Goal: Task Accomplishment & Management: Use online tool/utility

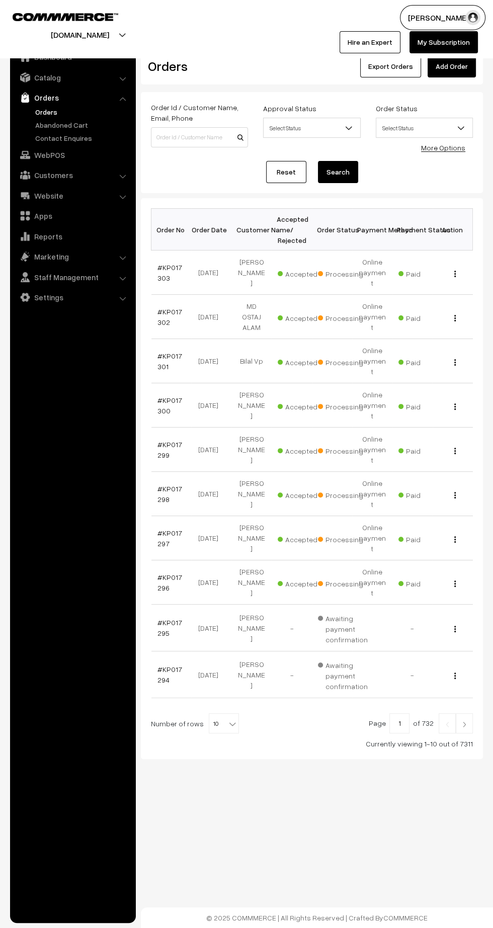
click at [464, 721] on img at bounding box center [464, 724] width 9 height 6
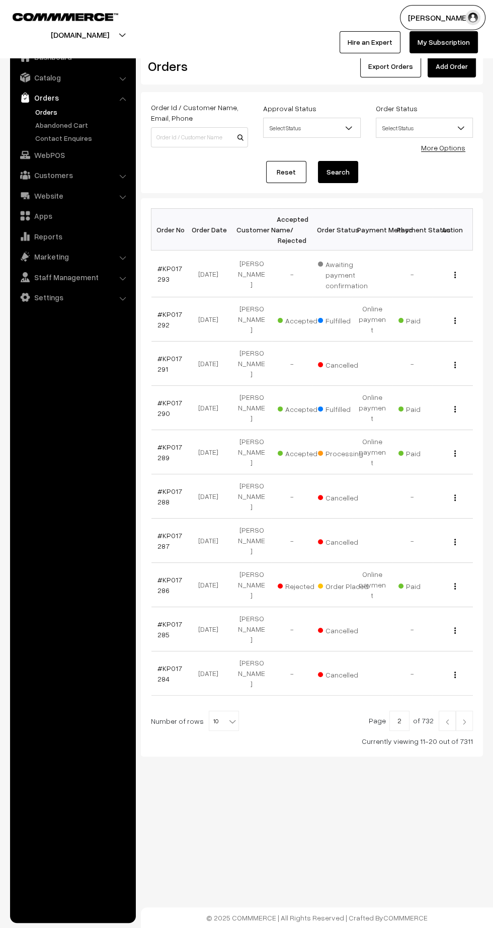
click at [160, 443] on link "#KP017289" at bounding box center [169, 452] width 25 height 19
click at [469, 711] on link at bounding box center [464, 721] width 17 height 20
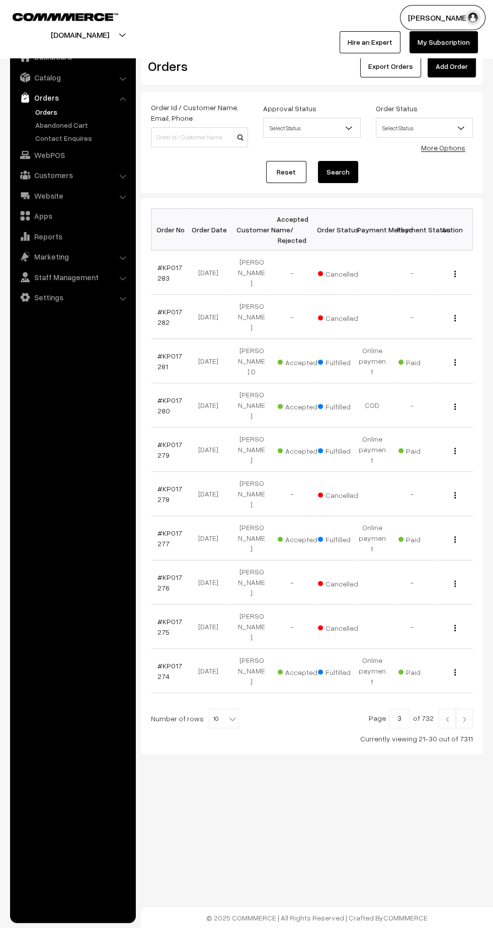
click at [464, 716] on img at bounding box center [464, 719] width 9 height 6
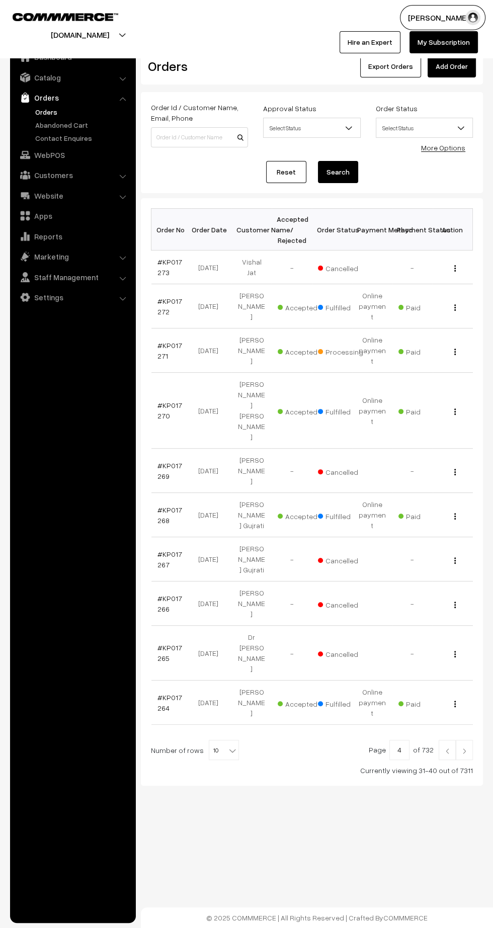
click at [465, 748] on img at bounding box center [464, 751] width 9 height 6
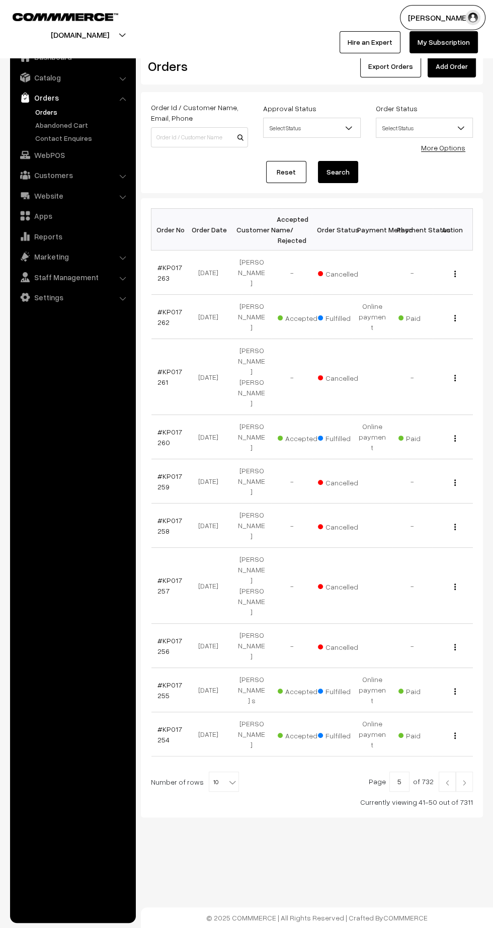
click at [464, 780] on img at bounding box center [464, 783] width 9 height 6
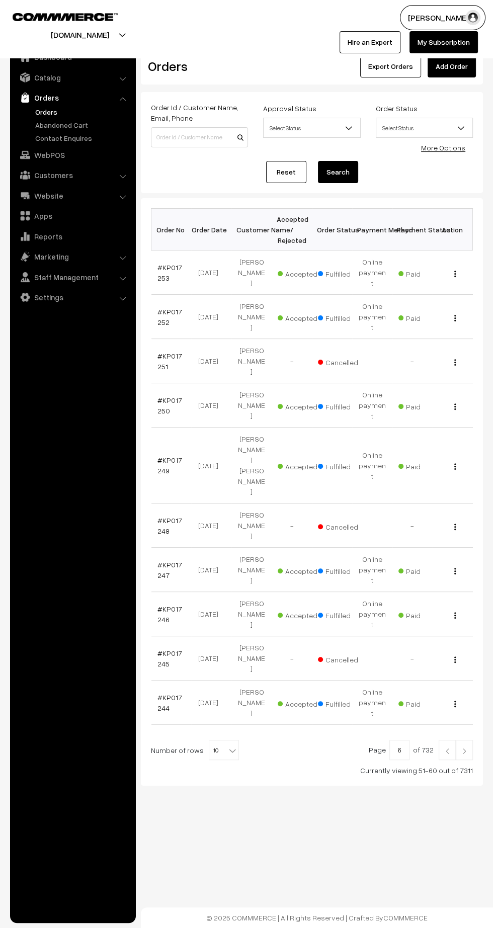
click at [447, 748] on img at bounding box center [447, 751] width 9 height 6
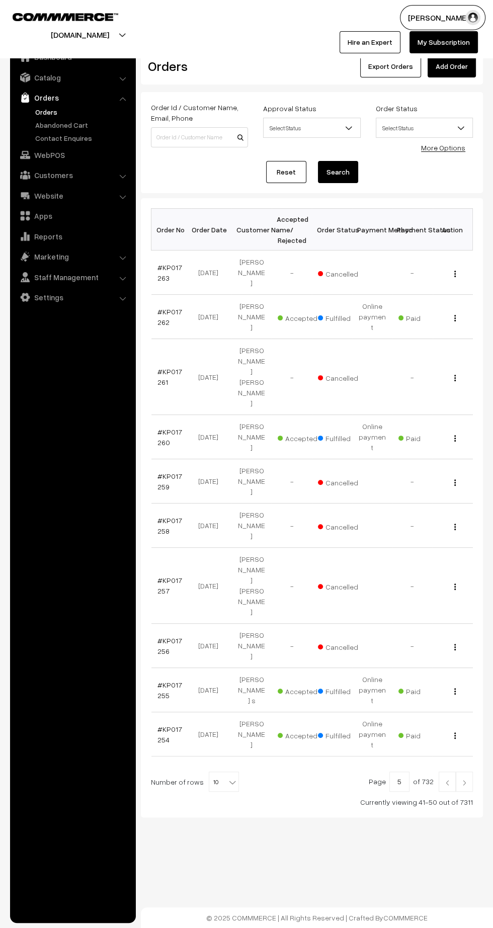
click at [447, 772] on link at bounding box center [447, 782] width 17 height 20
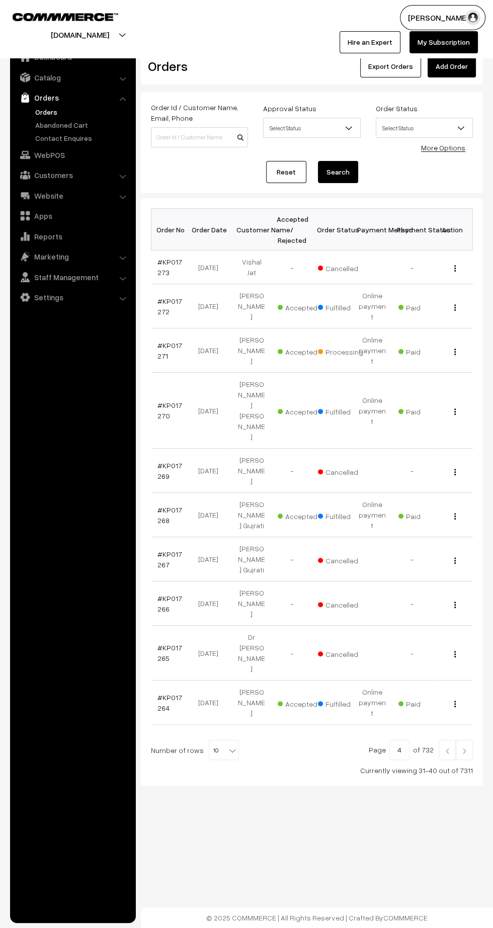
click at [447, 748] on img at bounding box center [447, 751] width 9 height 6
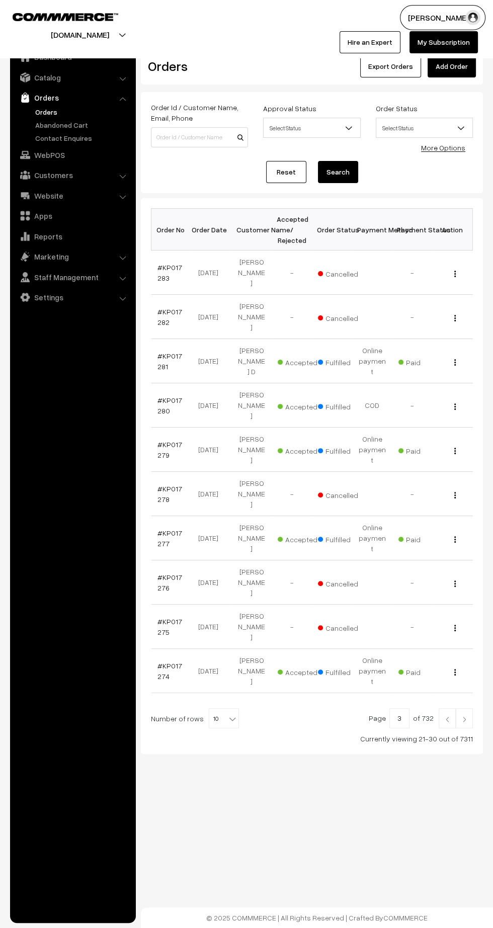
click at [447, 716] on img at bounding box center [447, 719] width 9 height 6
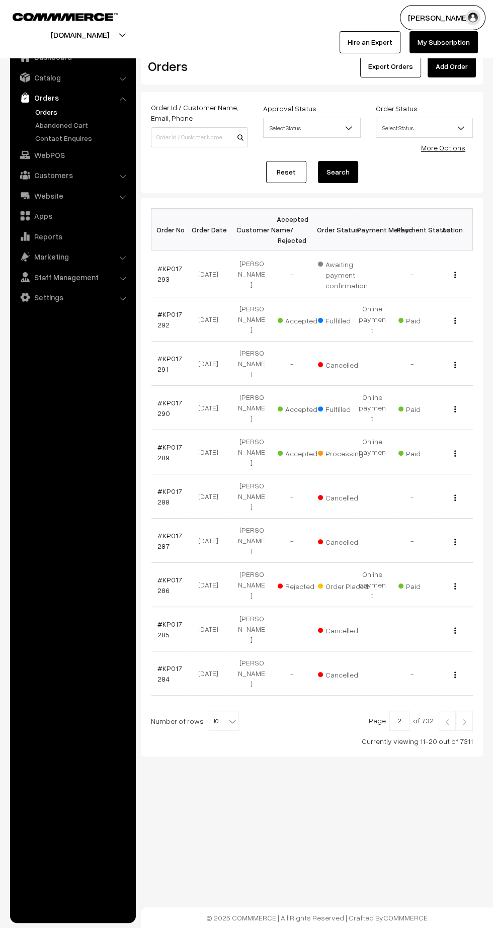
click at [450, 719] on img at bounding box center [447, 722] width 9 height 6
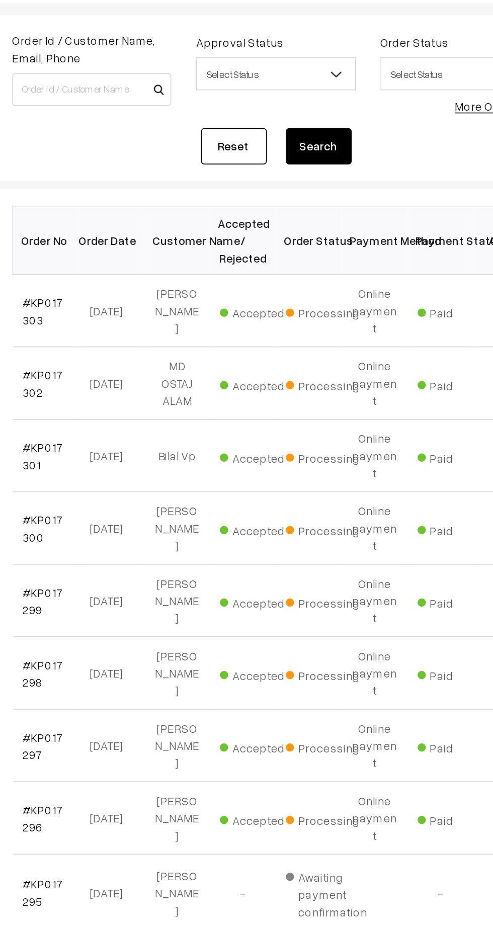
click at [177, 573] on link "#KP017296" at bounding box center [169, 582] width 25 height 19
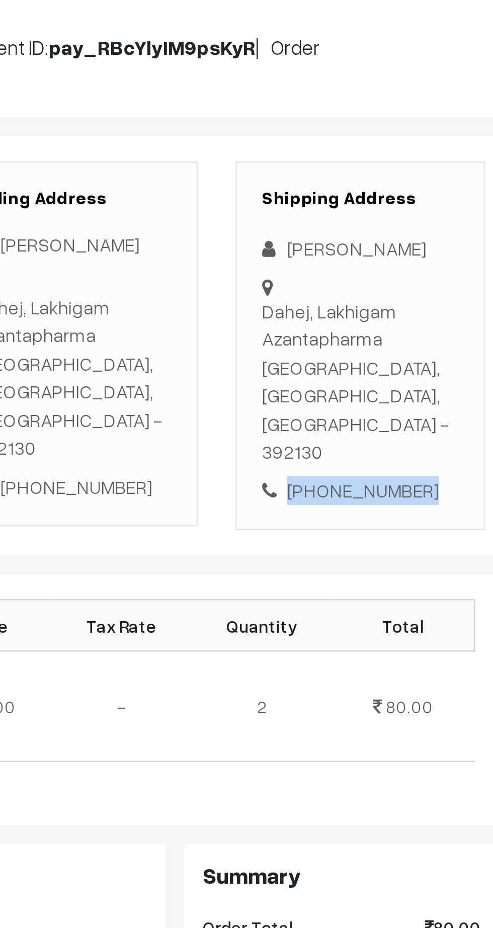
click at [445, 349] on div "+91 9709374044" at bounding box center [426, 355] width 79 height 12
copy div "9709374044"
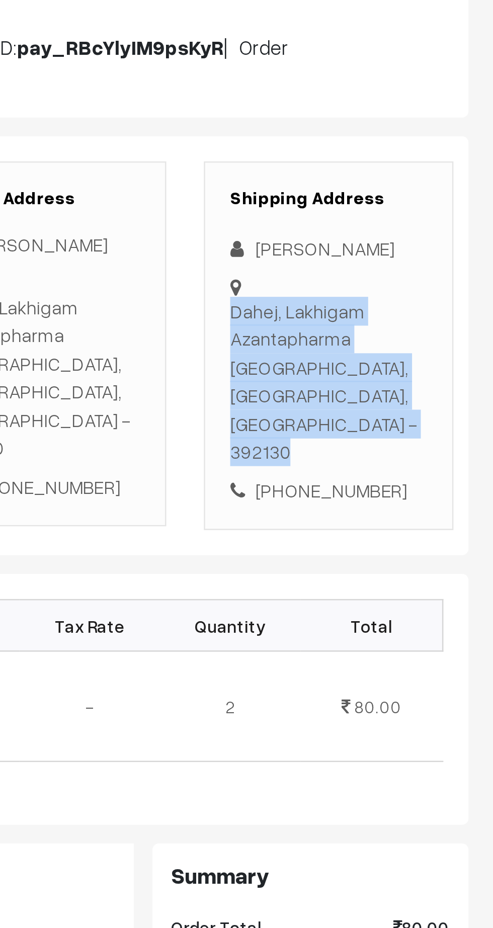
copy div "Dahej, Lakhigam Azantapharma Dahej, Gujarat, India - 392130"
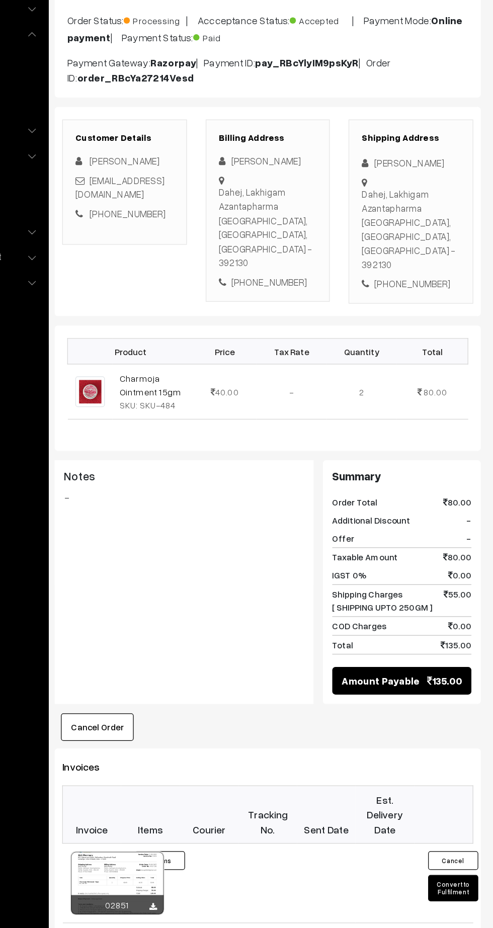
scroll to position [55, 0]
click at [467, 774] on button "Convert to Fulfilment" at bounding box center [461, 784] width 40 height 21
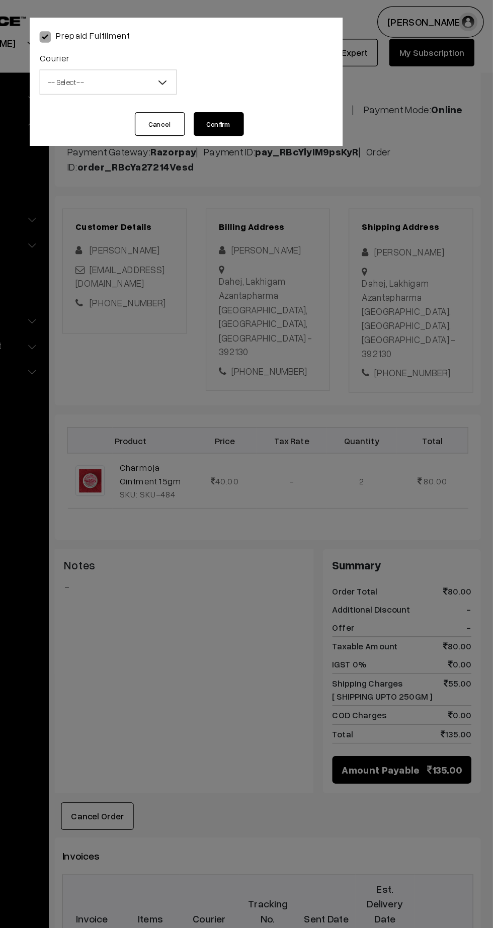
click at [171, 61] on span "-- Select --" at bounding box center [183, 66] width 109 height 18
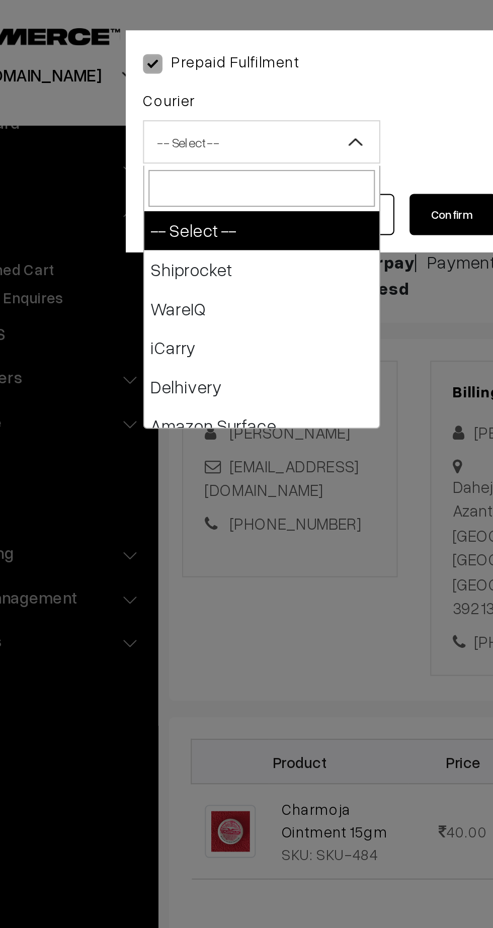
type input "e"
type input "am"
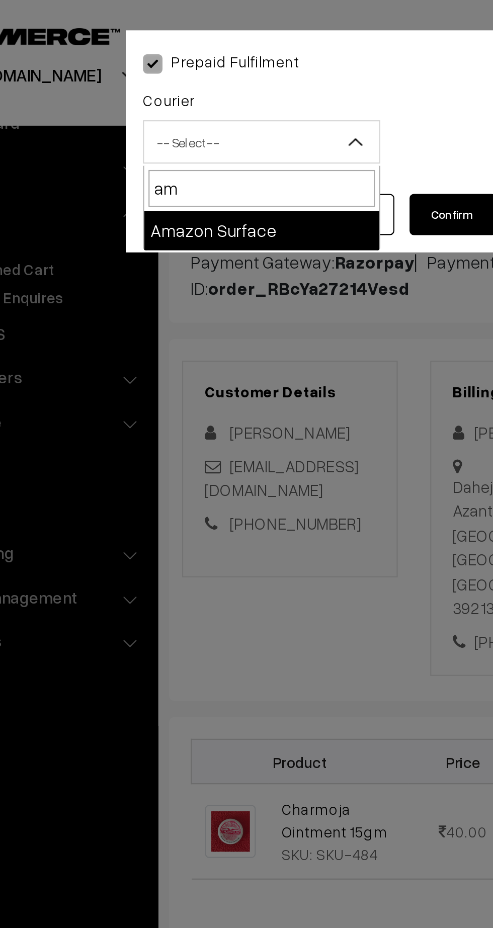
select select "5"
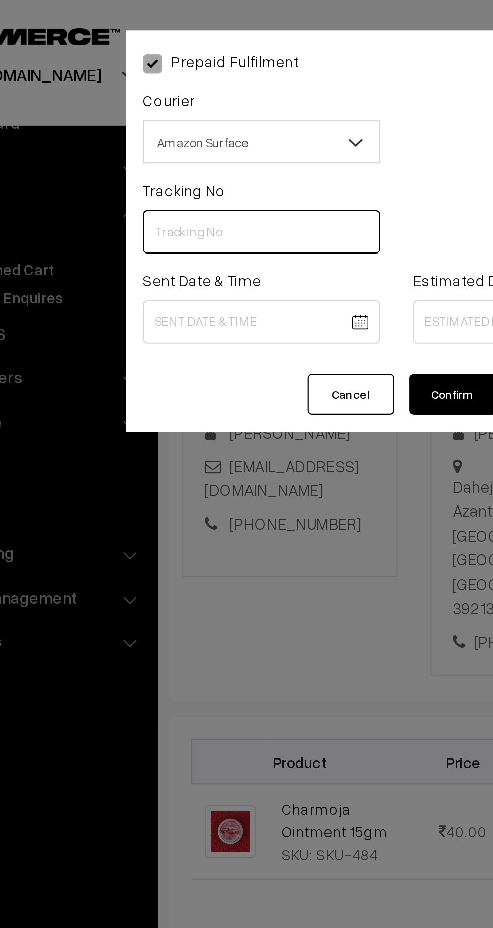
paste input "363129163408"
type input "363129163408"
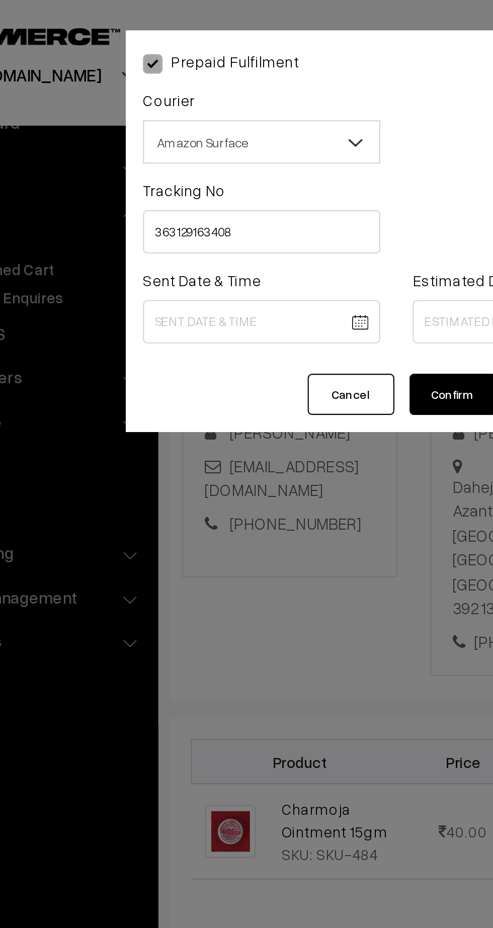
click at [185, 147] on body "Thank you for showing interest. Our team will call you shortly. Close [DOMAIN_N…" at bounding box center [246, 547] width 493 height 1204
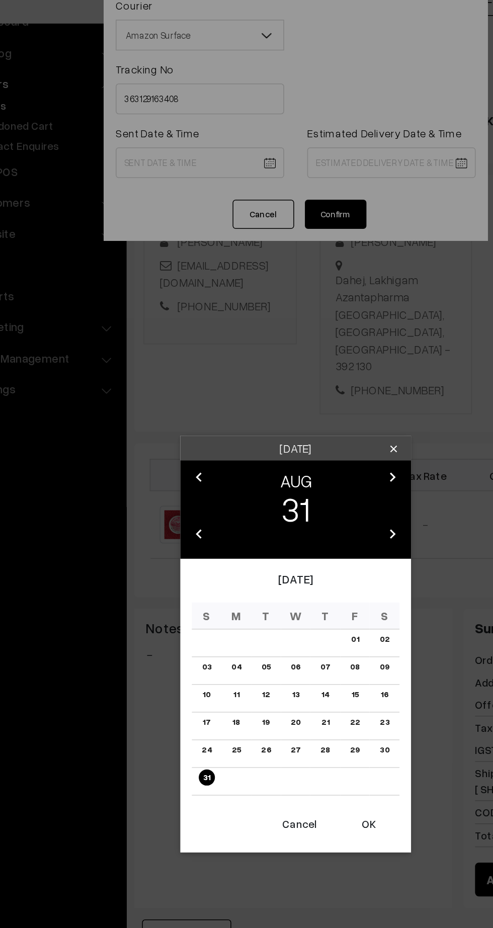
click at [297, 581] on button "OK" at bounding box center [294, 582] width 40 height 22
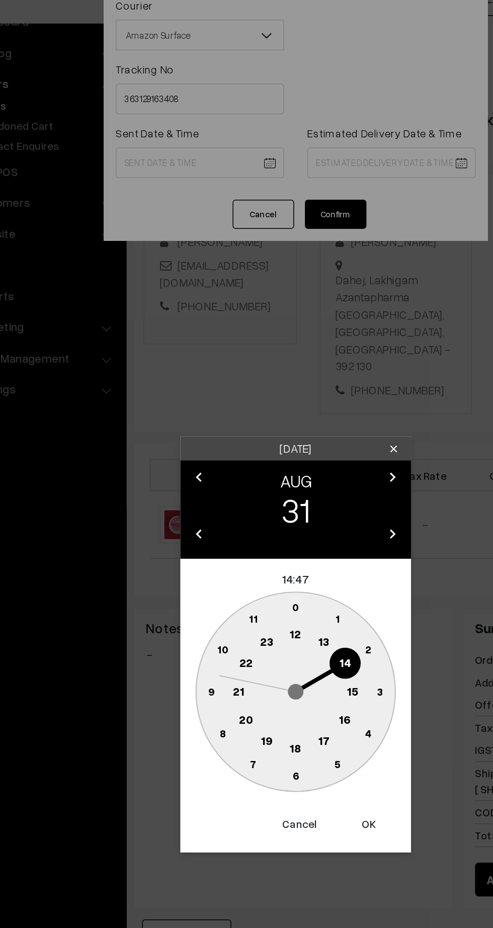
click at [247, 574] on button "Cancel" at bounding box center [249, 582] width 40 height 22
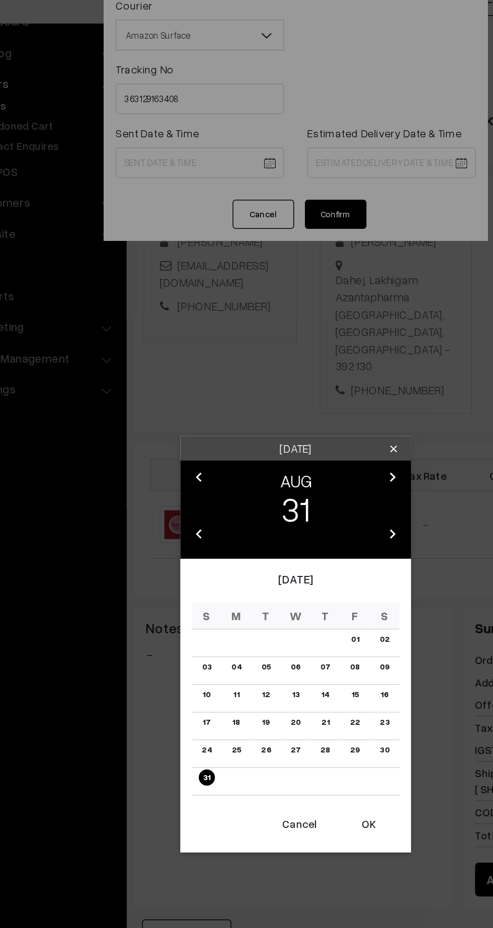
click at [313, 353] on icon "chevron_right" at bounding box center [310, 355] width 12 height 12
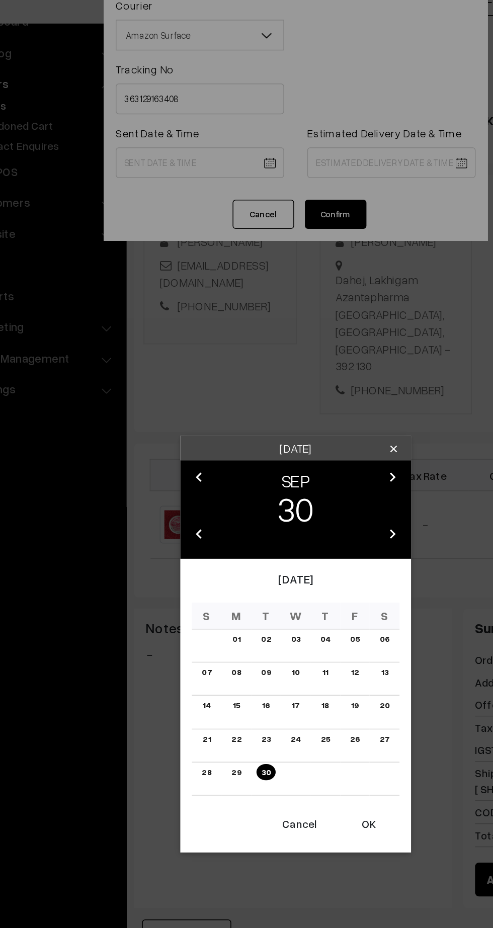
click at [208, 461] on link "01" at bounding box center [207, 461] width 11 height 11
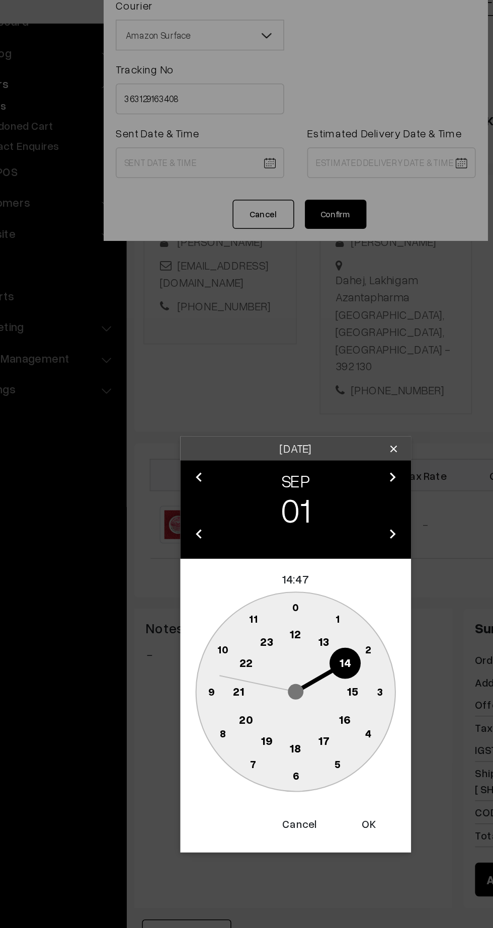
click at [246, 464] on circle at bounding box center [246, 458] width 21 height 21
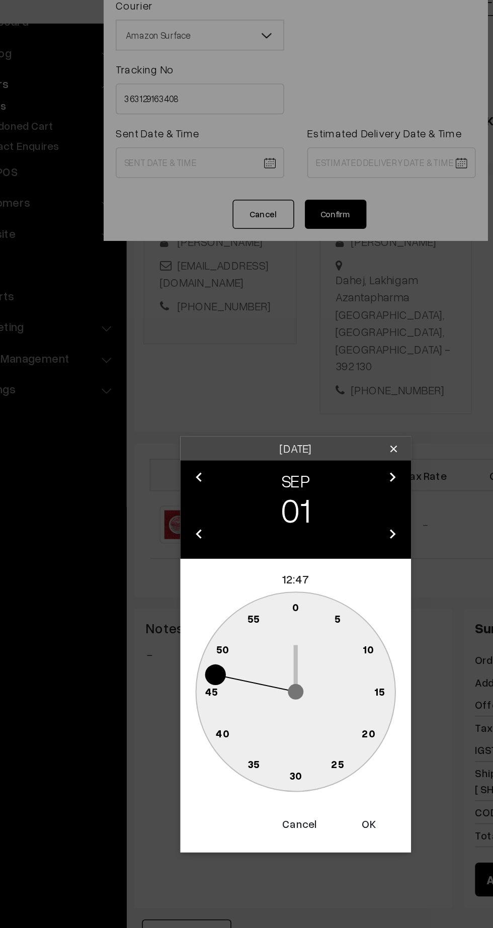
click at [191, 498] on text "45" at bounding box center [191, 494] width 9 height 9
type input "[DATE] 12:45"
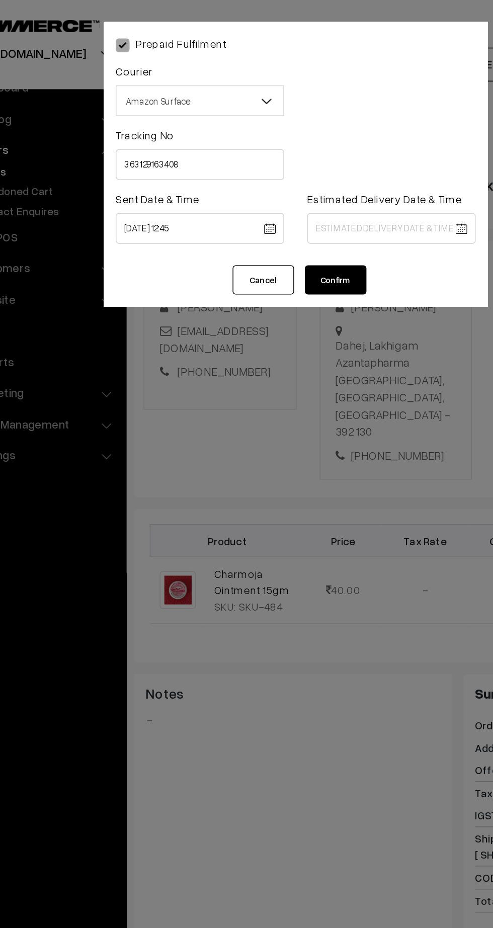
click at [325, 153] on body "Thank you for showing interest. Our team will call you shortly. Close [DOMAIN_N…" at bounding box center [246, 547] width 493 height 1204
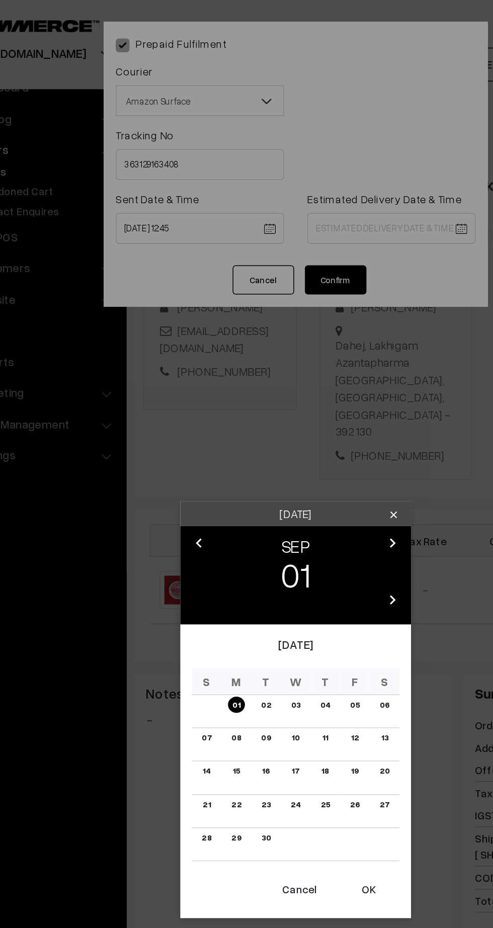
click at [307, 461] on link "06" at bounding box center [304, 461] width 13 height 11
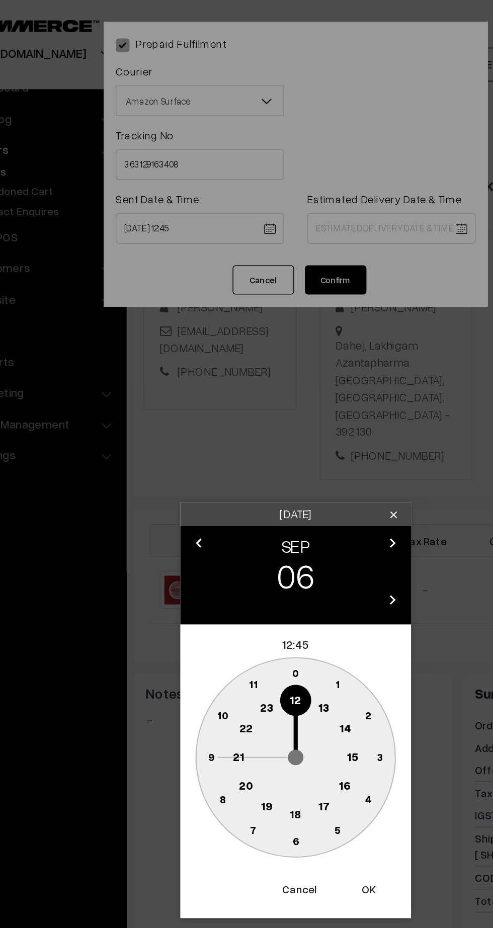
click at [208, 494] on text "21" at bounding box center [209, 494] width 8 height 9
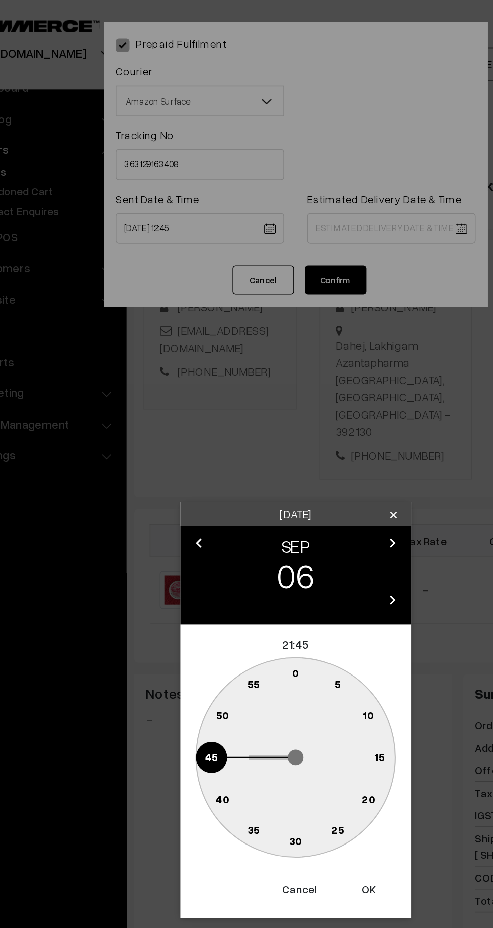
click at [257, 551] on circle at bounding box center [252, 549] width 14 height 14
type input "06-09-2025 21:29"
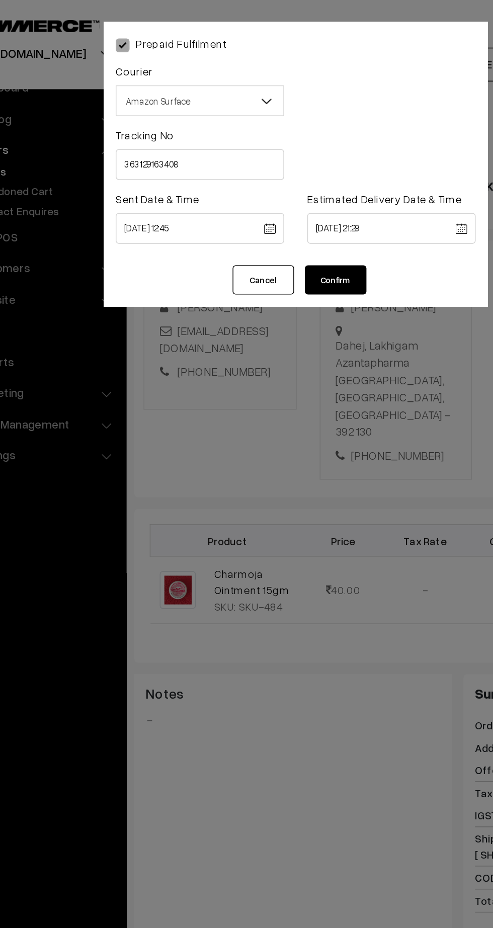
click at [283, 189] on button "Confirm" at bounding box center [273, 183] width 40 height 19
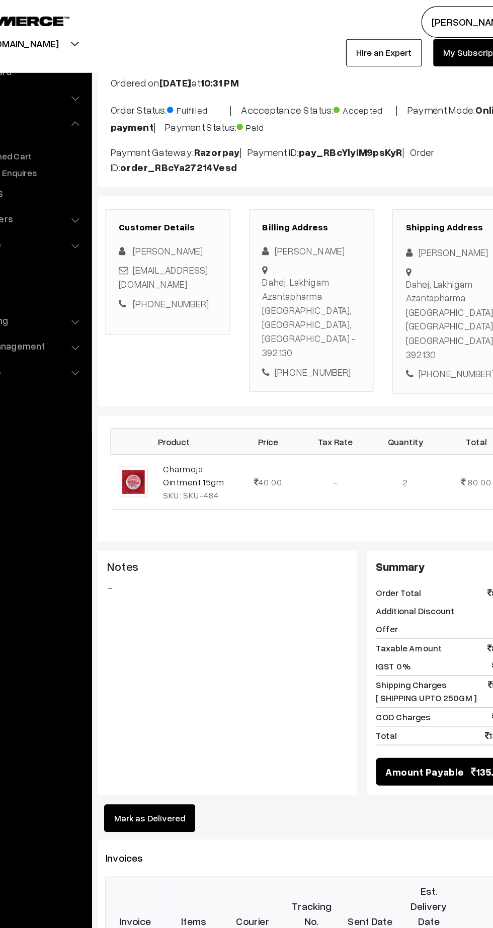
scroll to position [55, 0]
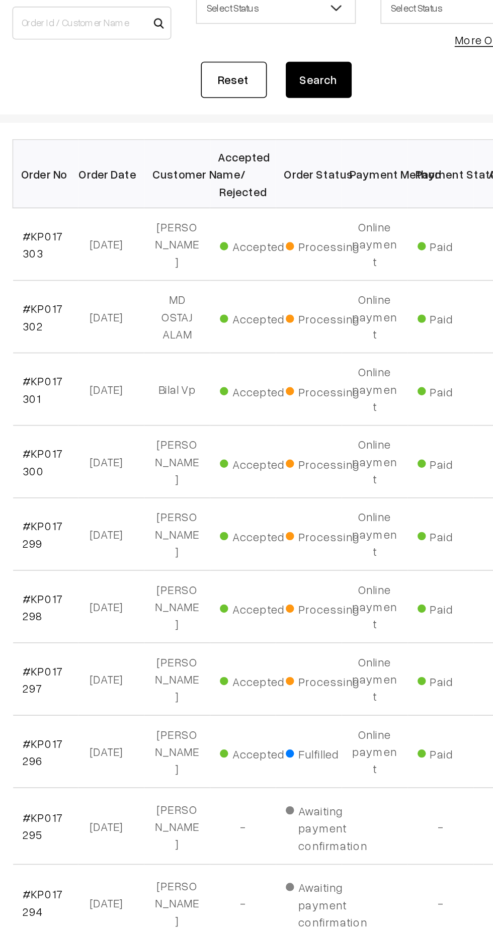
click at [173, 529] on link "#KP017297" at bounding box center [169, 538] width 25 height 19
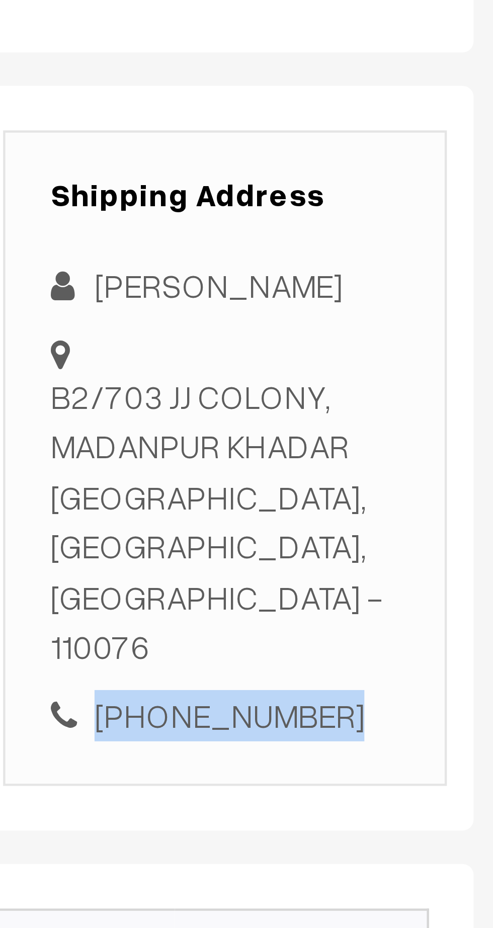
click at [439, 349] on div "+91 8700203148" at bounding box center [426, 355] width 79 height 12
copy div "8700203148"
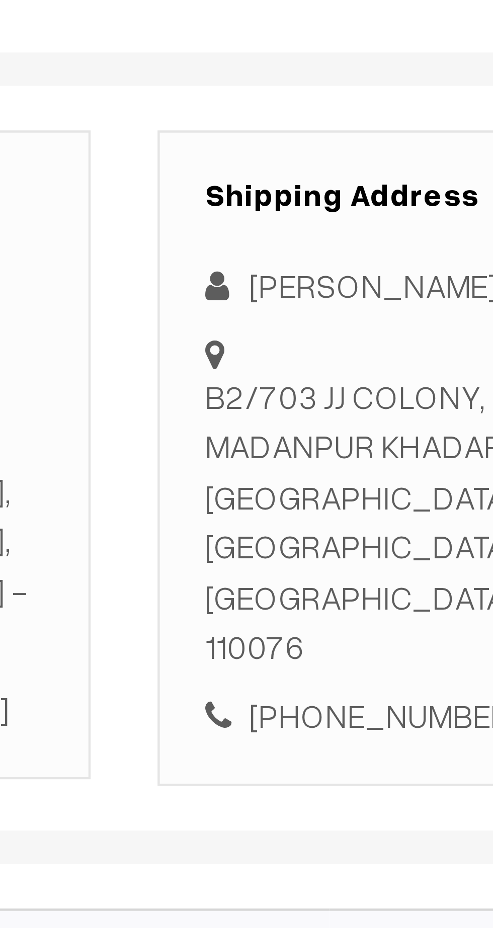
click at [390, 284] on div "B2/703 JJ COLONY, MADANPUR KHADAR New delhi, Delhi, India - 110076" at bounding box center [426, 311] width 79 height 68
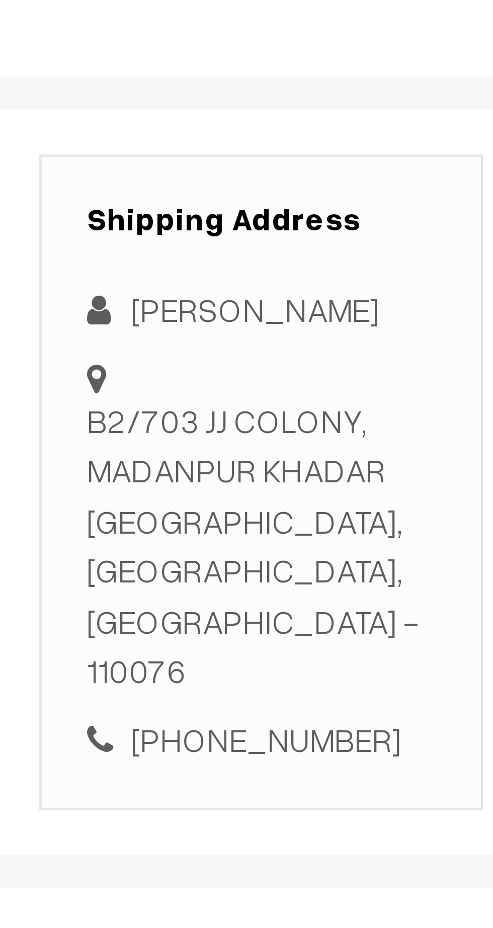
copy div "B2/703 JJ COLONY, MADANPUR KHADAR New delhi, Delhi, India - 110076"
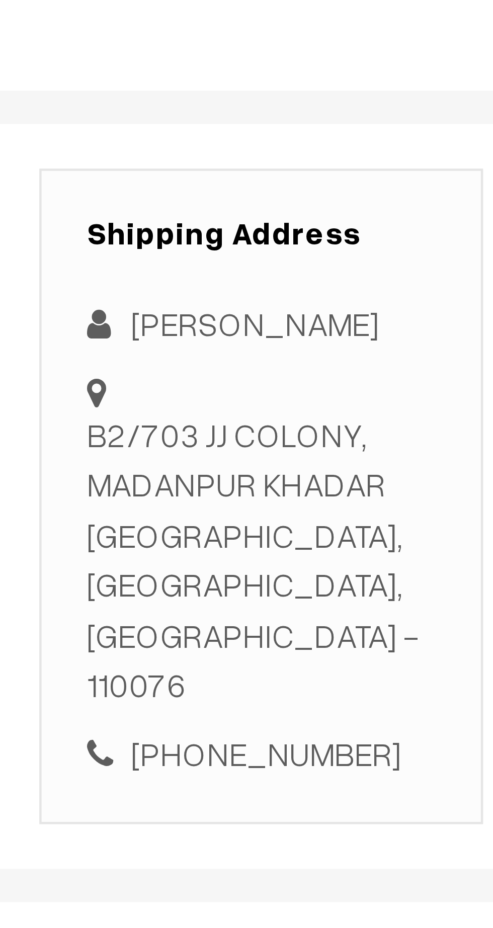
copy div "B2/703 JJ COLONY, MADANPUR KHADAR New delhi, Delhi, India - 110076"
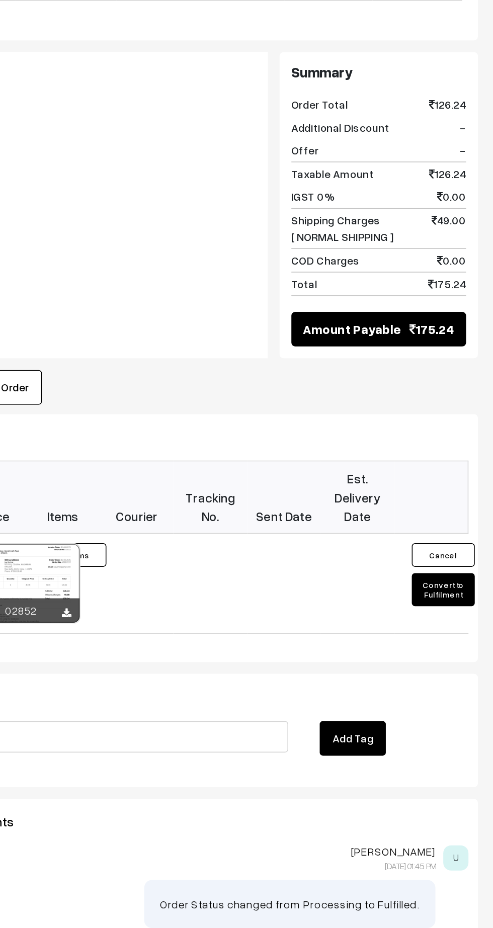
scroll to position [203, 0]
click at [464, 626] on button "Convert to Fulfilment" at bounding box center [461, 636] width 40 height 21
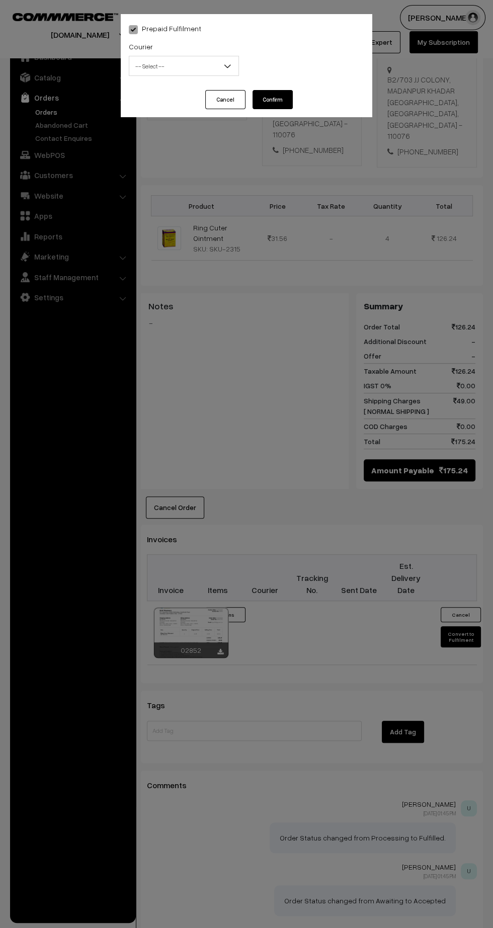
click at [173, 69] on span "-- Select --" at bounding box center [183, 66] width 109 height 18
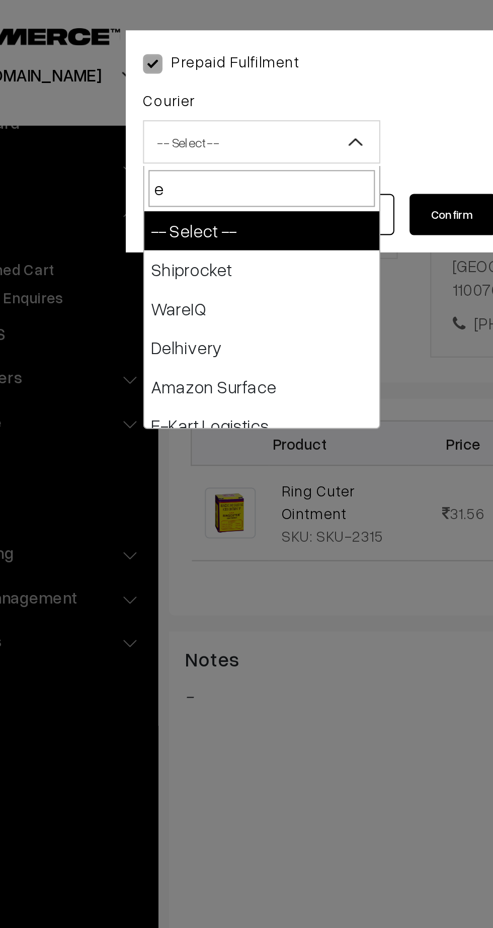
type input "e-"
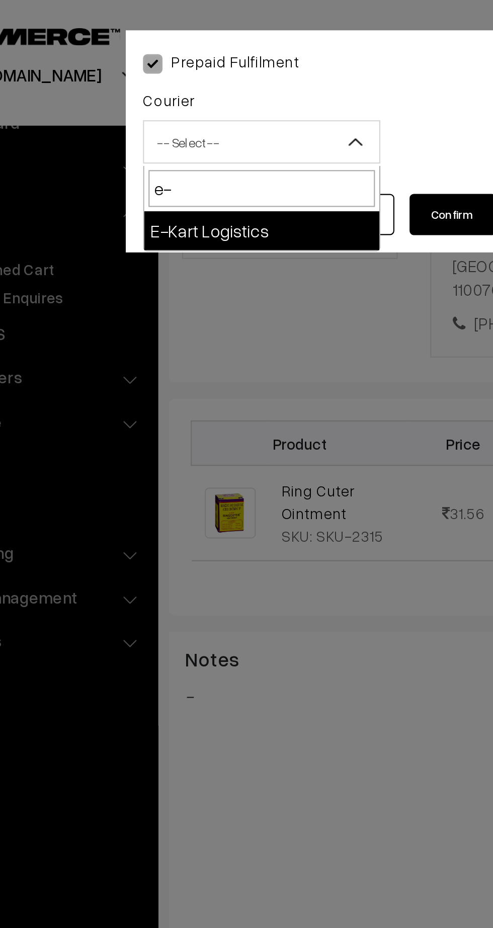
select select "6"
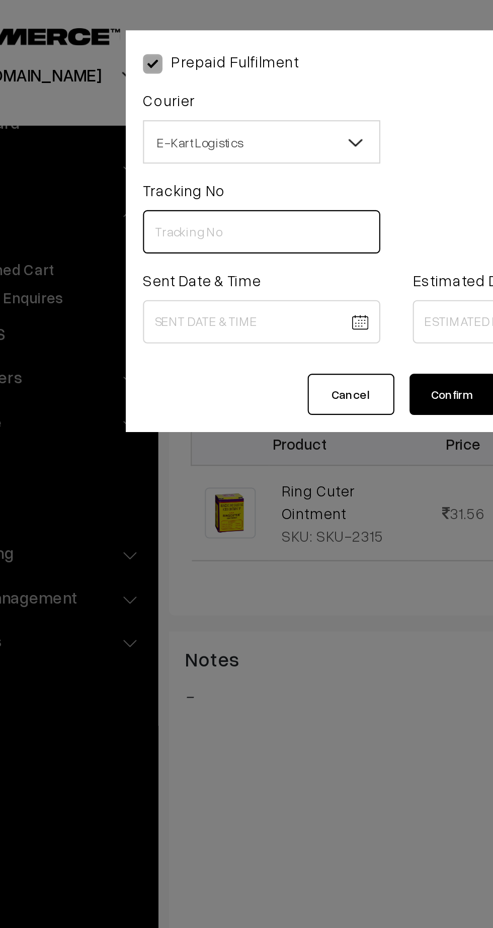
paste input "ICYP0004012278"
type input "ICYP0004012278"
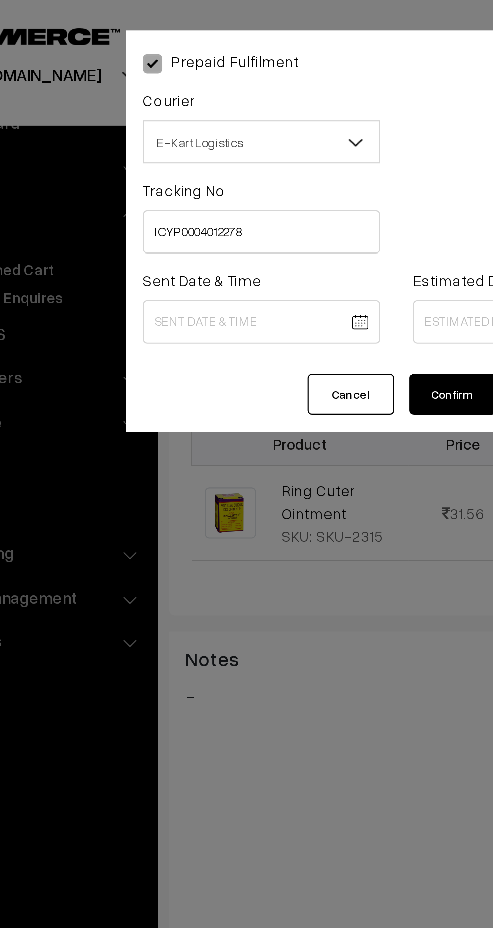
click at [206, 148] on body "Thank you for showing interest. Our team will call you shortly. Close [DOMAIN_N…" at bounding box center [246, 399] width 493 height 1204
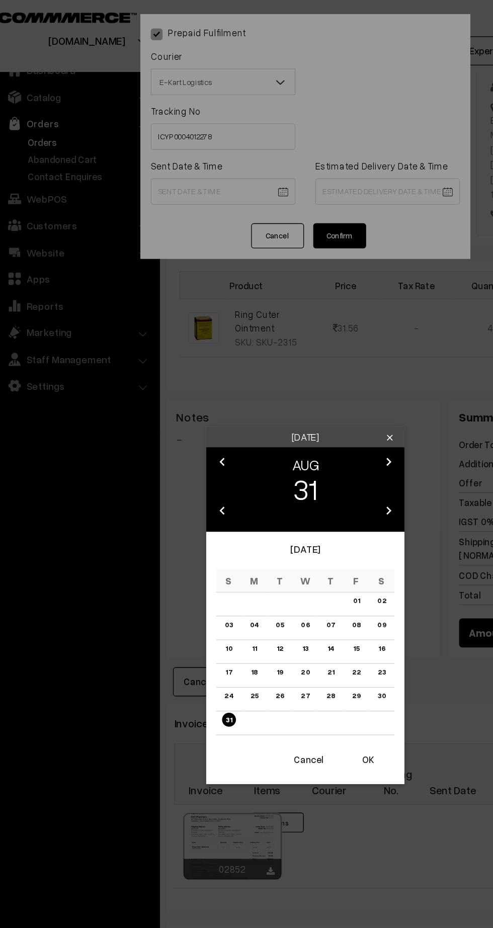
scroll to position [183, 0]
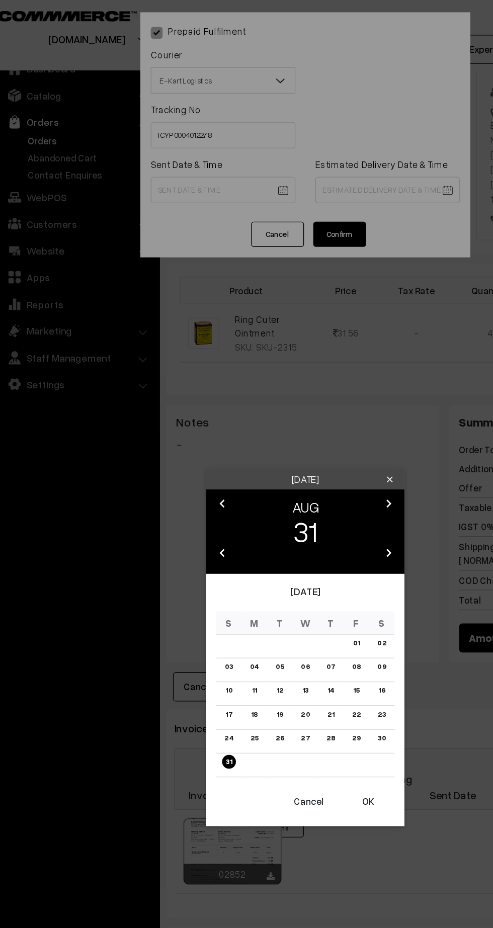
click at [301, 622] on button "OK" at bounding box center [294, 615] width 40 height 22
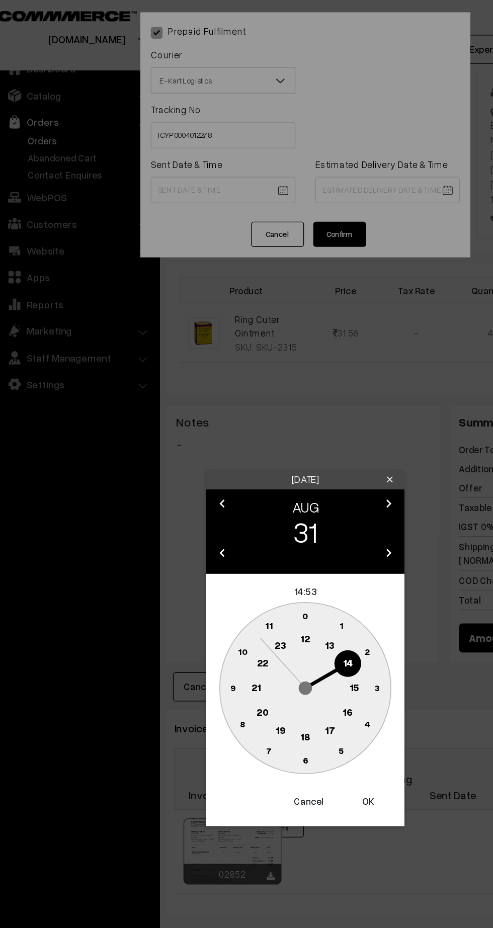
click at [238, 615] on button "Cancel" at bounding box center [249, 615] width 40 height 22
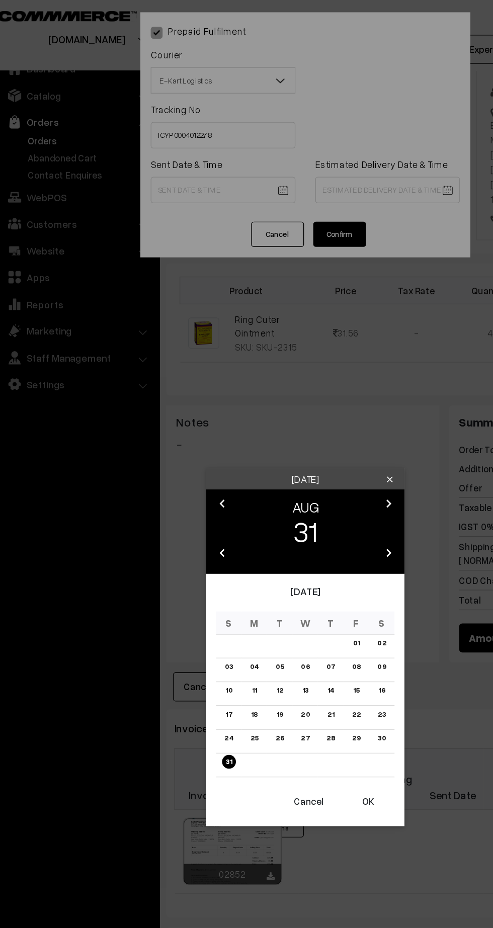
click at [312, 387] on icon "chevron_right" at bounding box center [310, 388] width 12 height 12
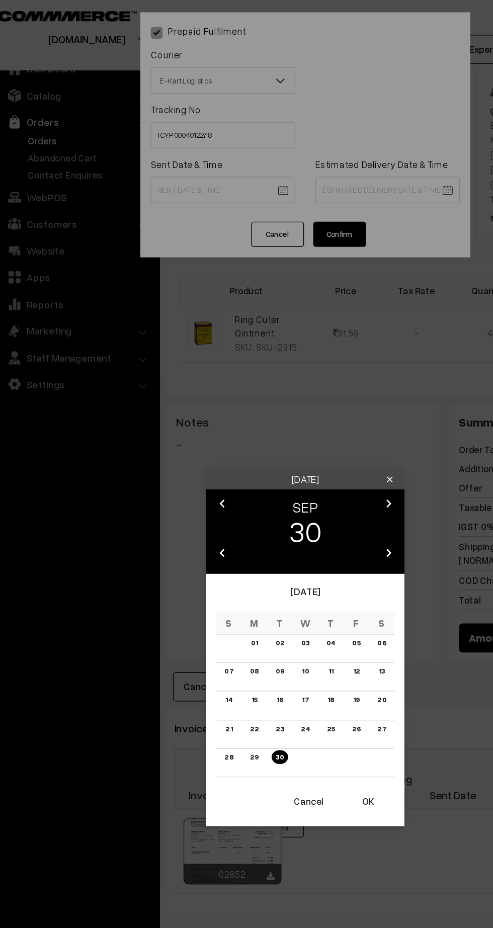
click at [207, 494] on link "01" at bounding box center [207, 494] width 11 height 11
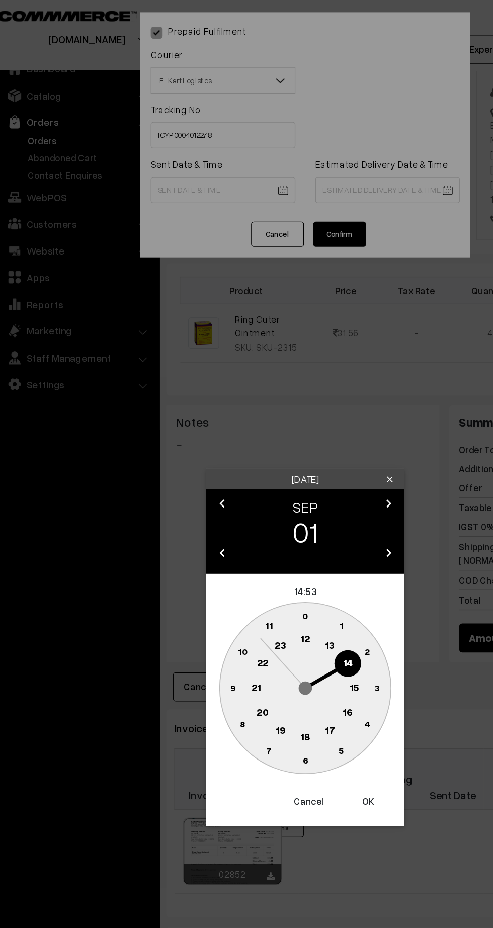
click at [246, 489] on text "12" at bounding box center [247, 490] width 8 height 9
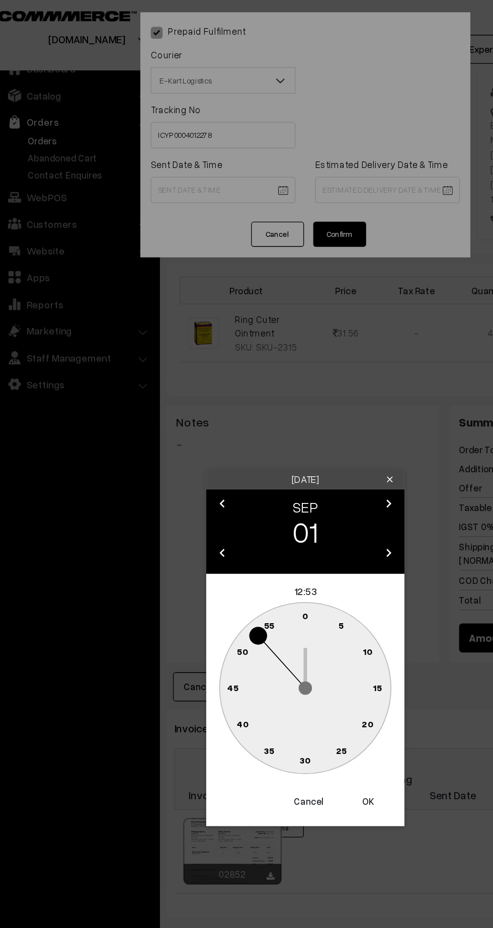
click at [191, 528] on text "45" at bounding box center [191, 528] width 9 height 9
type input "[DATE] 12:45"
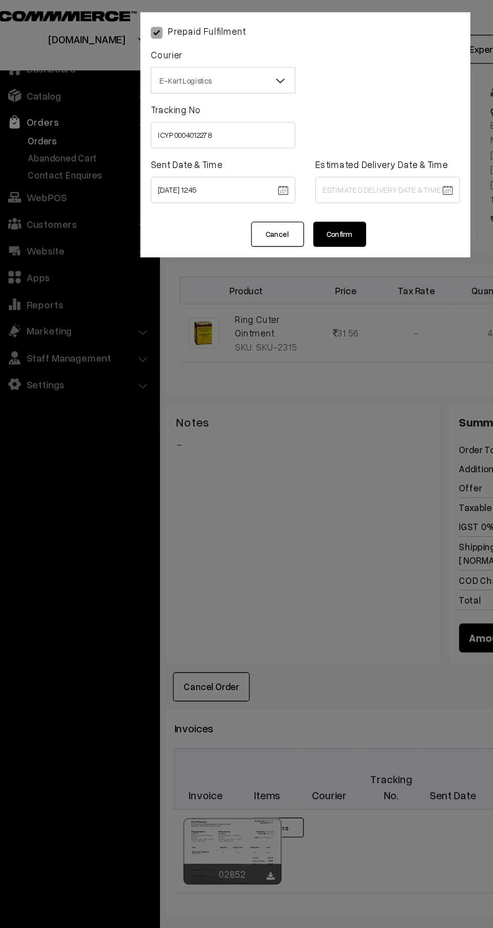
click at [332, 159] on body "Thank you for showing interest. Our team will call you shortly. Close [DOMAIN_N…" at bounding box center [246, 419] width 493 height 1204
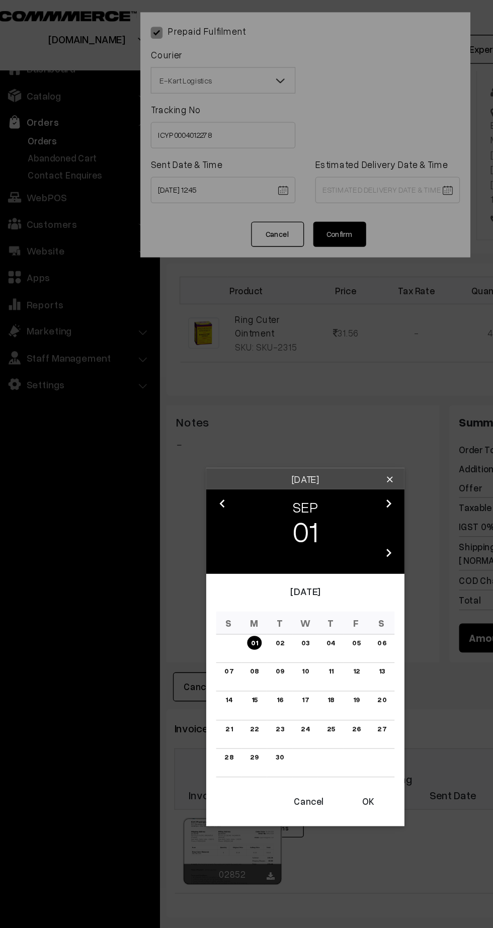
click at [305, 494] on link "06" at bounding box center [304, 494] width 13 height 11
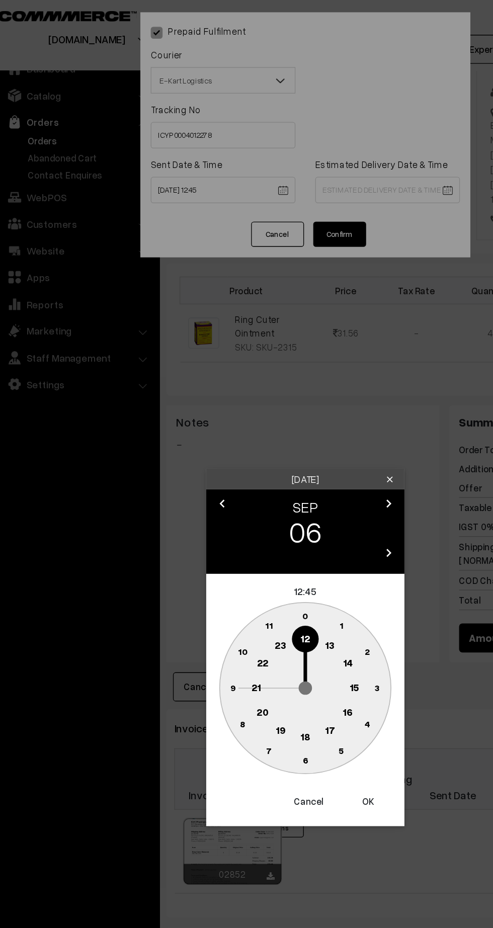
click at [214, 537] on circle at bounding box center [209, 528] width 21 height 21
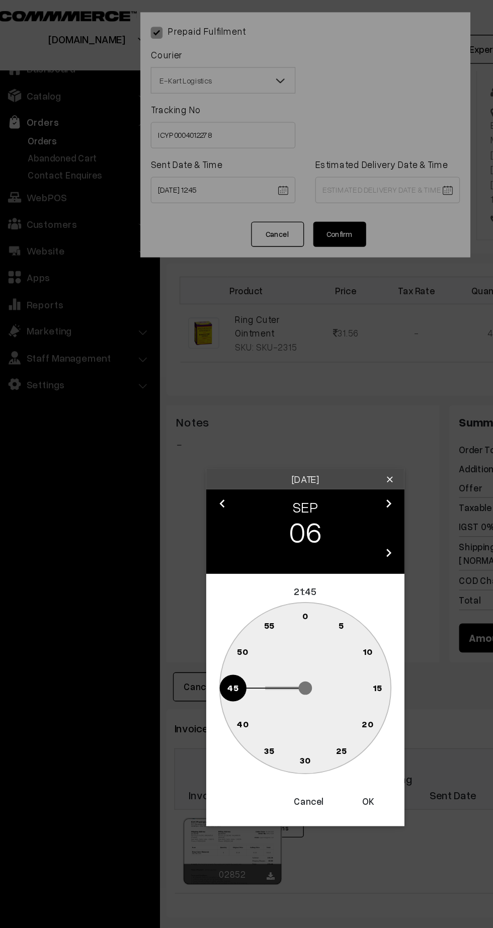
click at [252, 585] on circle at bounding box center [246, 583] width 21 height 21
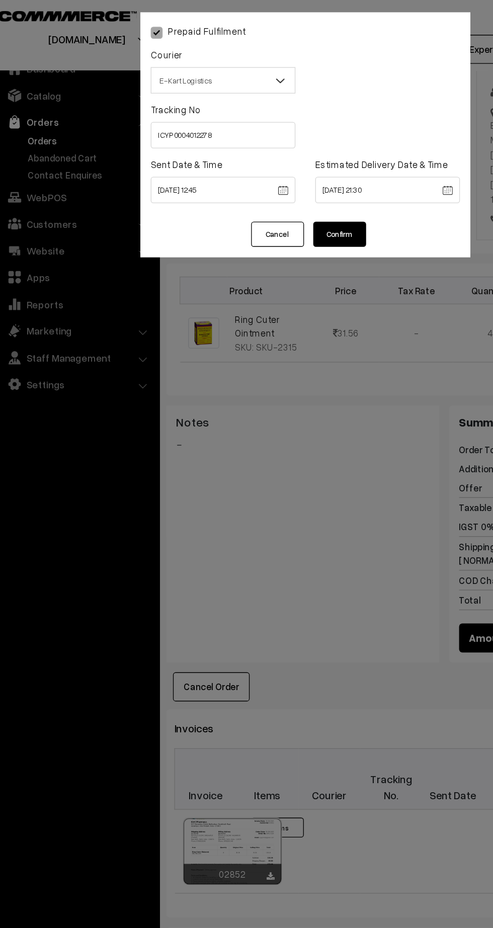
click at [321, 151] on body "Thank you for showing interest. Our team will call you shortly. Close kirtiphar…" at bounding box center [246, 419] width 493 height 1204
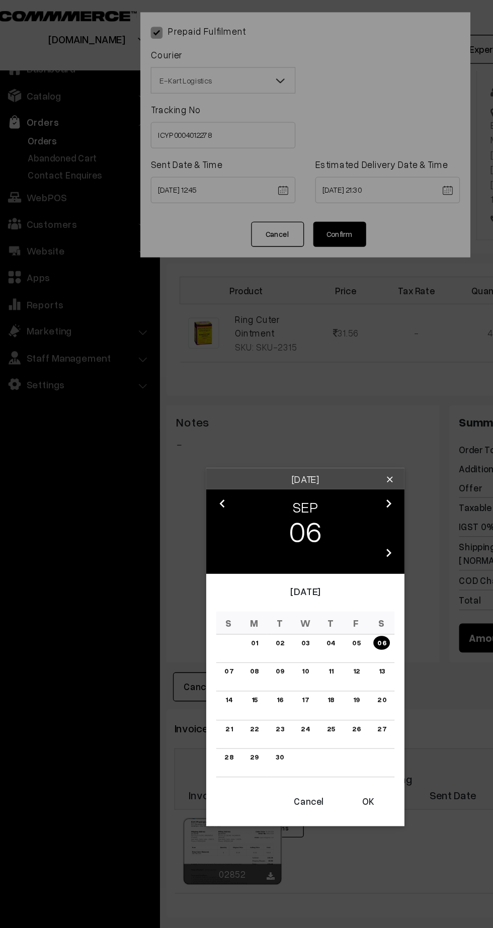
click at [267, 494] on link "04" at bounding box center [266, 494] width 13 height 11
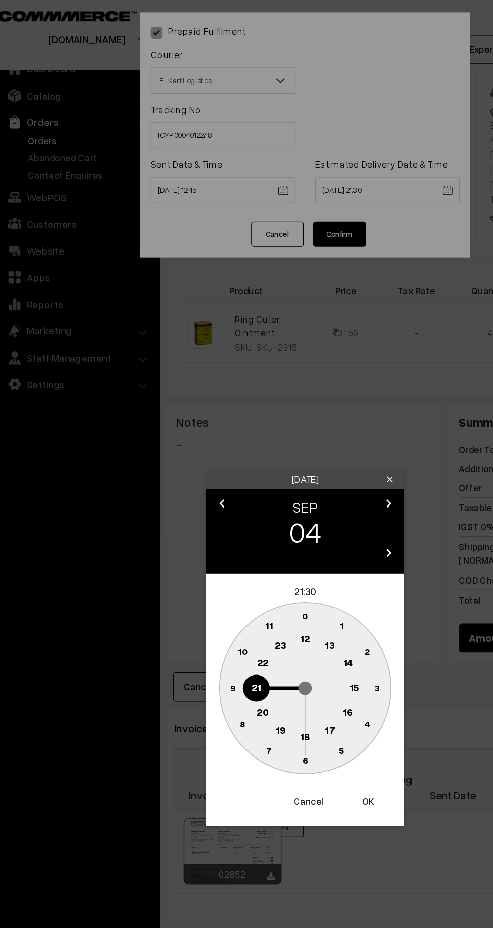
click at [297, 623] on button "OK" at bounding box center [294, 615] width 40 height 22
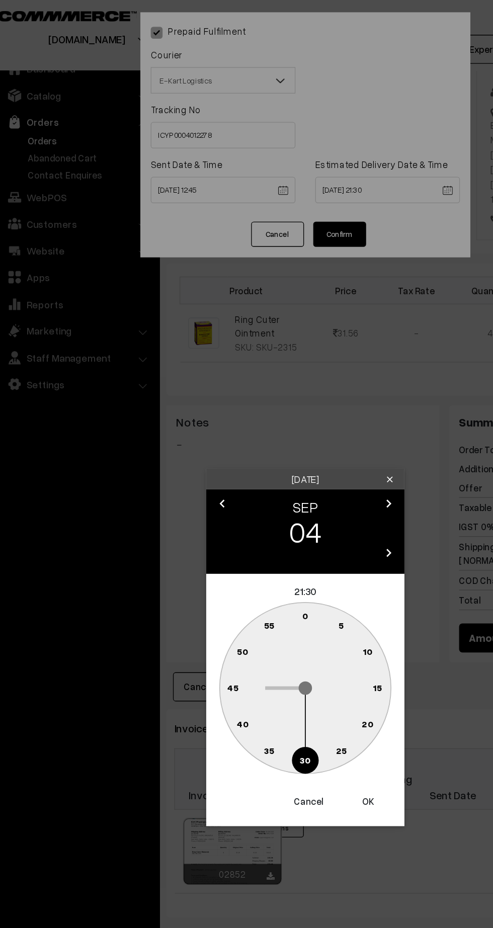
click at [300, 615] on button "OK" at bounding box center [294, 615] width 40 height 22
type input "04-09-2025 21:30"
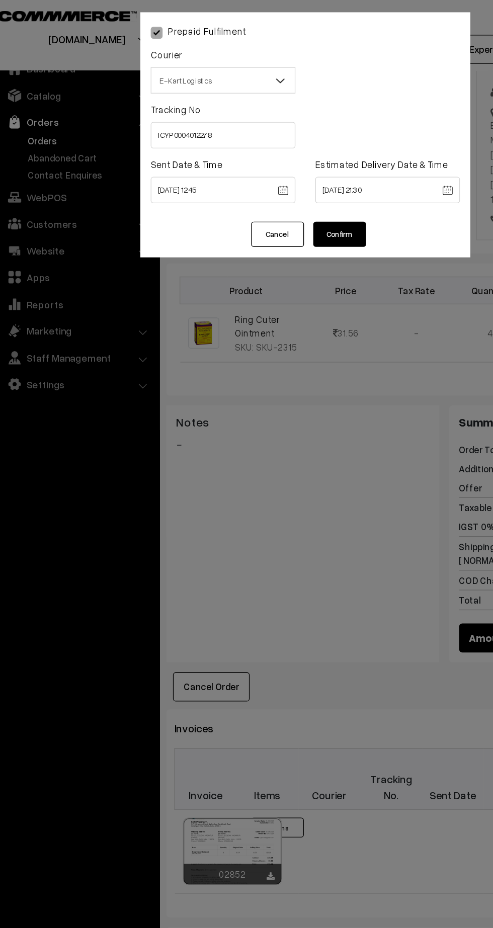
click at [274, 183] on button "Confirm" at bounding box center [273, 183] width 40 height 19
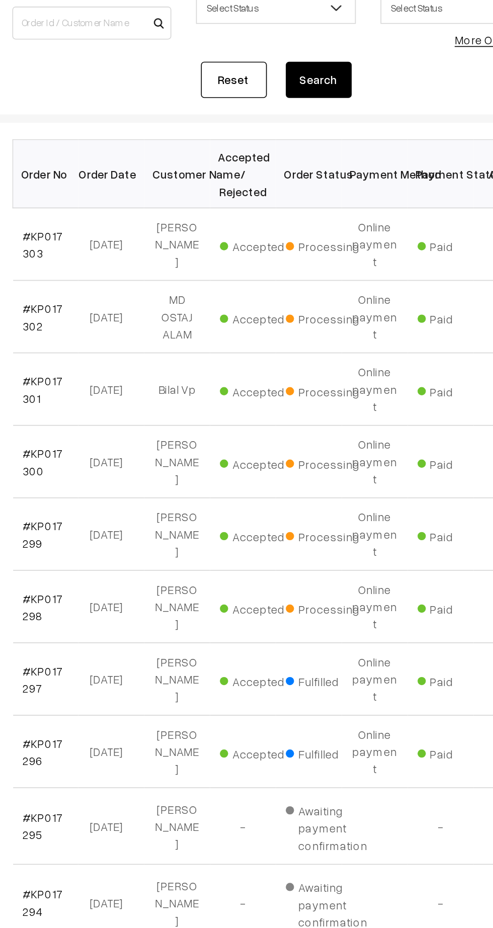
click at [172, 484] on link "#KP017298" at bounding box center [169, 493] width 25 height 19
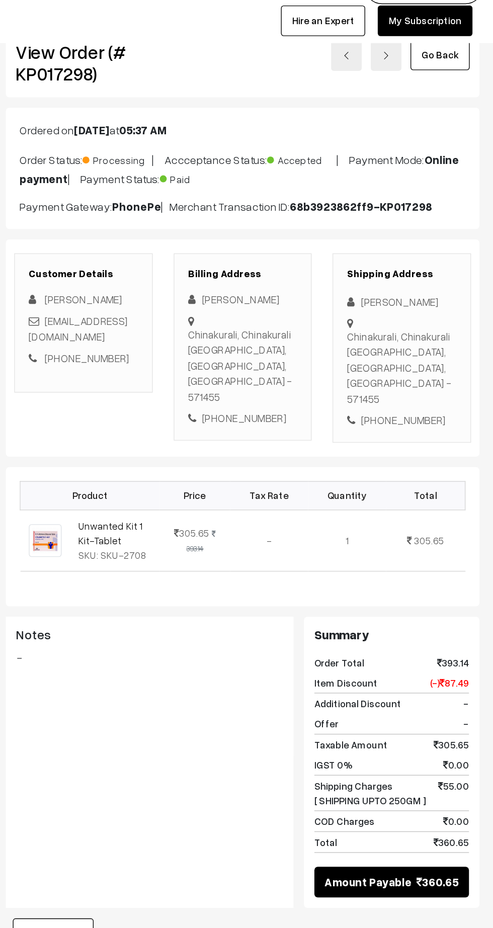
scroll to position [5, 0]
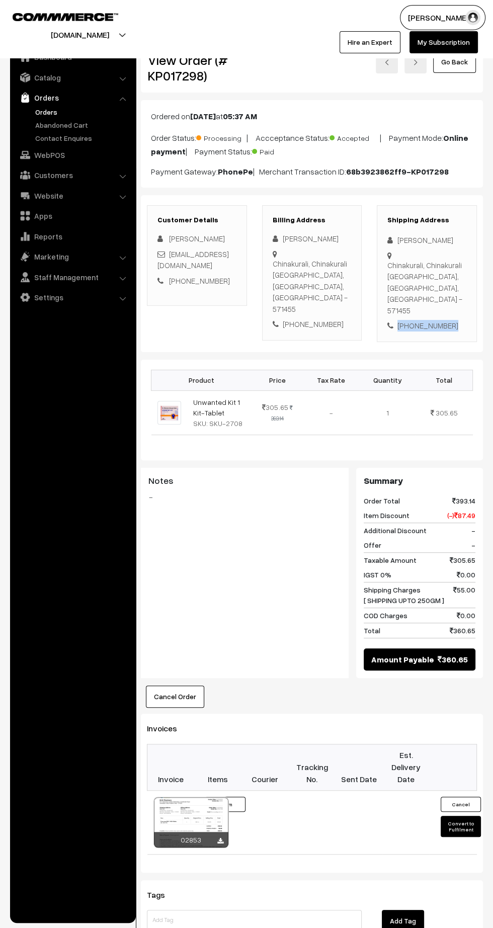
click at [444, 320] on div "[PHONE_NUMBER]" at bounding box center [426, 326] width 79 height 12
copy div "9535520214"
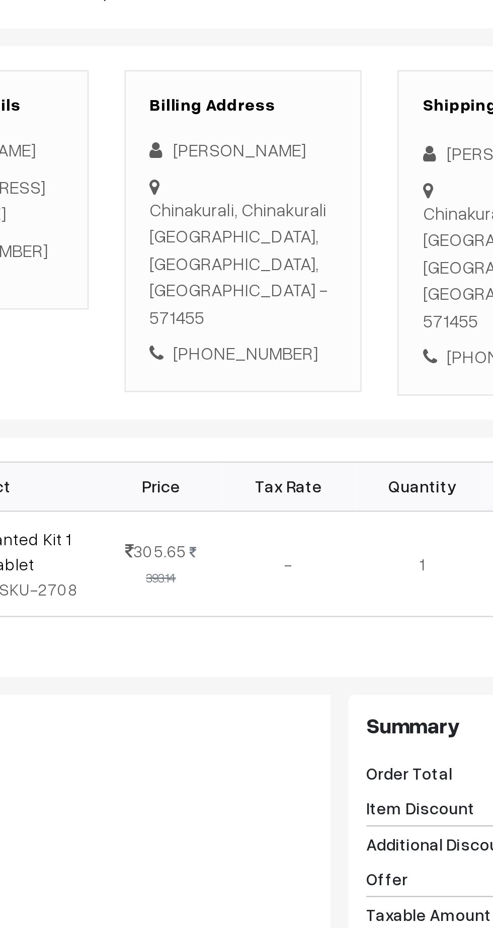
scroll to position [8, 0]
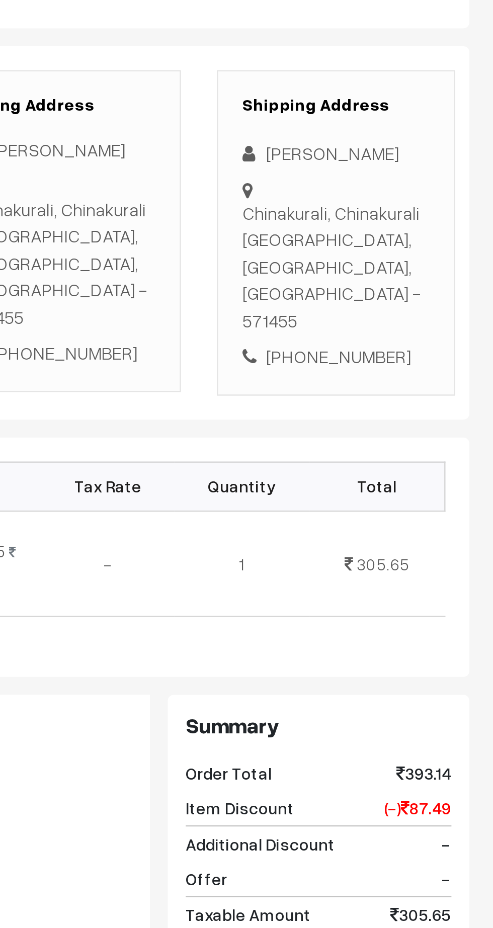
copy div "Chinakurali, Chinakurali Mandya, Karnataka, India - 571455"
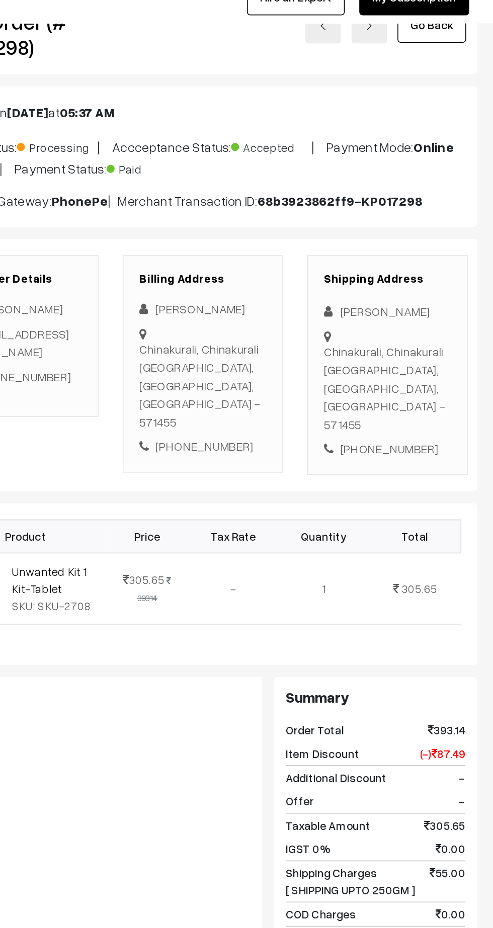
scroll to position [0, 0]
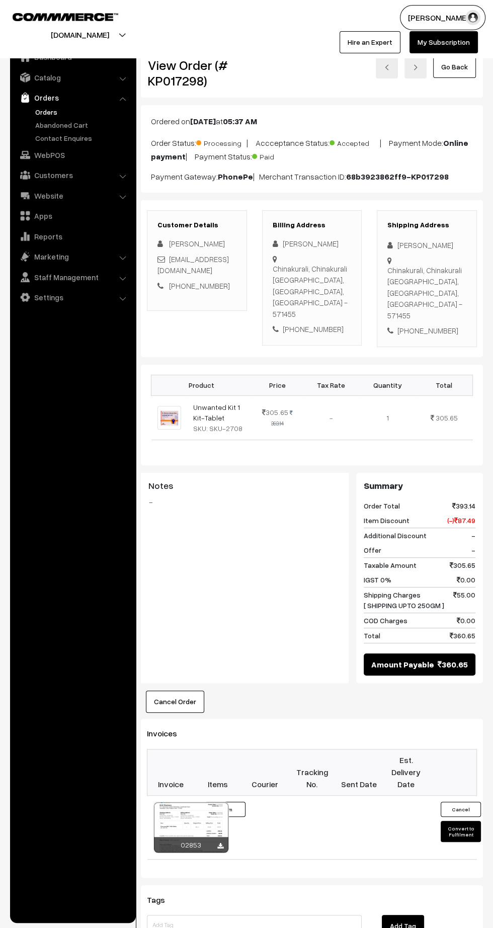
click at [469, 821] on button "Convert to Fulfilment" at bounding box center [461, 831] width 40 height 21
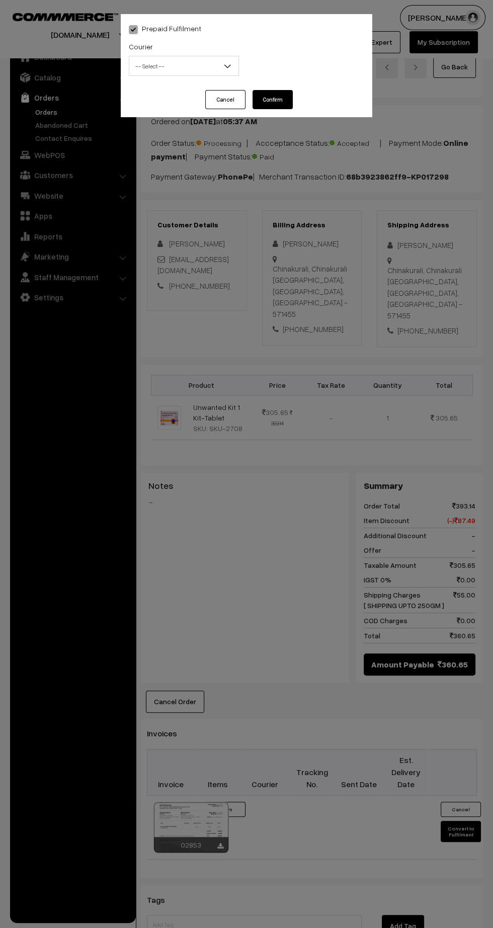
click at [171, 63] on span "-- Select --" at bounding box center [183, 66] width 109 height 18
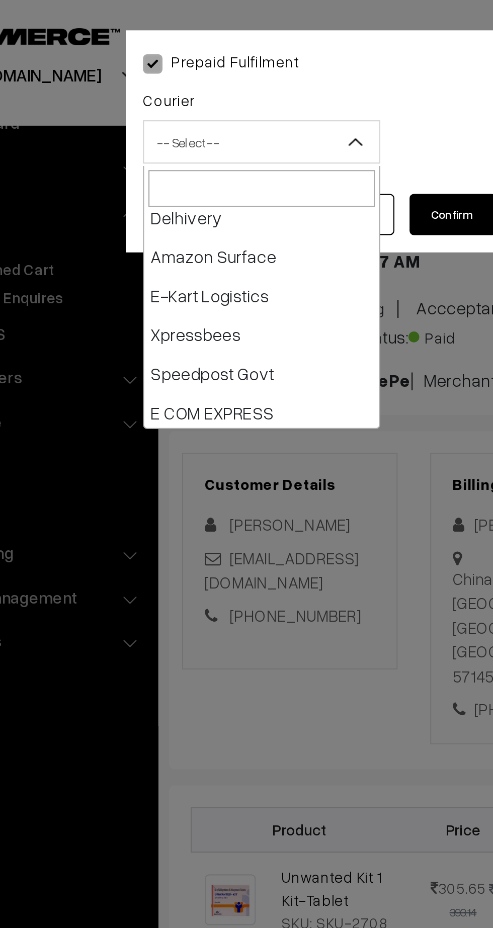
scroll to position [78, 0]
select select "5"
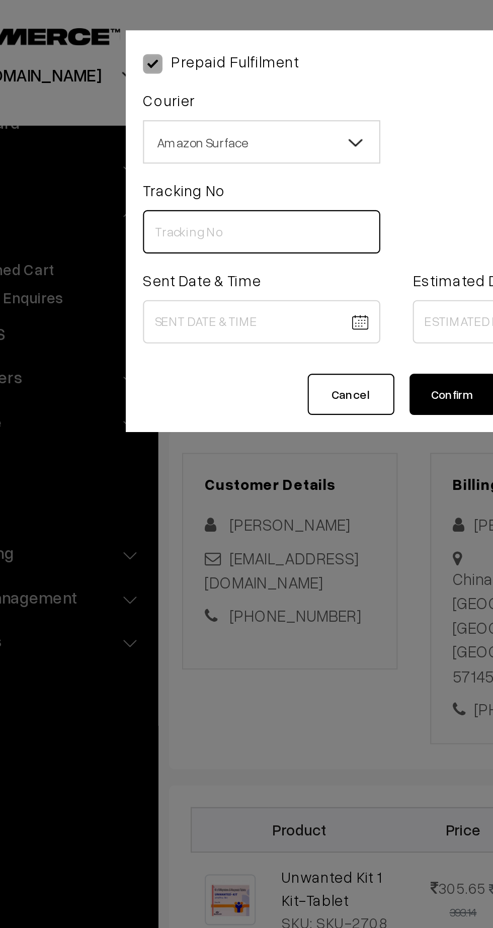
paste input "17883012260193"
type input "17883012260193"
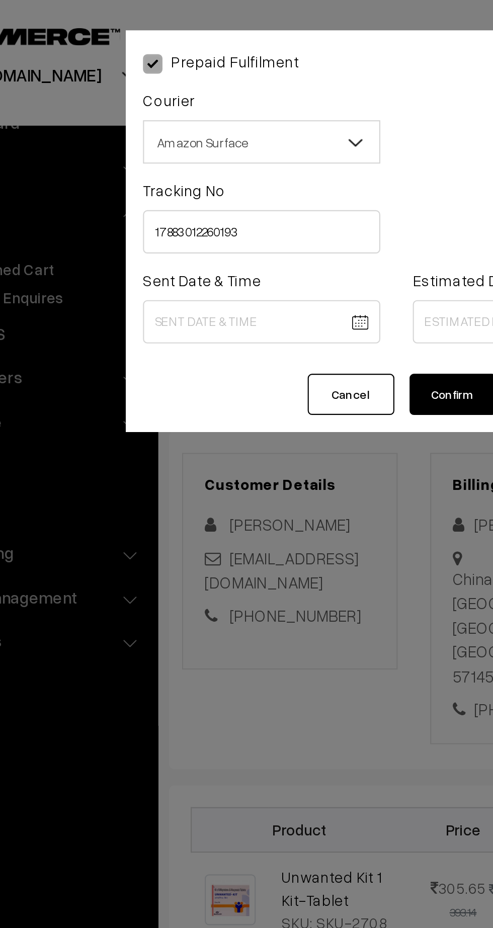
click at [204, 69] on span "Amazon Surface" at bounding box center [183, 66] width 109 height 18
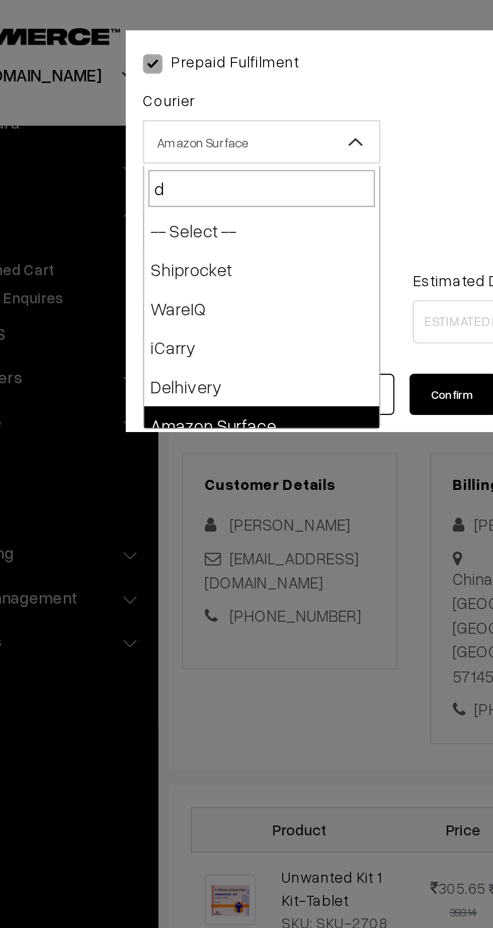
type input "de"
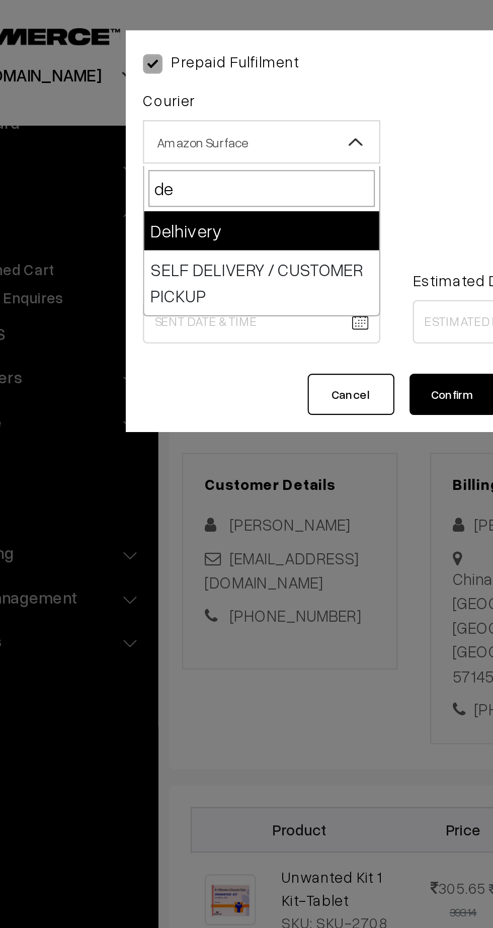
select select "4"
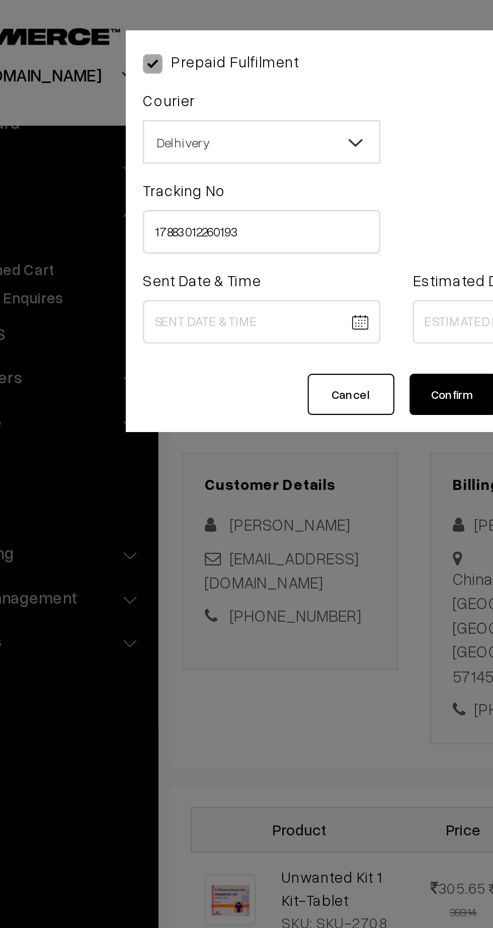
click at [201, 153] on body "Thank you for showing interest. Our team will call you shortly. Close [DOMAIN_N…" at bounding box center [246, 598] width 493 height 1196
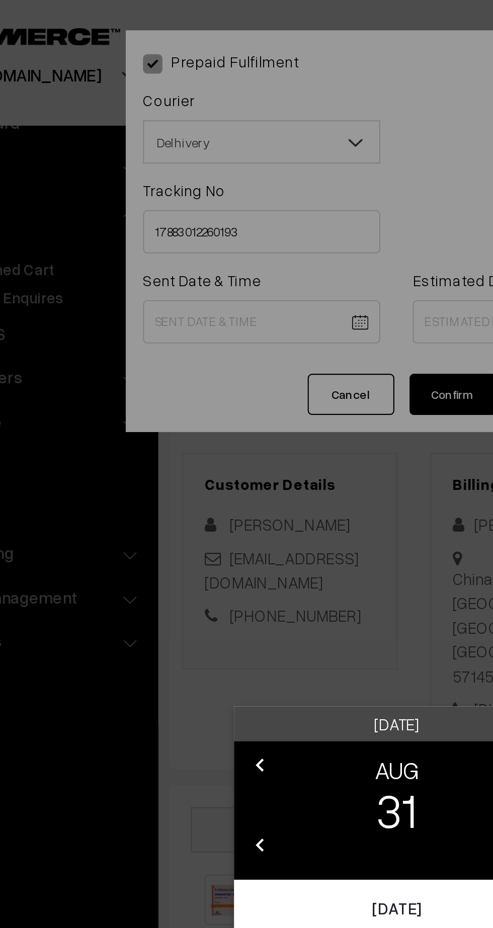
click at [113, 341] on div "Sunday clear chevron_left AUG chevron_right 31 chevron_left 2025 chevron_right …" at bounding box center [246, 464] width 493 height 928
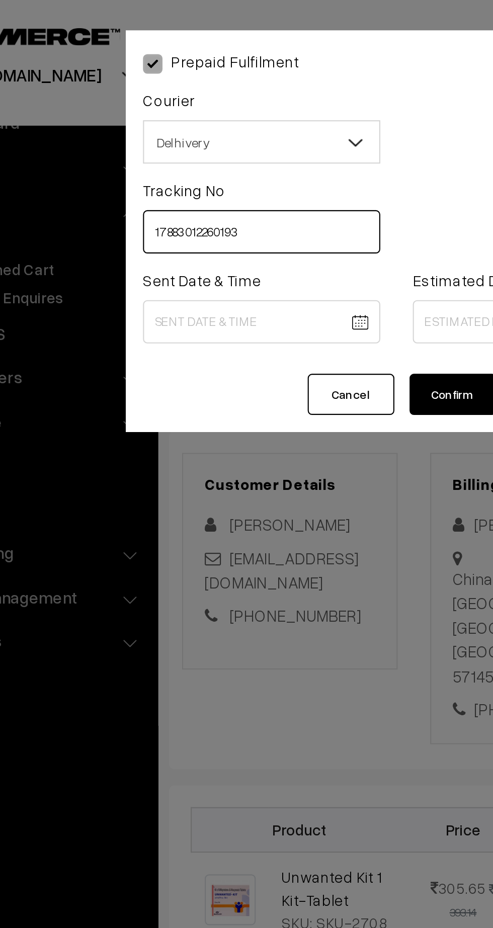
click at [178, 110] on input "17883012260193" at bounding box center [184, 108] width 110 height 20
paste input "204"
type input "17883012260204"
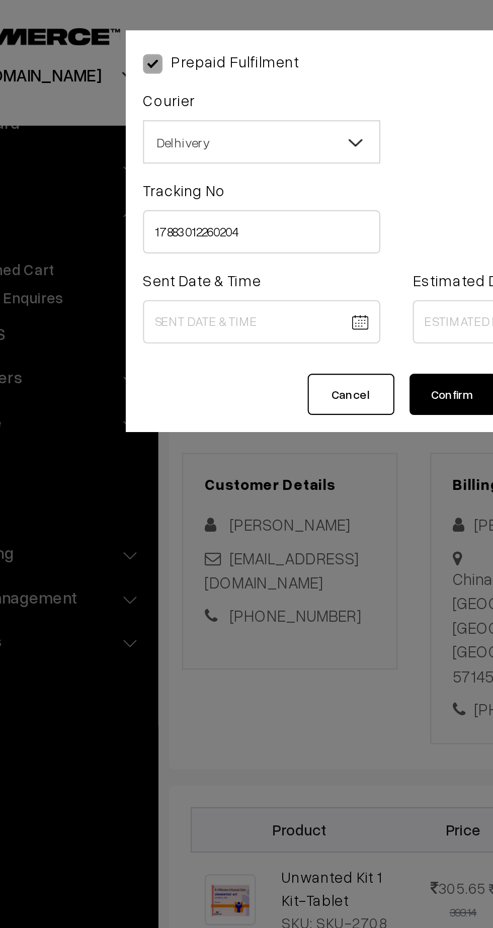
click at [184, 152] on body "Thank you for showing interest. Our team will call you shortly. Close kirtiphar…" at bounding box center [246, 598] width 493 height 1196
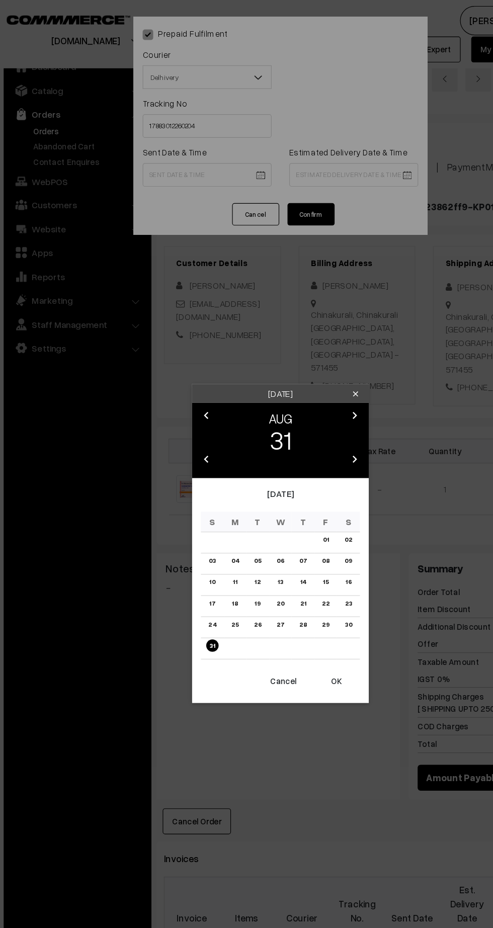
click at [320, 350] on div "chevron_left AUG chevron_right 31 chevron_left 2025 chevron_right" at bounding box center [246, 376] width 151 height 64
click at [309, 353] on icon "chevron_right" at bounding box center [310, 355] width 12 height 12
click at [208, 461] on link "01" at bounding box center [207, 461] width 11 height 11
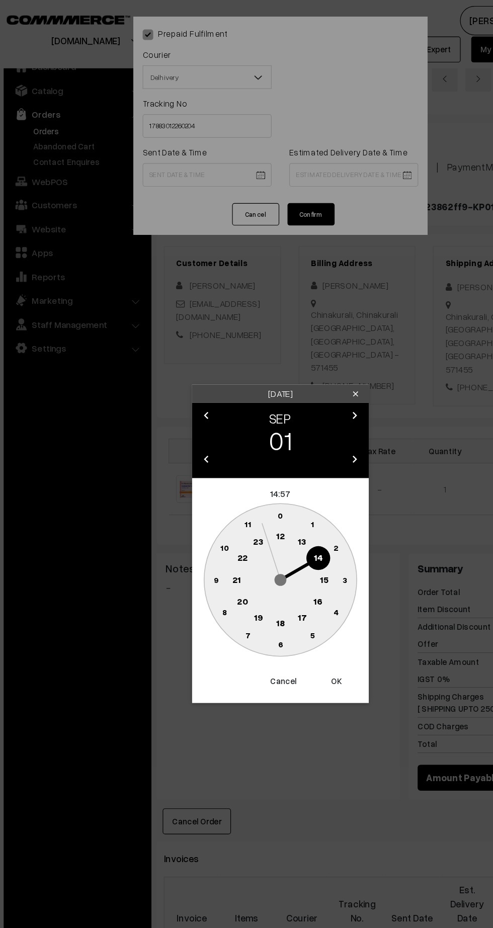
click at [264, 462] on text "13" at bounding box center [266, 462] width 8 height 9
click at [191, 494] on text "45" at bounding box center [191, 494] width 9 height 9
type input "01-09-2025 13:45"
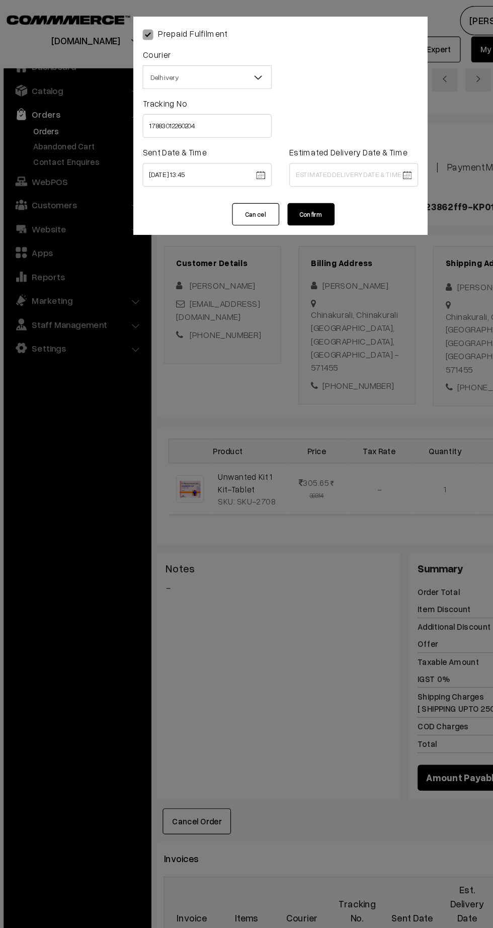
click at [330, 149] on body "Thank you for showing interest. Our team will call you shortly. Close kirtiphar…" at bounding box center [246, 598] width 493 height 1196
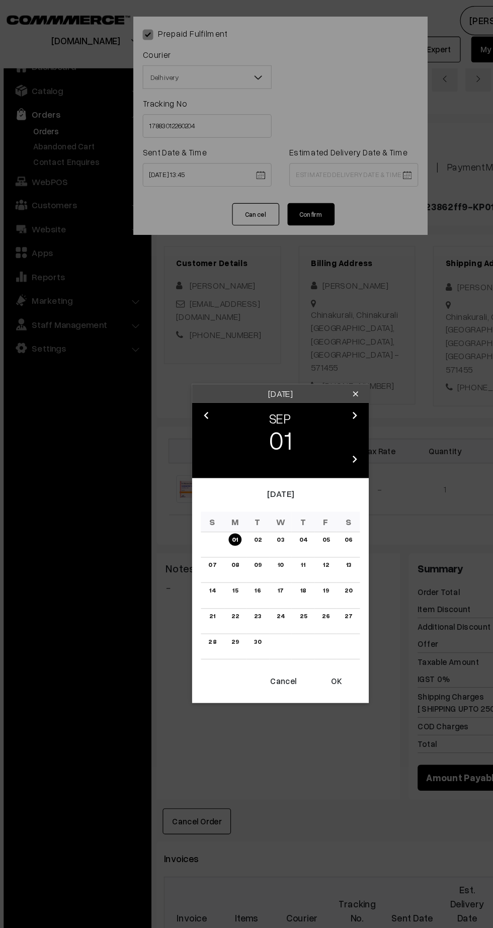
click at [186, 486] on link "07" at bounding box center [188, 482] width 13 height 11
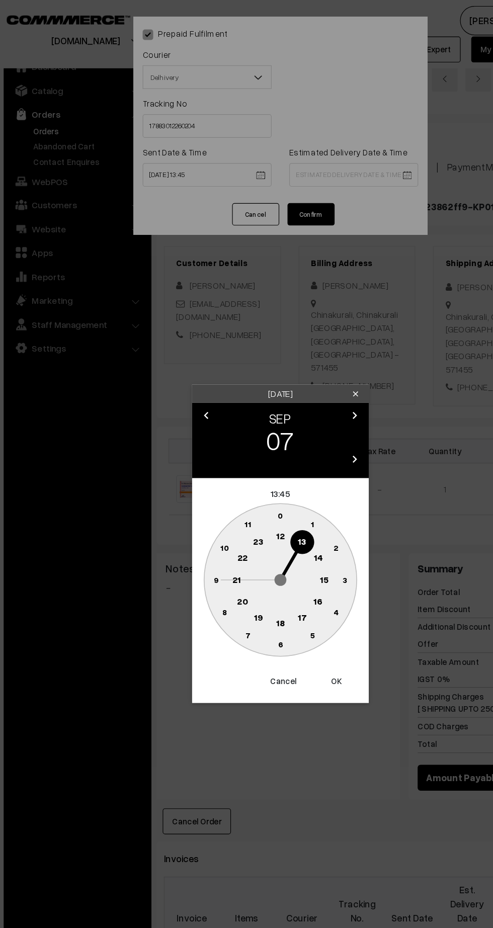
click at [209, 494] on text "21" at bounding box center [209, 494] width 8 height 9
click at [255, 560] on icon "0 5 10 15 20 25 30 35 40 45 50 55" at bounding box center [247, 496] width 136 height 136
click at [252, 551] on circle at bounding box center [246, 550] width 21 height 21
type input "07-09-2025 21:30"
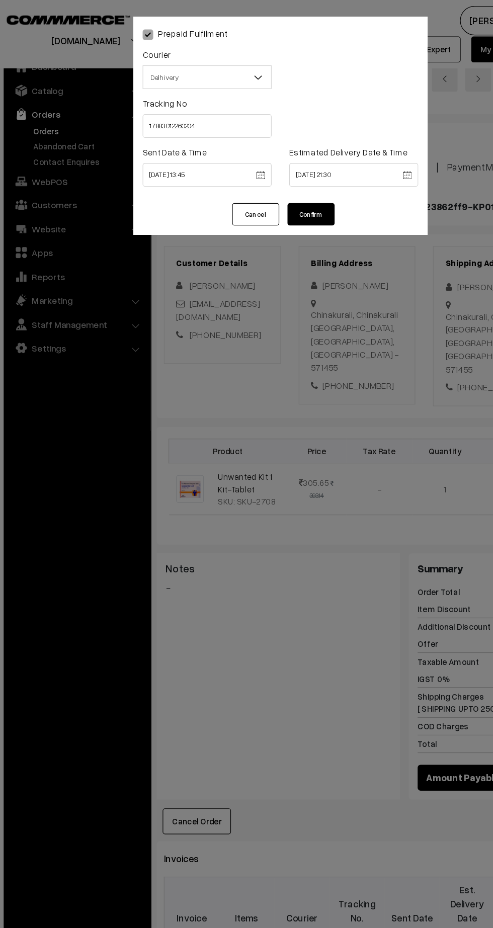
click at [283, 191] on button "Confirm" at bounding box center [273, 183] width 40 height 19
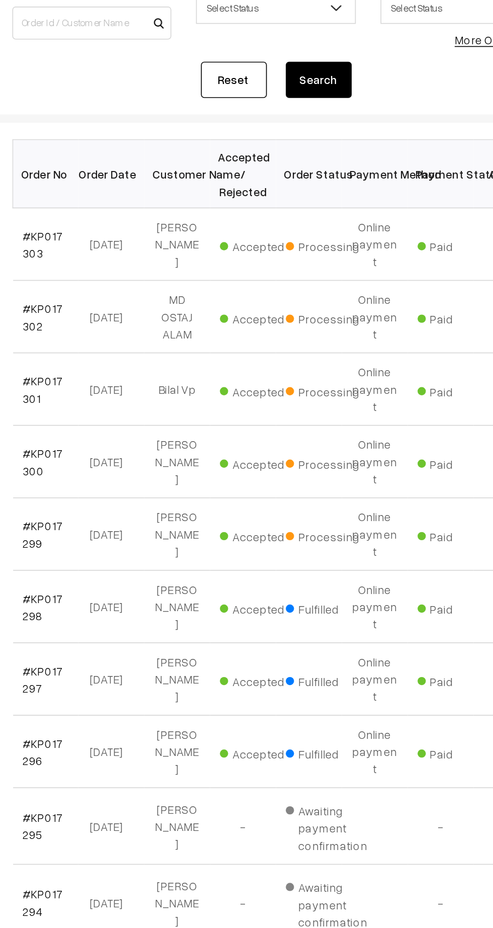
click at [170, 440] on link "#KP017299" at bounding box center [169, 449] width 25 height 19
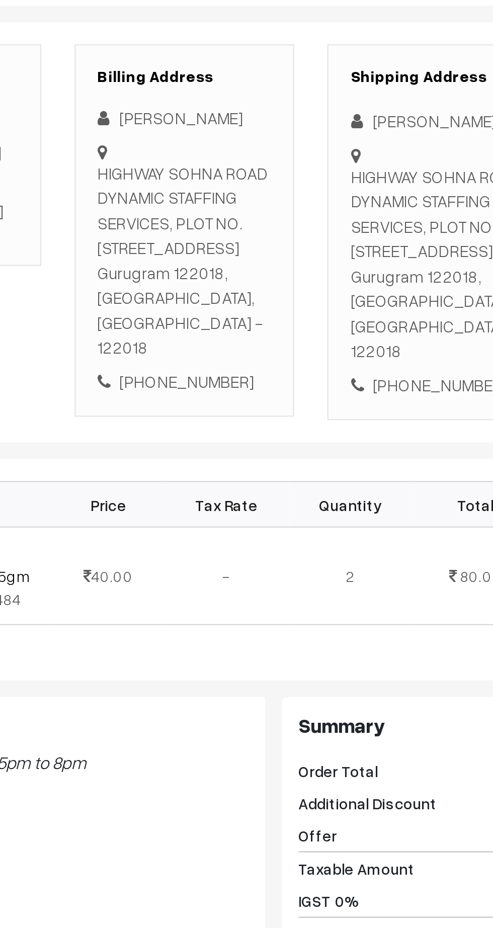
scroll to position [1, 0]
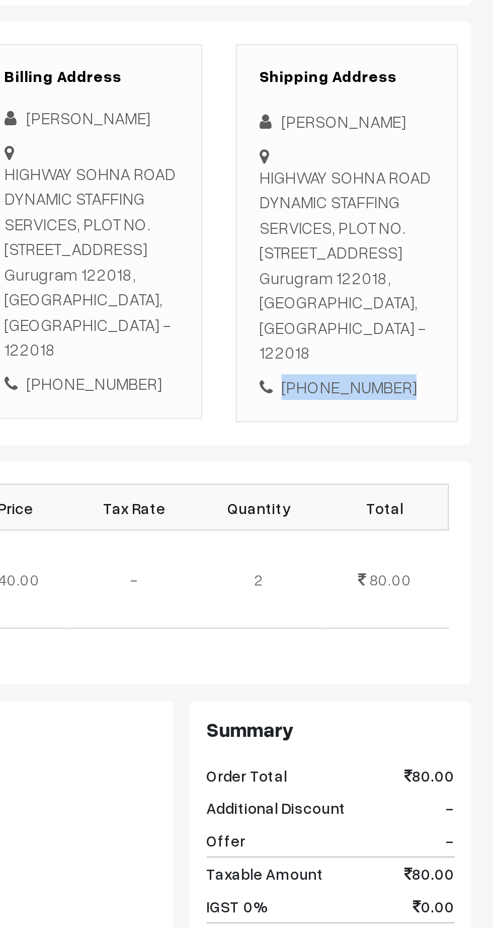
click at [438, 382] on div "[PHONE_NUMBER]" at bounding box center [426, 377] width 79 height 12
copy div "7860990979"
copy div "HIGHWAY SOHNA ROAD DYNAMIC STAFFING SERVICES, PLOT NO. [STREET_ADDRESS] - 122018"
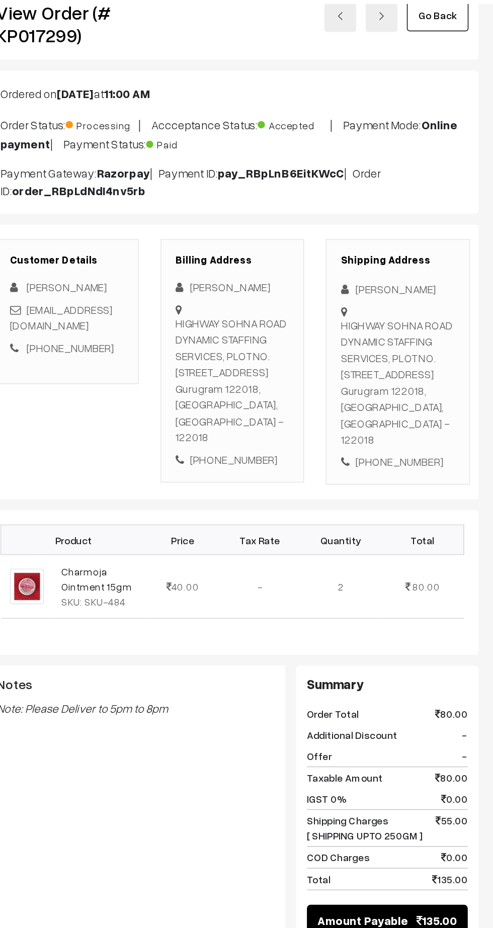
scroll to position [0, 0]
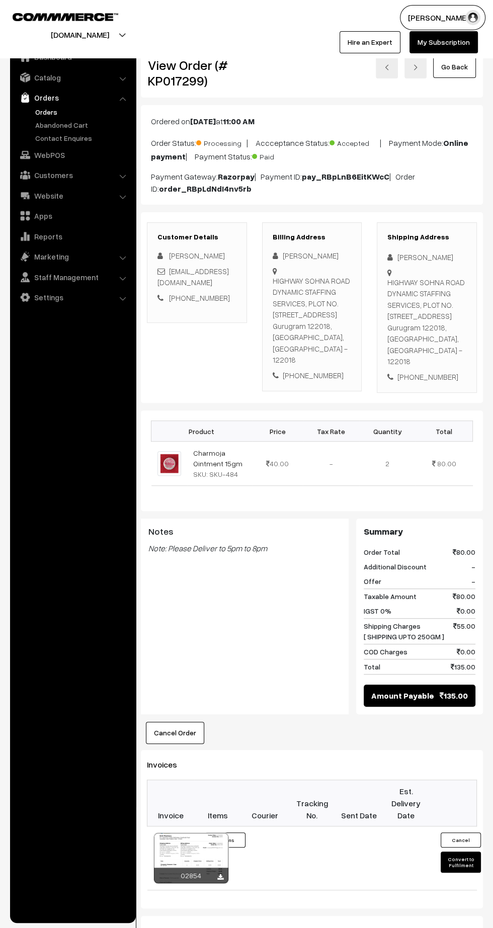
click at [461, 872] on button "Convert to Fulfilment" at bounding box center [461, 862] width 40 height 21
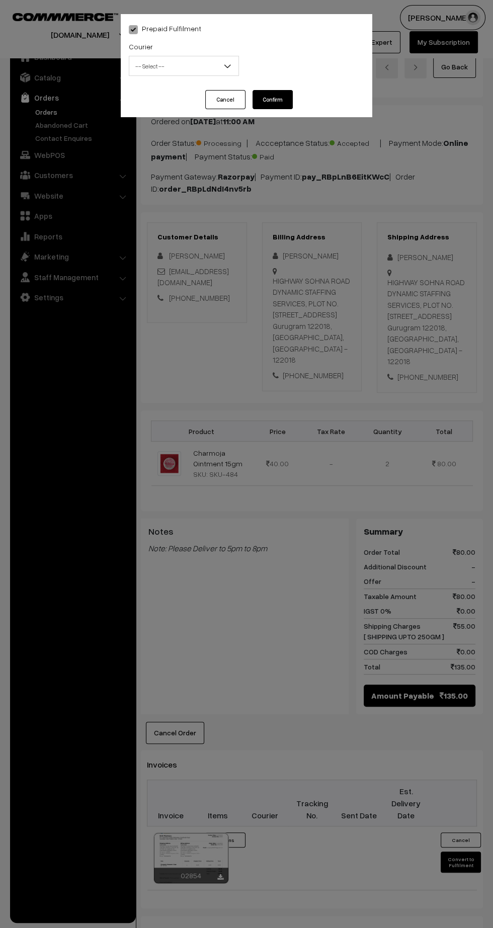
click at [206, 58] on span "-- Select --" at bounding box center [183, 66] width 109 height 18
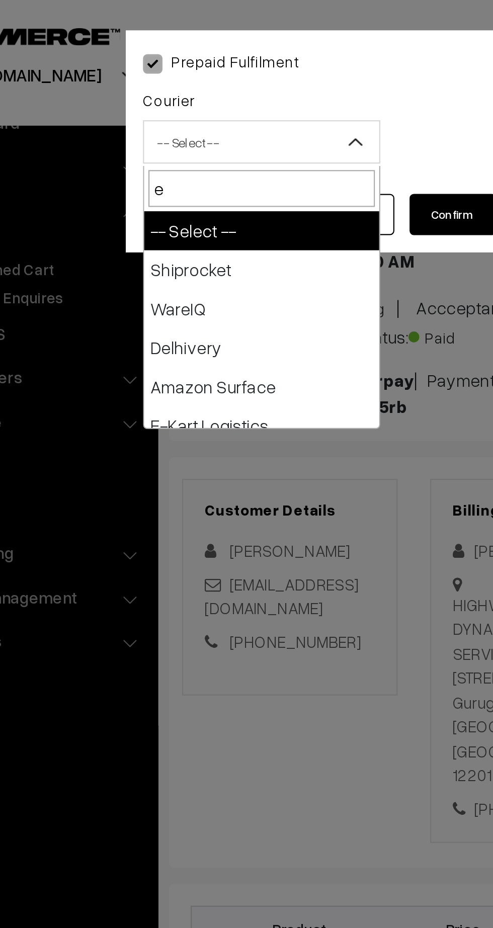
type input "e-"
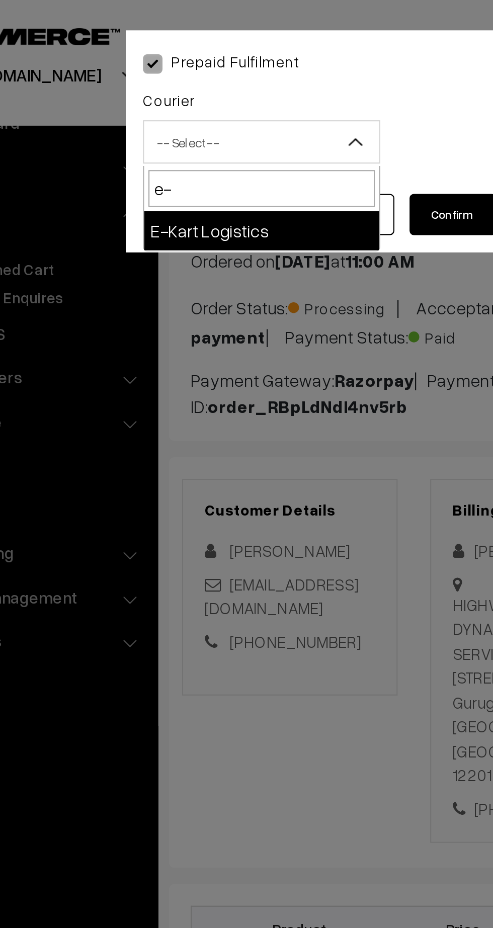
select select "6"
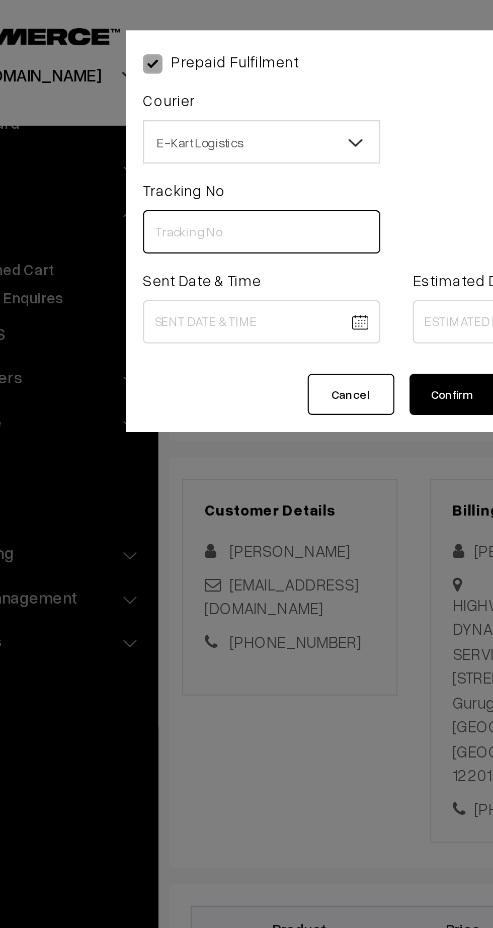
paste input "ICYP0004012352"
type input "ICYP0004012352"
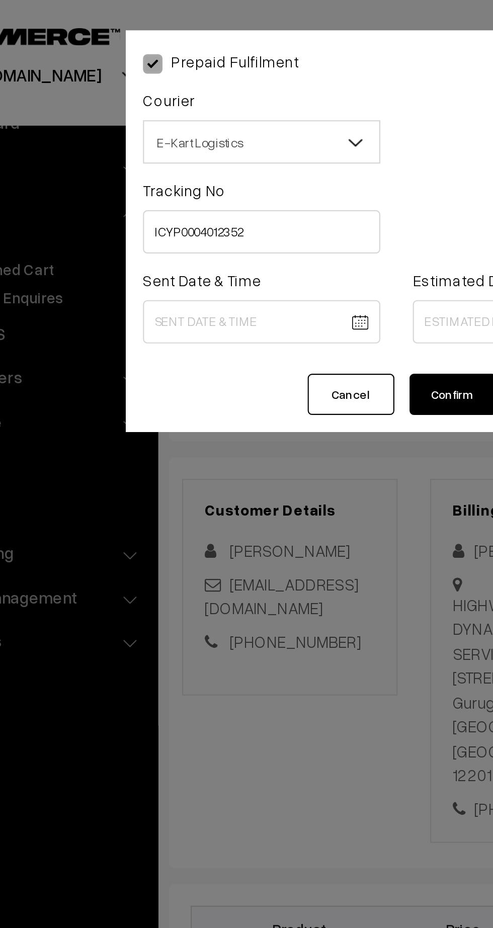
click at [191, 151] on body "Thank you for showing interest. Our team will call you shortly. Close [DOMAIN_N…" at bounding box center [246, 613] width 493 height 1227
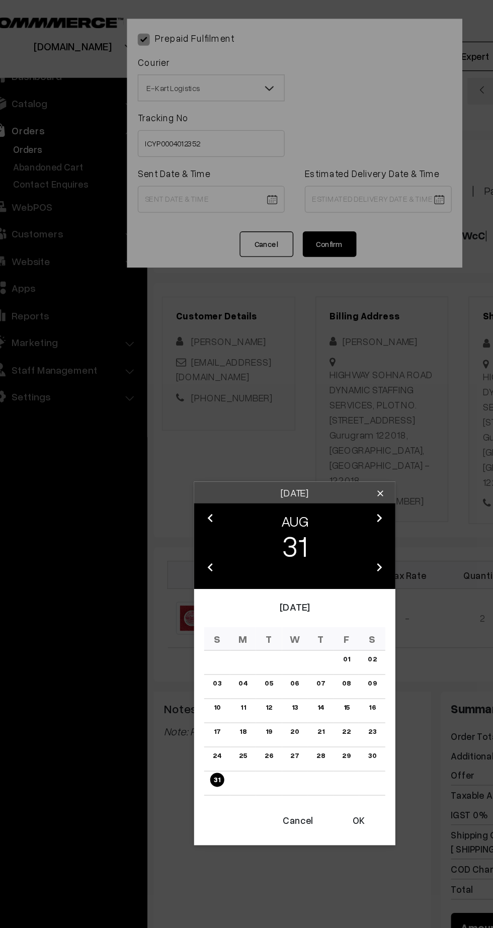
click at [315, 389] on icon "chevron_right" at bounding box center [310, 388] width 12 height 12
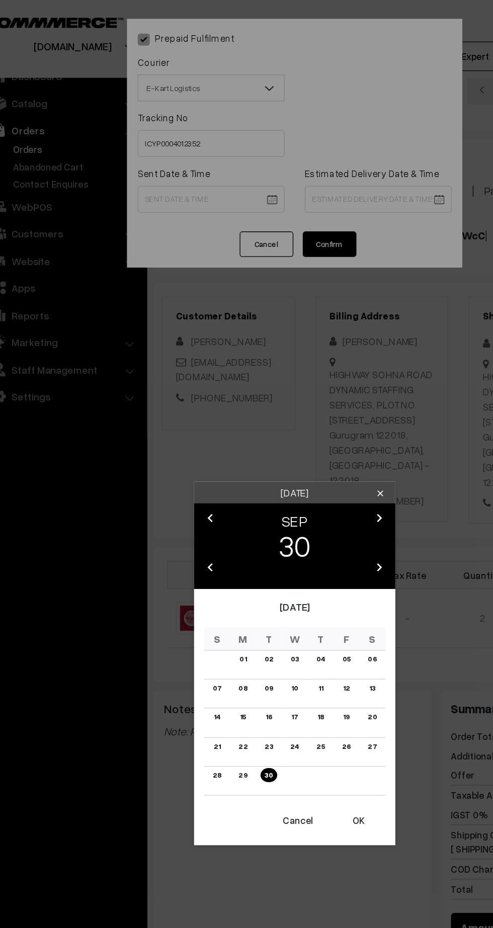
click at [208, 494] on link "01" at bounding box center [207, 494] width 11 height 11
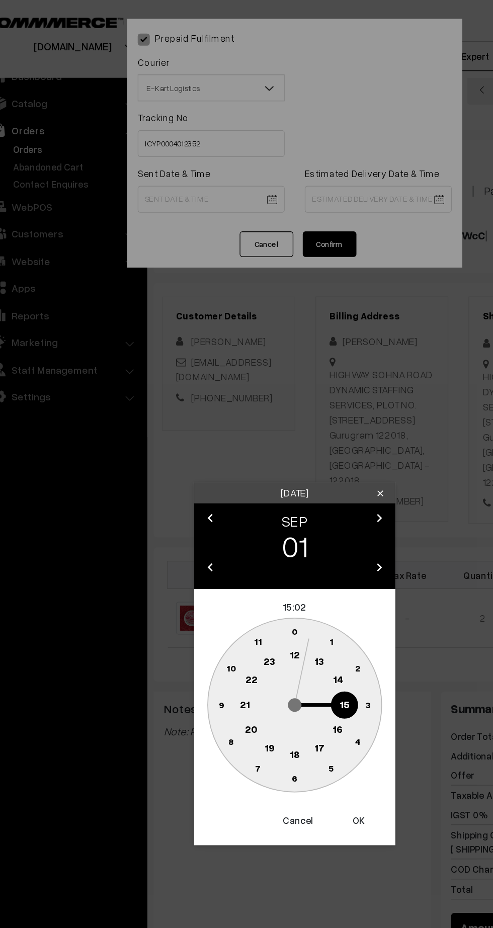
click at [246, 490] on text "12" at bounding box center [247, 490] width 8 height 9
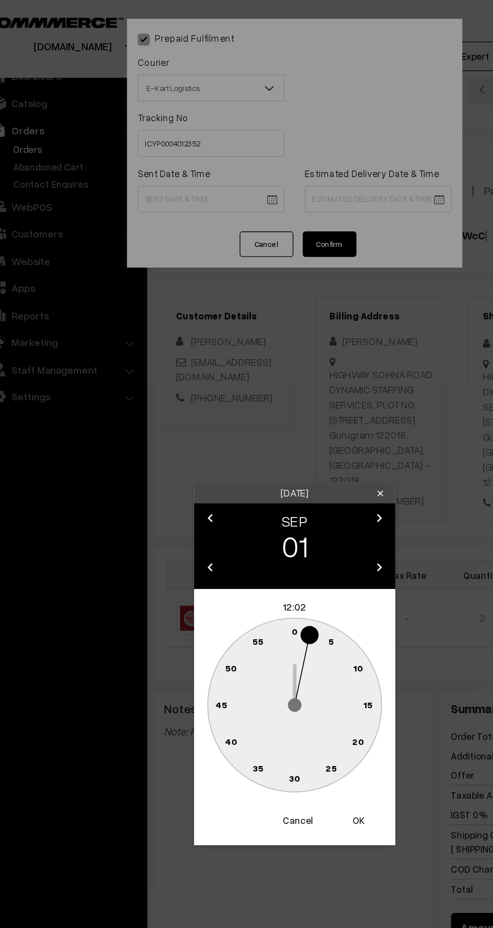
click at [192, 524] on circle at bounding box center [194, 518] width 14 height 14
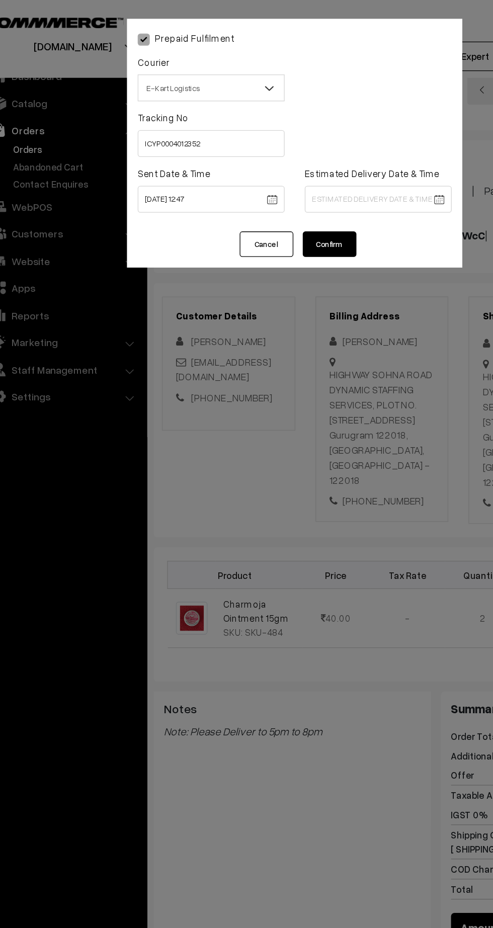
click at [203, 153] on body "Thank you for showing interest. Our team will call you shortly. Close kirtiphar…" at bounding box center [246, 613] width 493 height 1227
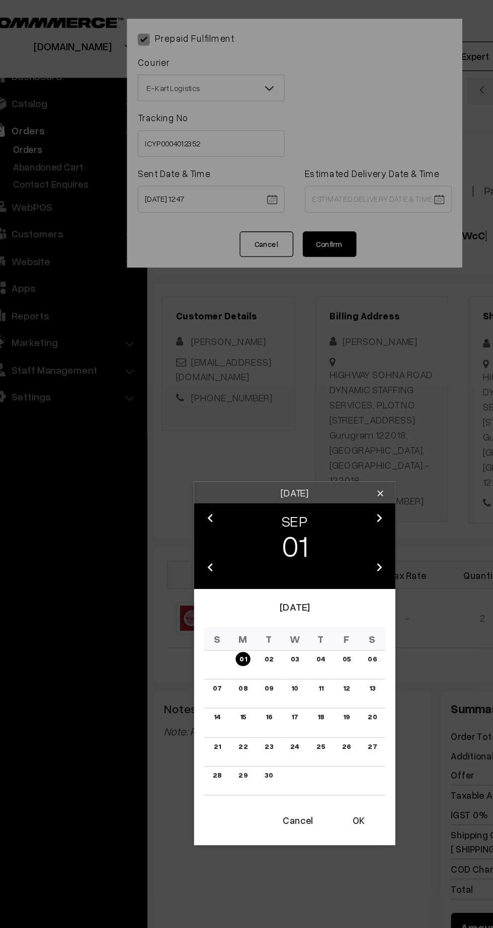
click at [308, 617] on button "OK" at bounding box center [294, 615] width 40 height 22
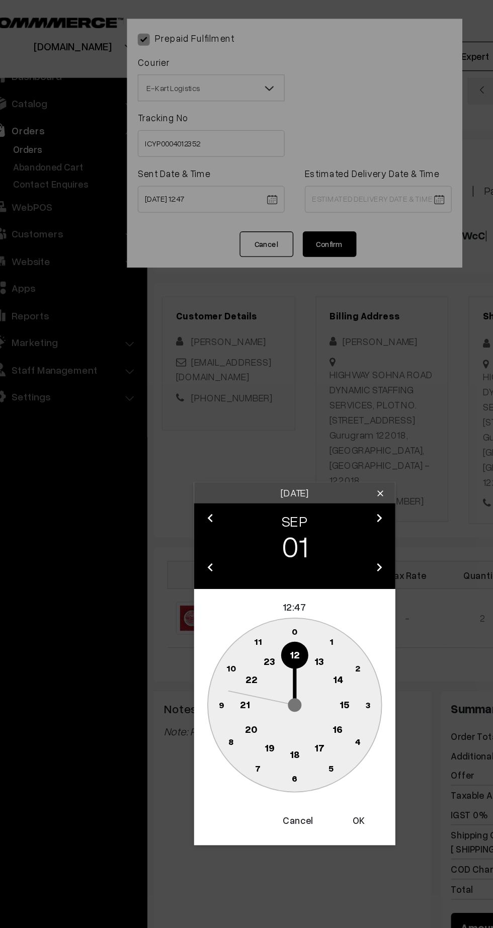
click at [302, 614] on button "OK" at bounding box center [294, 615] width 40 height 22
click at [192, 526] on text "45" at bounding box center [191, 528] width 9 height 9
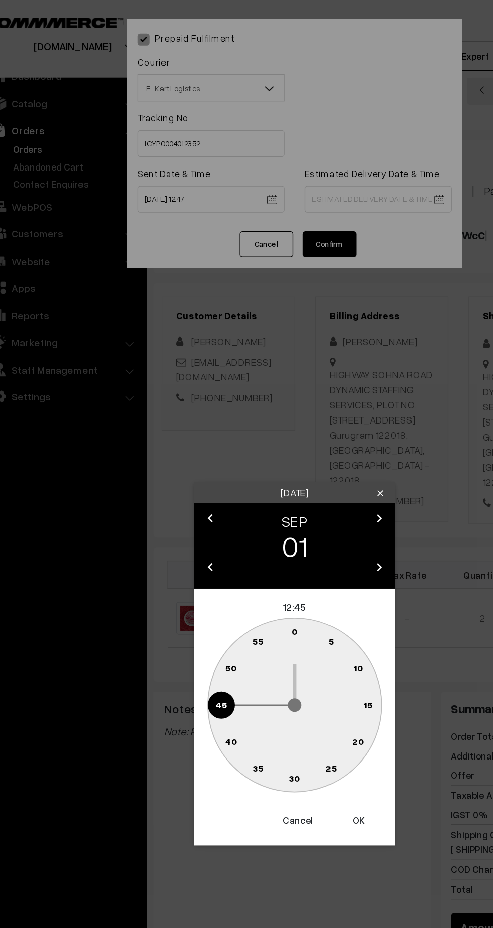
type input "[DATE] 12:45"
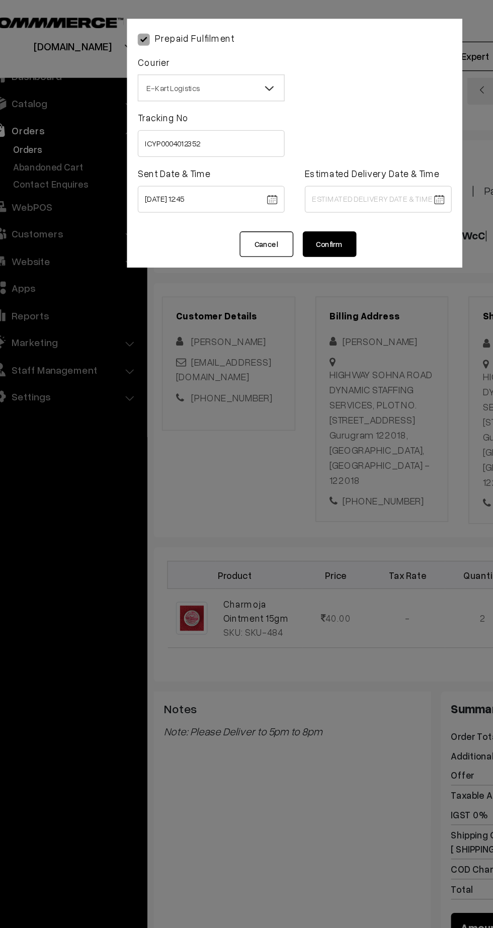
click at [328, 151] on body "Thank you for showing interest. Our team will call you shortly. Close [DOMAIN_N…" at bounding box center [246, 613] width 493 height 1227
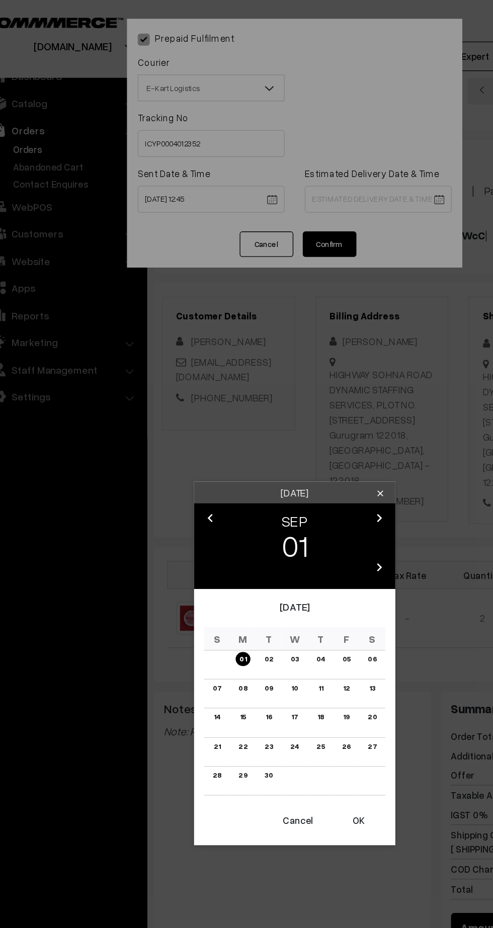
click at [309, 496] on link "06" at bounding box center [304, 494] width 13 height 11
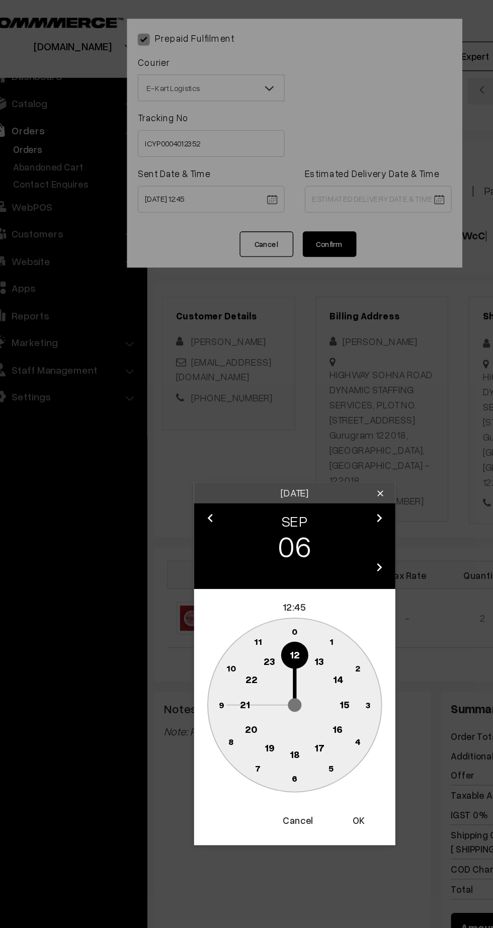
click at [207, 531] on text "21" at bounding box center [209, 527] width 8 height 9
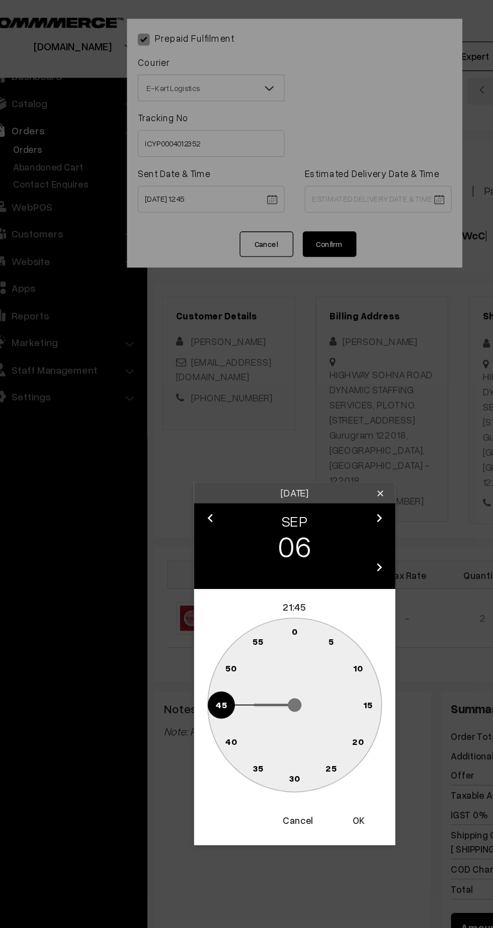
click at [246, 586] on text "30" at bounding box center [246, 583] width 9 height 9
type input "06-09-2025 21:30"
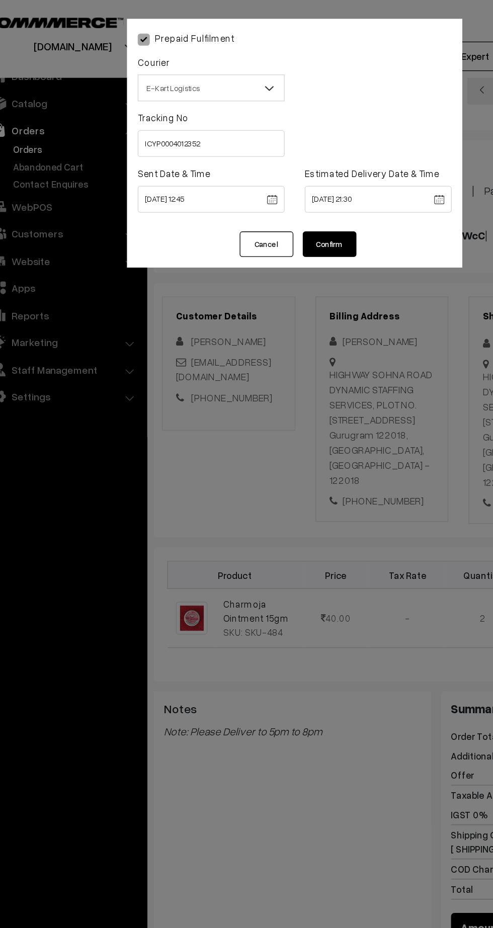
click at [279, 183] on button "Confirm" at bounding box center [273, 183] width 40 height 19
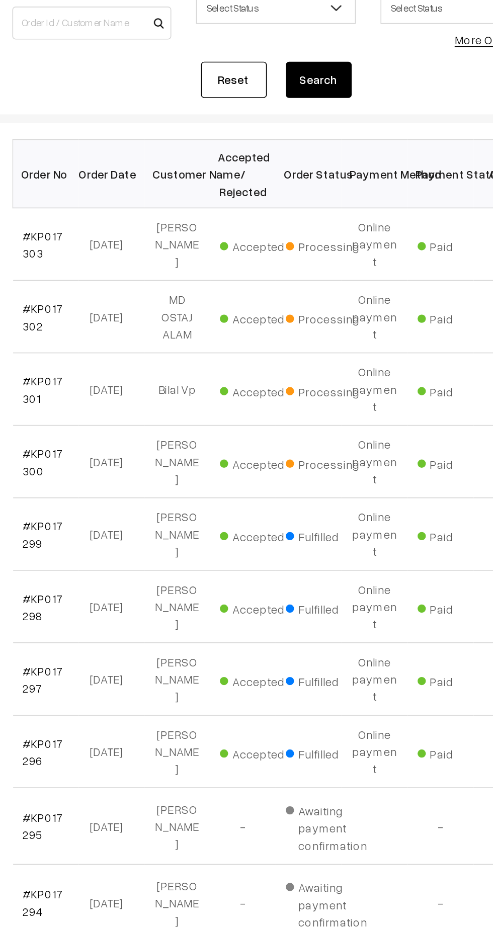
click at [174, 396] on link "#KP017300" at bounding box center [169, 405] width 25 height 19
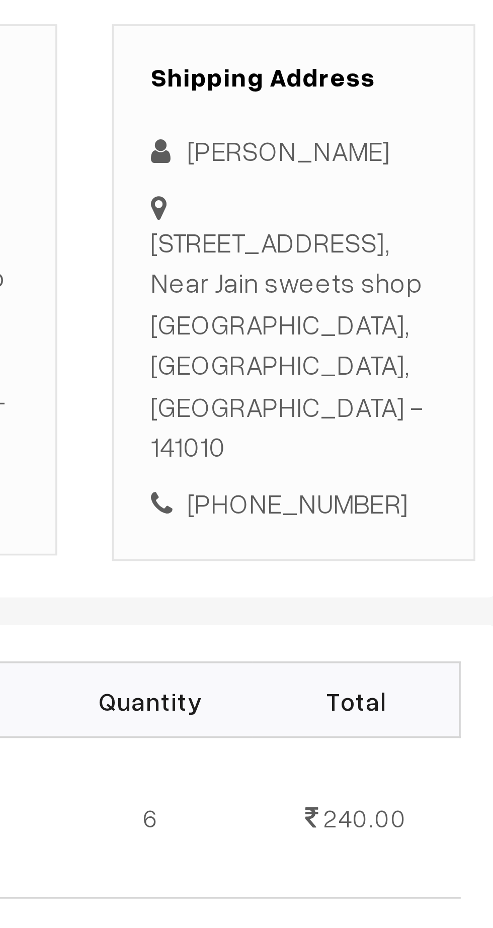
click at [435, 342] on div "+91 8195993566" at bounding box center [426, 343] width 79 height 12
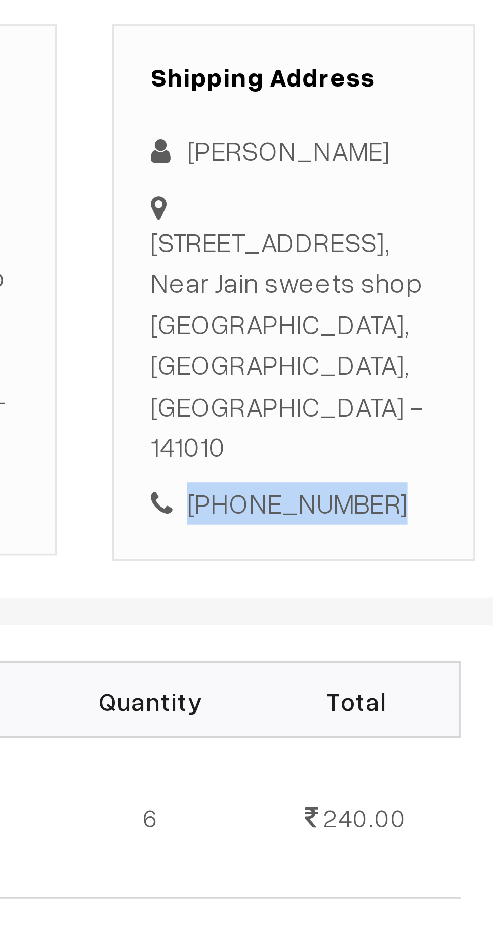
click at [431, 343] on div "+91 8195993566" at bounding box center [426, 343] width 79 height 12
copy div "8195993566"
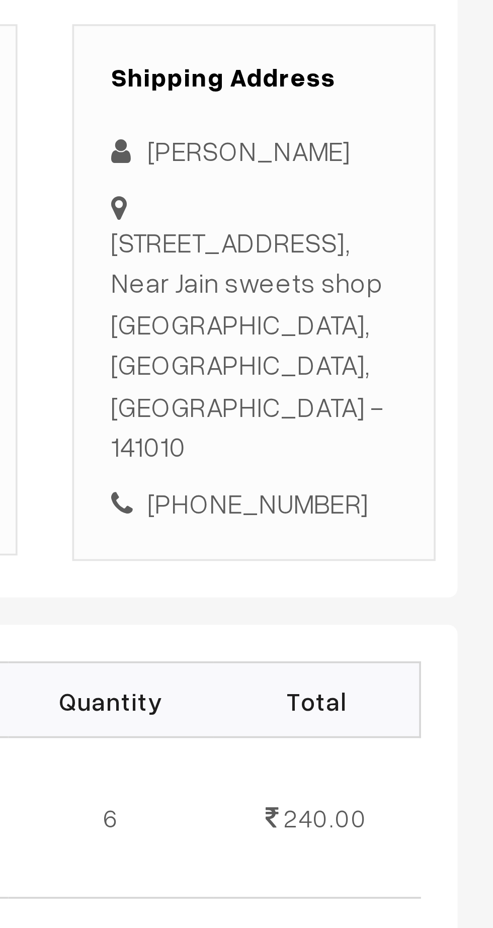
copy div "2825 Block 30 Aary colony moti nagar Ludhiana, Near Jain sweets shop Ludhiana, …"
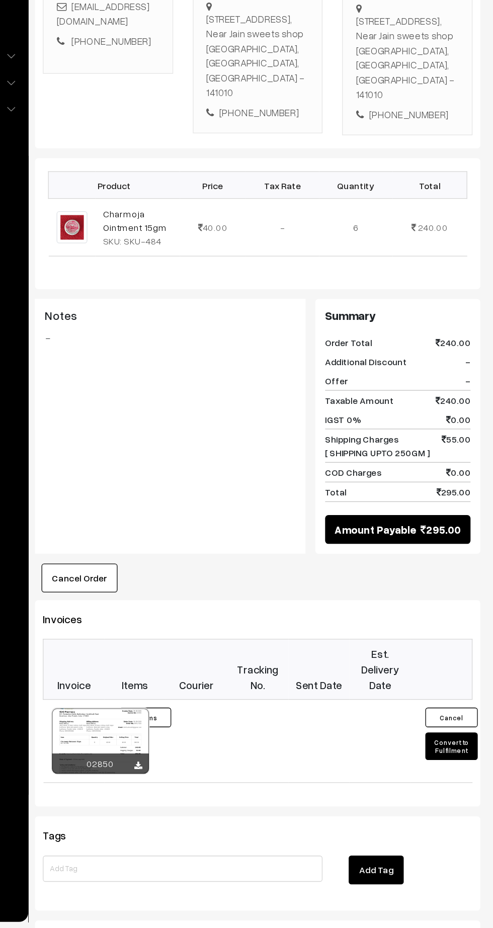
scroll to position [41, 0]
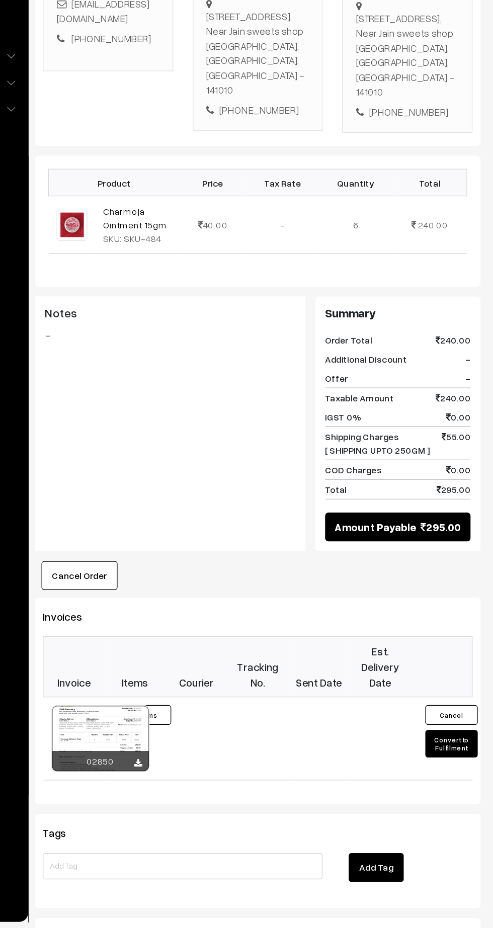
click at [458, 788] on button "Convert to Fulfilment" at bounding box center [461, 786] width 40 height 21
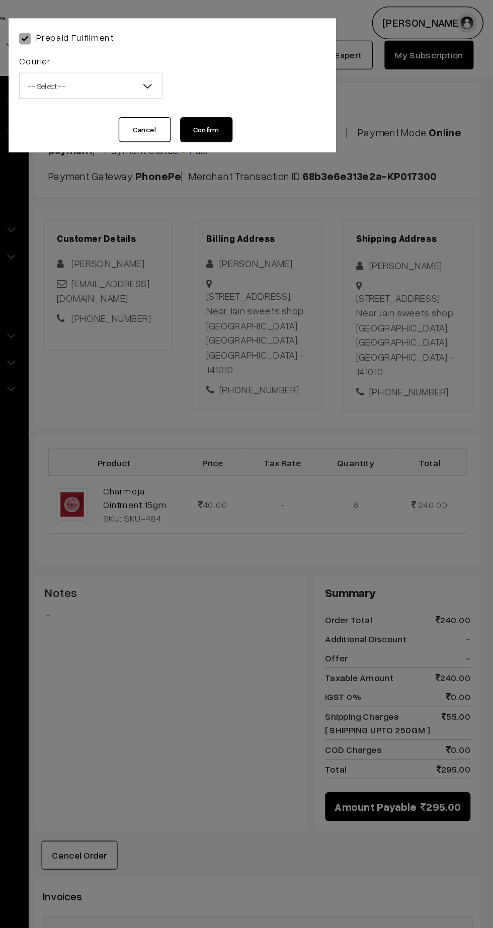
click at [178, 65] on span "-- Select --" at bounding box center [183, 66] width 109 height 18
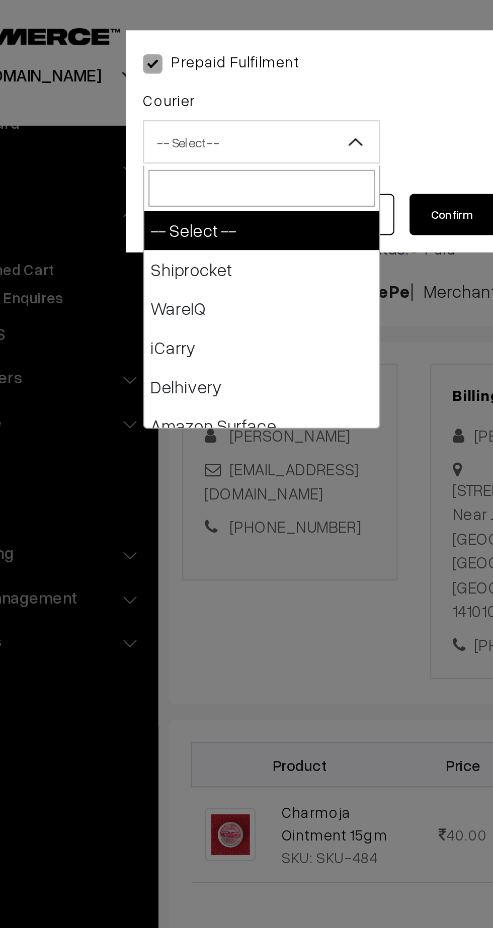
type input "x"
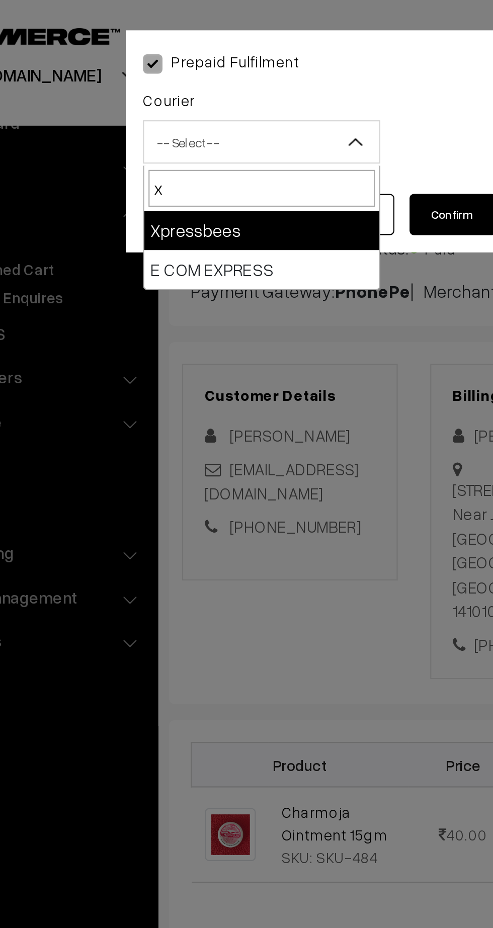
select select "8"
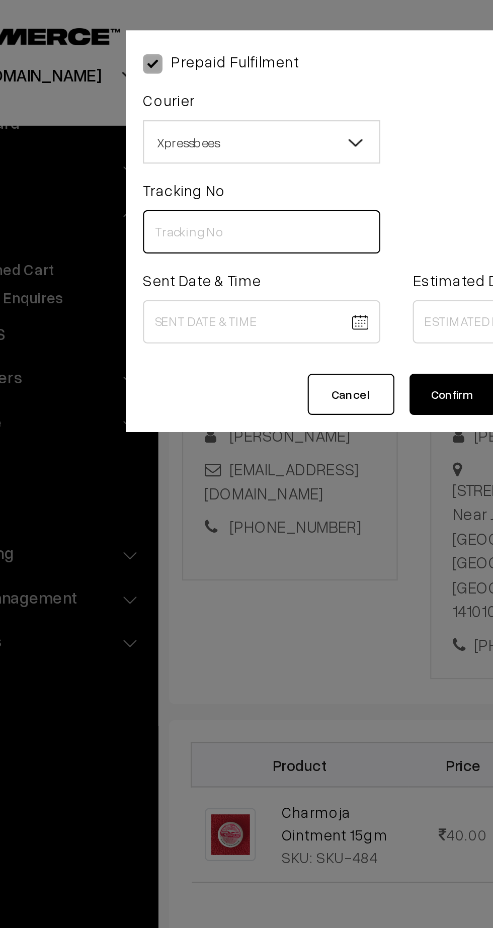
paste input "14344952686855"
type input "14344952686855"
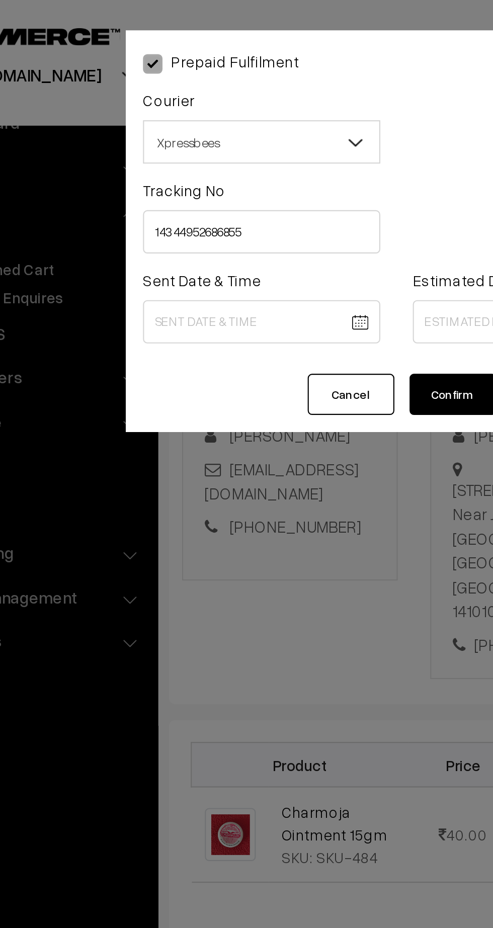
click at [197, 152] on body "Thank you for showing interest. Our team will call you shortly. Close [DOMAIN_N…" at bounding box center [246, 555] width 493 height 1192
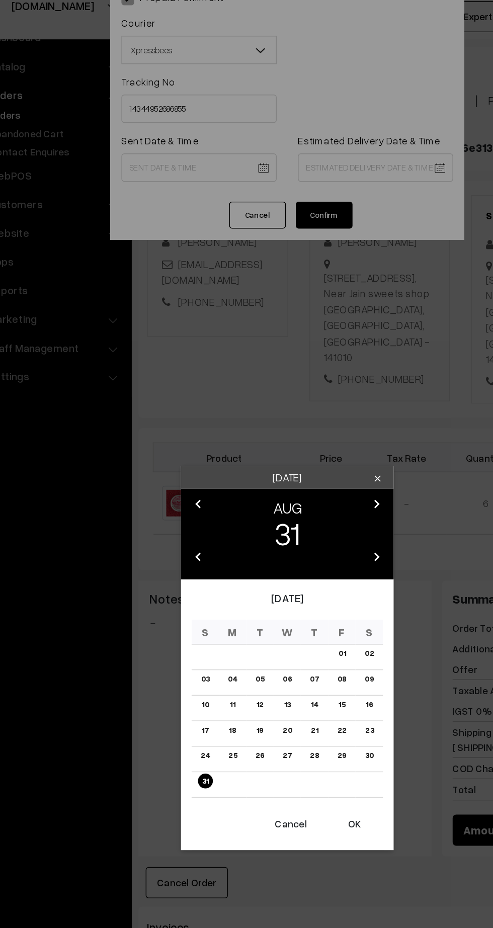
click at [313, 382] on icon "chevron_right" at bounding box center [310, 388] width 12 height 12
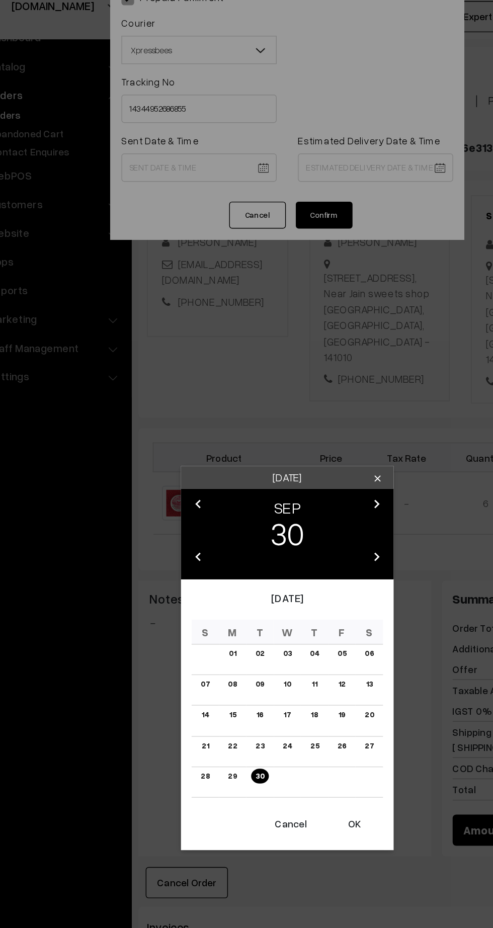
click at [208, 494] on link "01" at bounding box center [207, 494] width 11 height 11
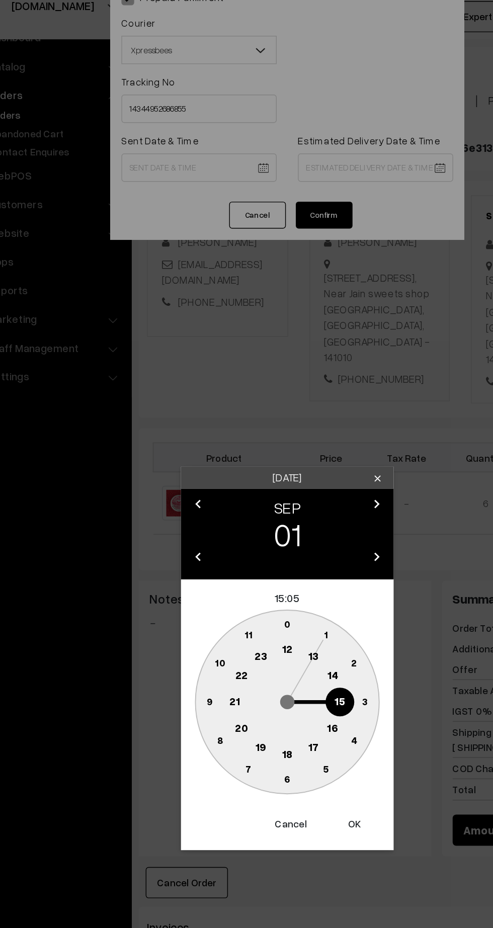
click at [247, 493] on text "12" at bounding box center [247, 490] width 8 height 9
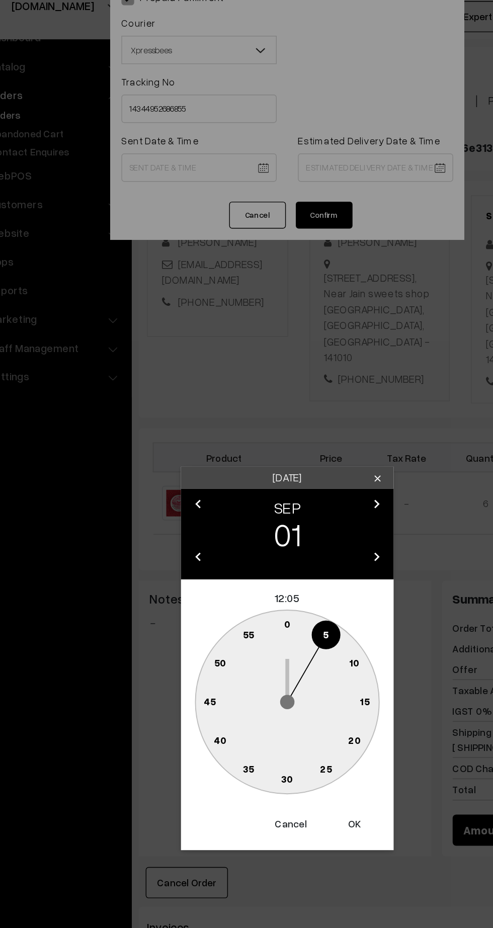
click at [192, 527] on text "45" at bounding box center [191, 528] width 9 height 9
type input "01-09-2025 12:45"
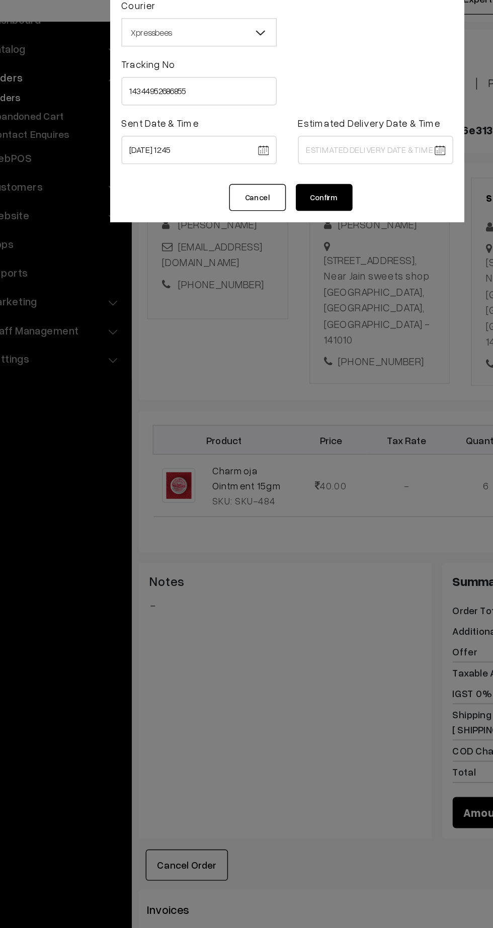
click at [335, 154] on body "Thank you for showing interest. Our team will call you shortly. Close kirtiphar…" at bounding box center [246, 555] width 493 height 1192
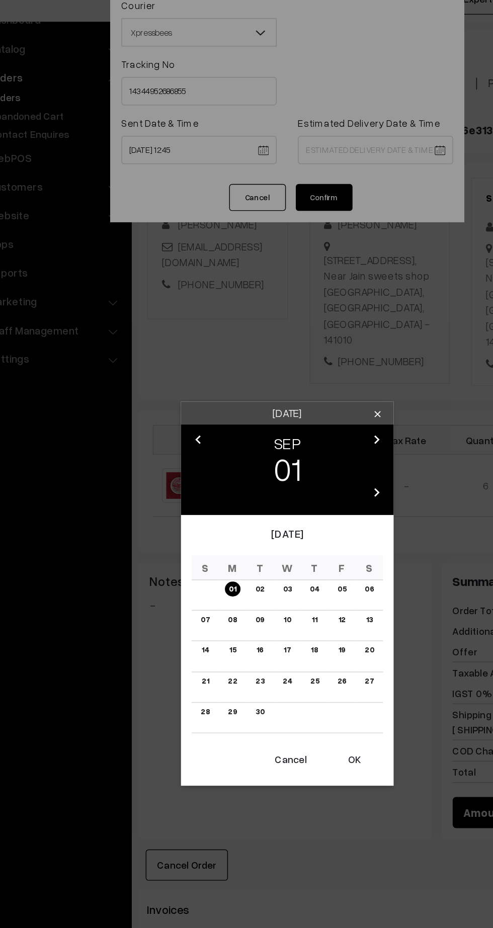
click at [308, 461] on link "06" at bounding box center [304, 461] width 13 height 11
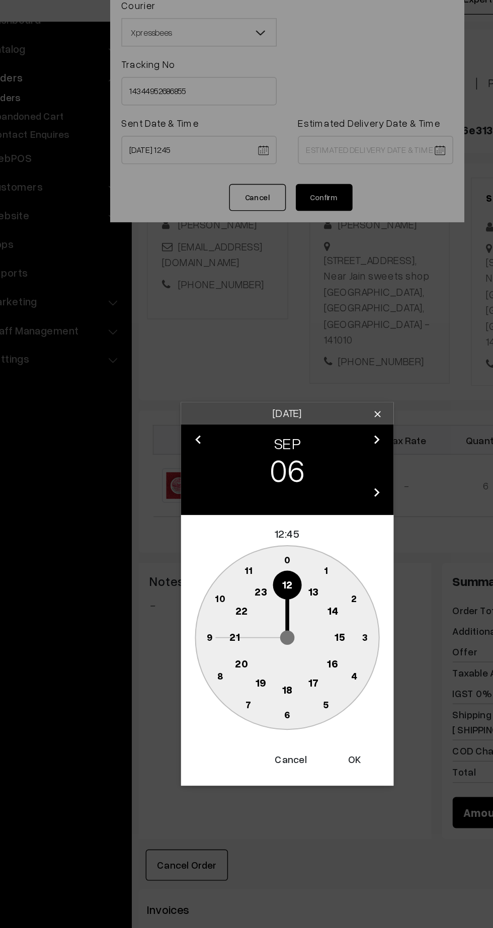
click at [209, 496] on text "21" at bounding box center [209, 494] width 8 height 9
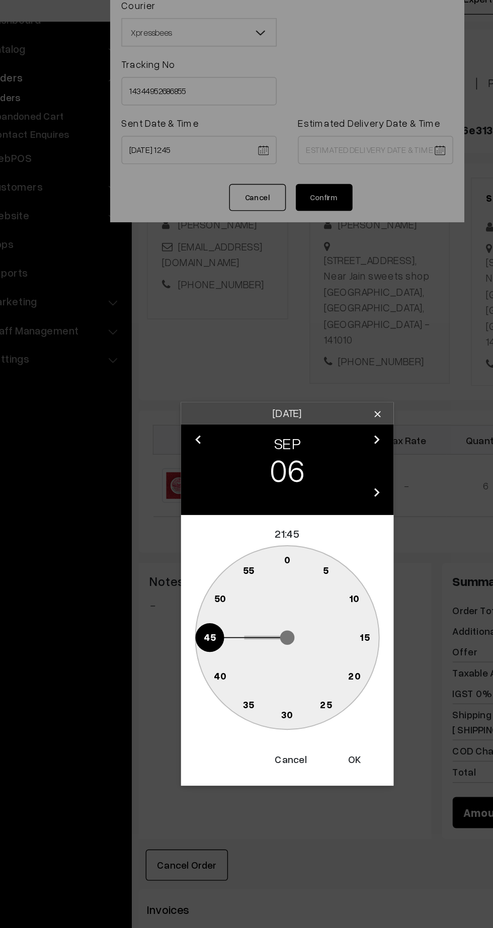
click at [255, 552] on circle at bounding box center [246, 550] width 21 height 21
type input "06-09-2025 21:30"
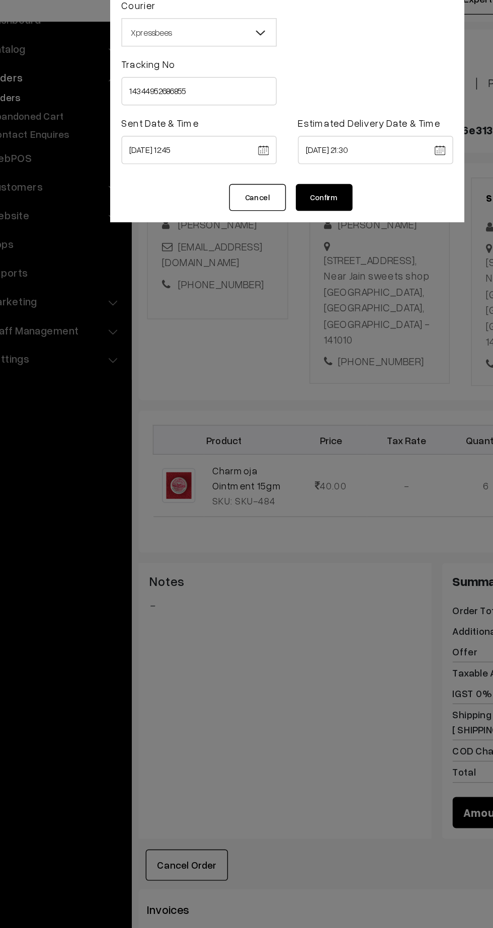
click at [278, 185] on button "Confirm" at bounding box center [273, 183] width 40 height 19
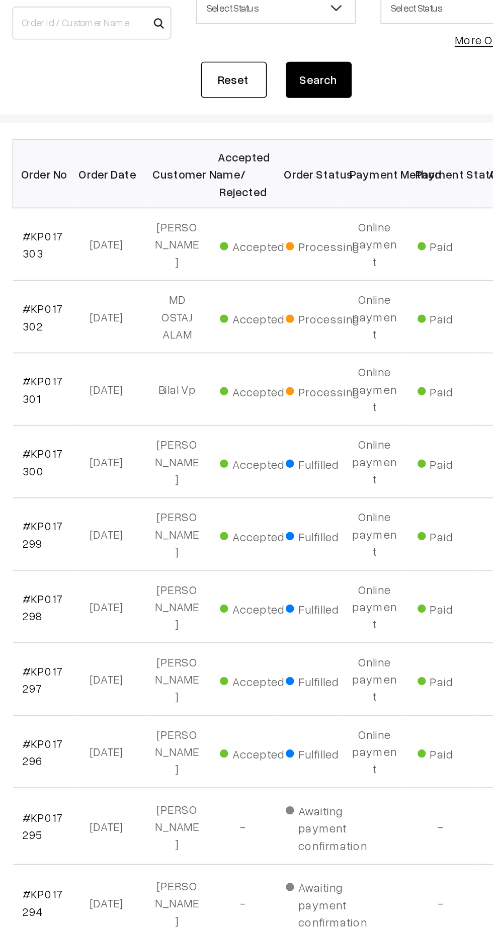
click at [176, 352] on link "#KP017301" at bounding box center [169, 361] width 25 height 19
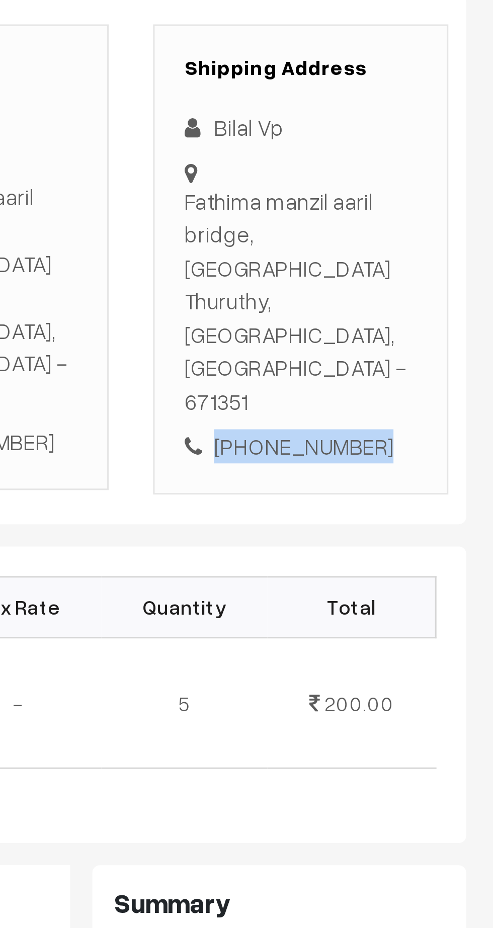
click at [438, 348] on div "+91 9995650124" at bounding box center [426, 354] width 79 height 12
copy div "9995650124"
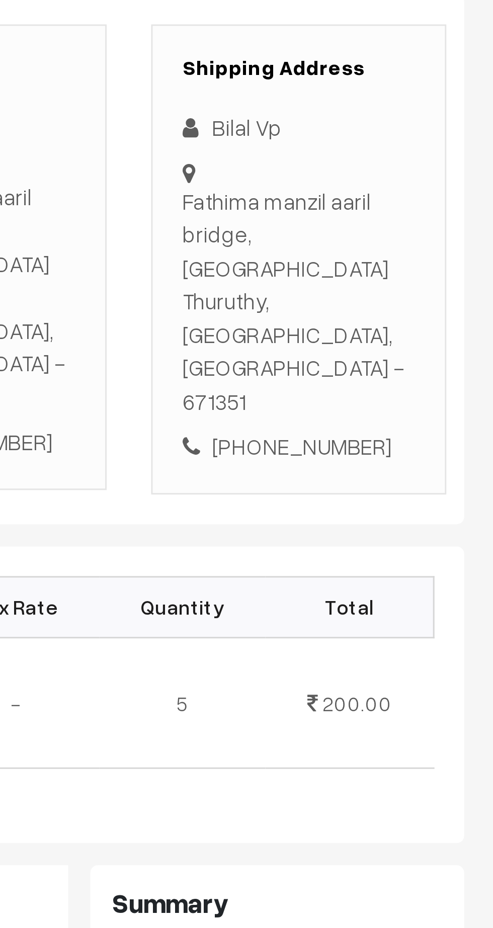
copy div "Fathima manzil aaril bridge, Aalinappuram Thuruthy, Kerala, India - 671351"
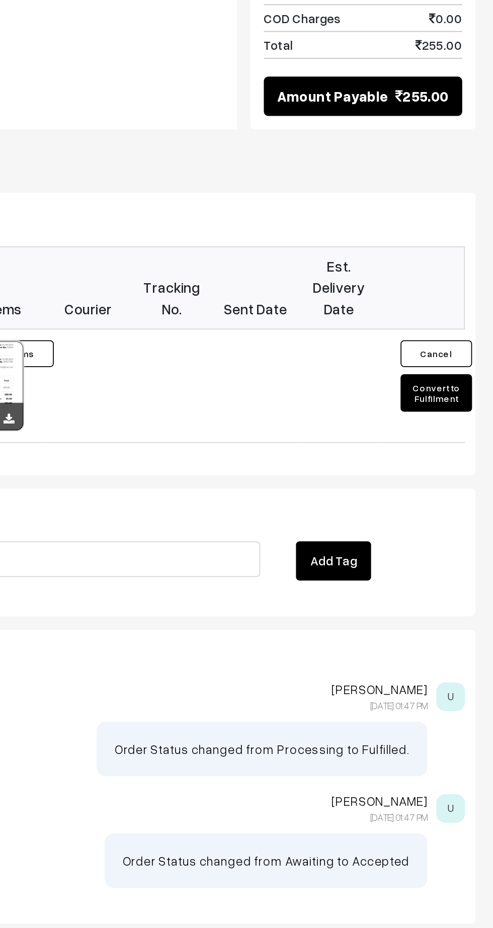
scroll to position [213, 0]
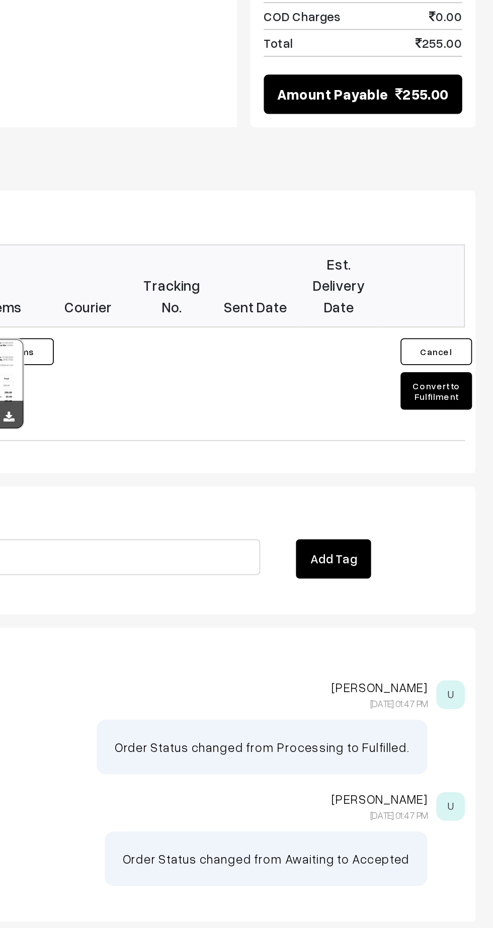
click at [464, 615] on button "Convert to Fulfilment" at bounding box center [461, 625] width 40 height 21
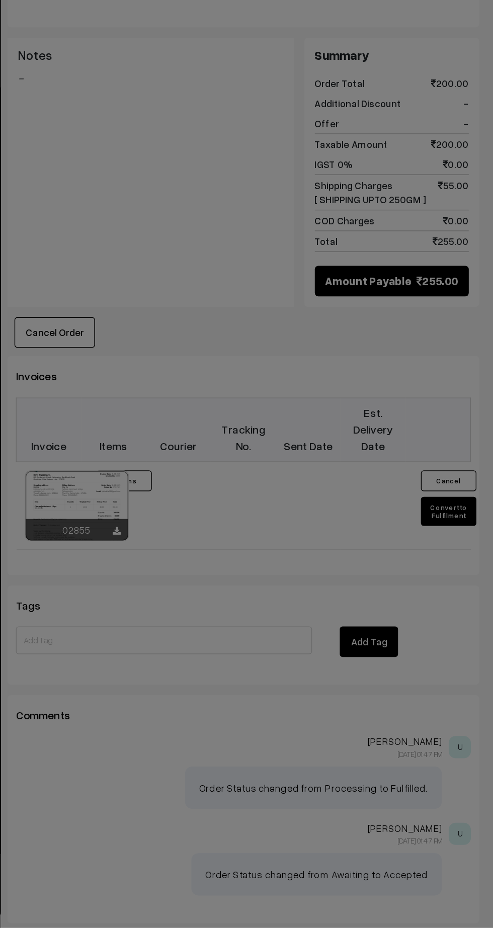
scroll to position [213, 0]
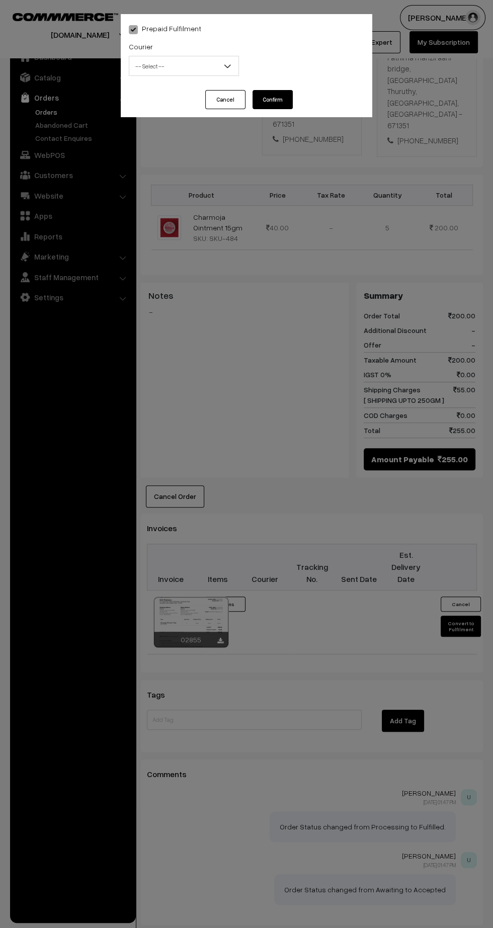
click at [201, 59] on span "-- Select --" at bounding box center [183, 66] width 109 height 18
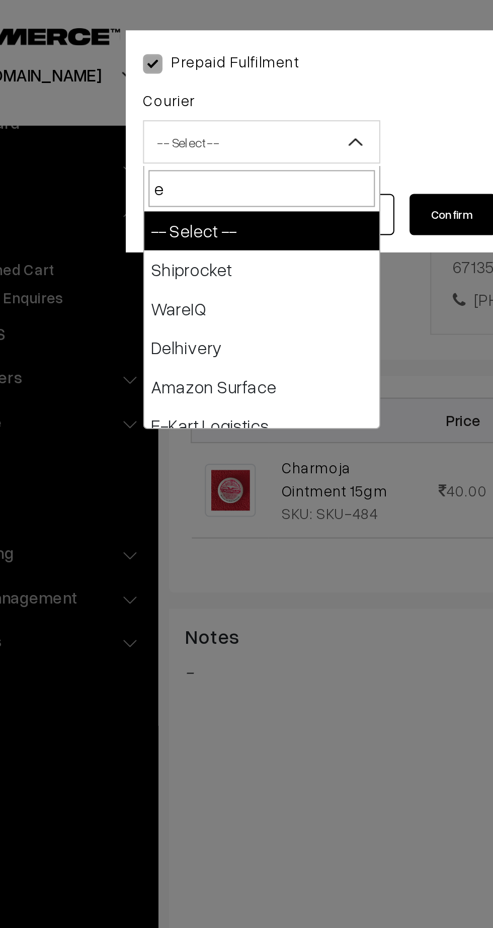
type input "e-"
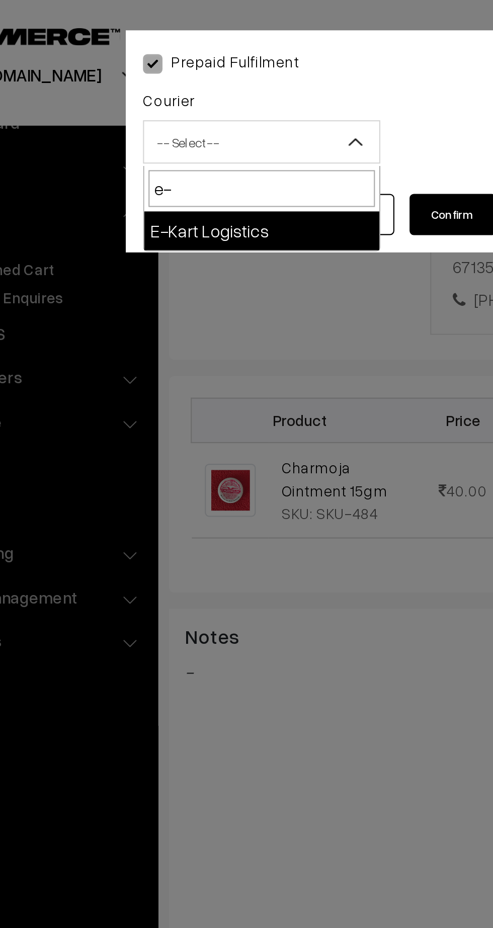
select select "6"
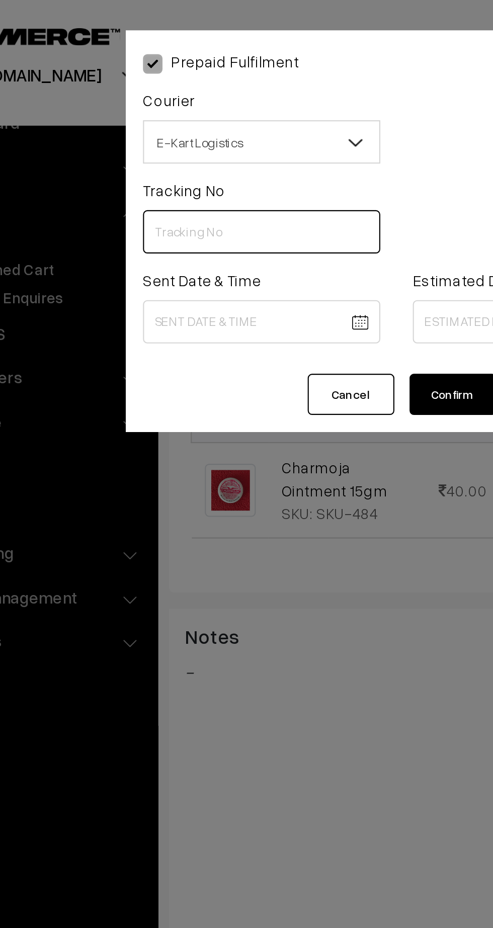
paste input "PAXP9000218888"
type input "PAXP9000218888"
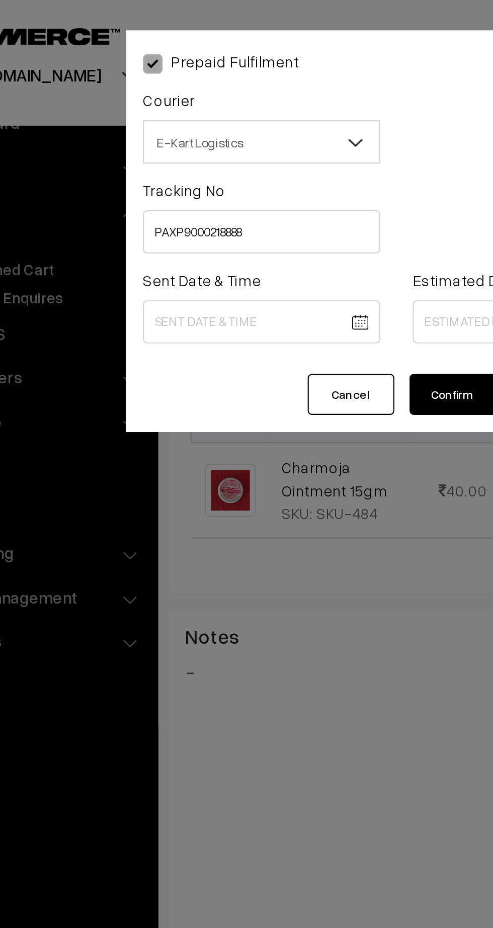
click at [198, 147] on body "Thank you for showing interest. Our team will call you shortly. Close kirtiphar…" at bounding box center [246, 388] width 493 height 1203
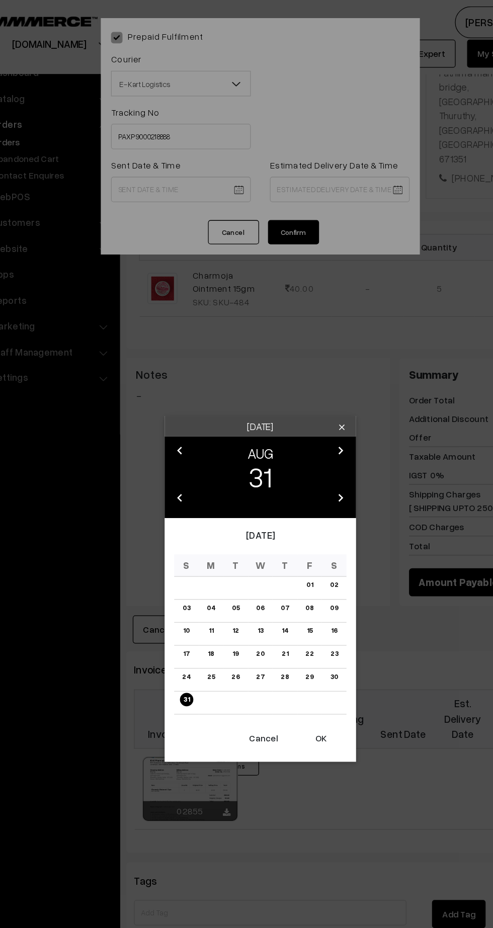
click at [312, 355] on icon "chevron_right" at bounding box center [310, 355] width 12 height 12
click at [208, 461] on link "01" at bounding box center [207, 461] width 11 height 11
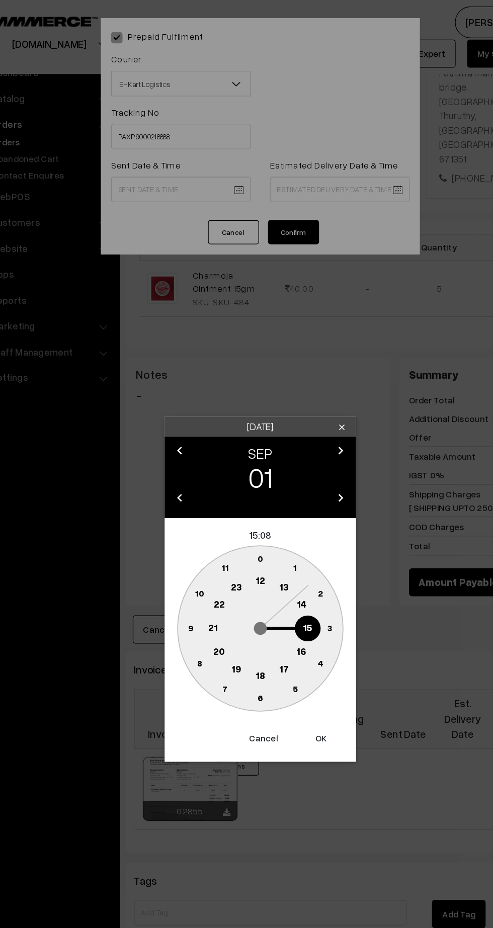
click at [256, 463] on circle at bounding box center [265, 463] width 21 height 21
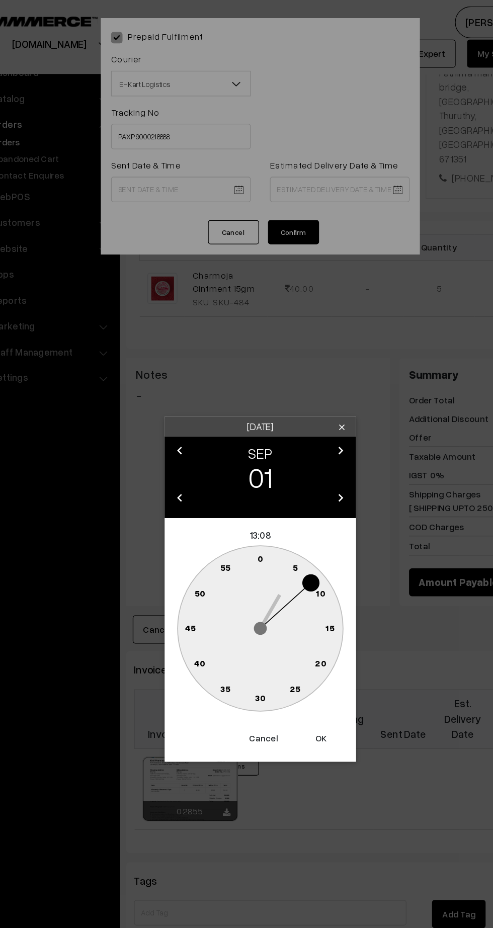
click at [252, 589] on button "Cancel" at bounding box center [249, 582] width 40 height 22
click at [243, 459] on text "12" at bounding box center [247, 457] width 8 height 9
click at [190, 495] on text "45" at bounding box center [191, 494] width 9 height 9
type input "01-09-2025 12:45"
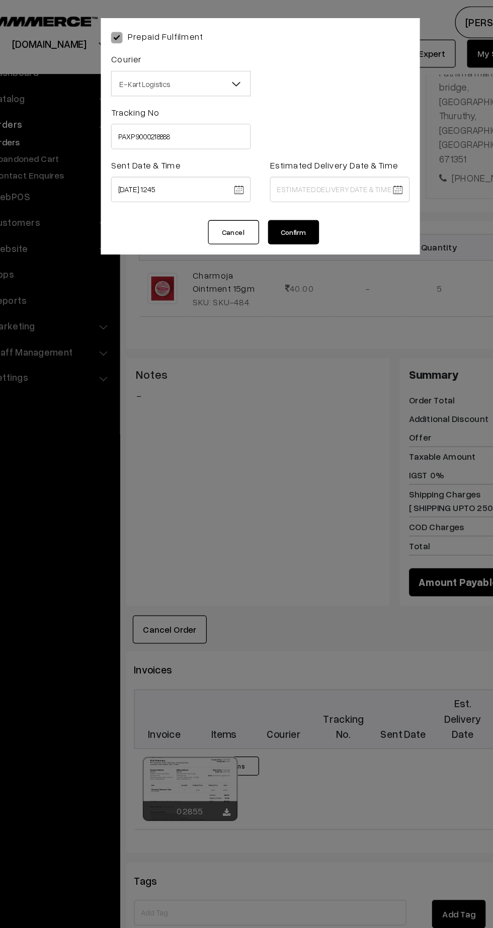
click at [329, 151] on body "Thank you for showing interest. Our team will call you shortly. Close kirtiphar…" at bounding box center [246, 388] width 493 height 1203
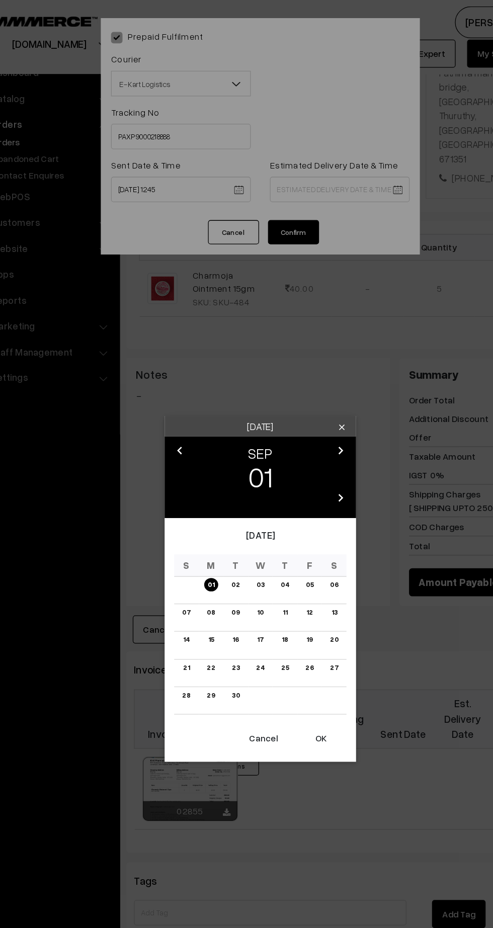
click at [306, 464] on link "06" at bounding box center [304, 461] width 13 height 11
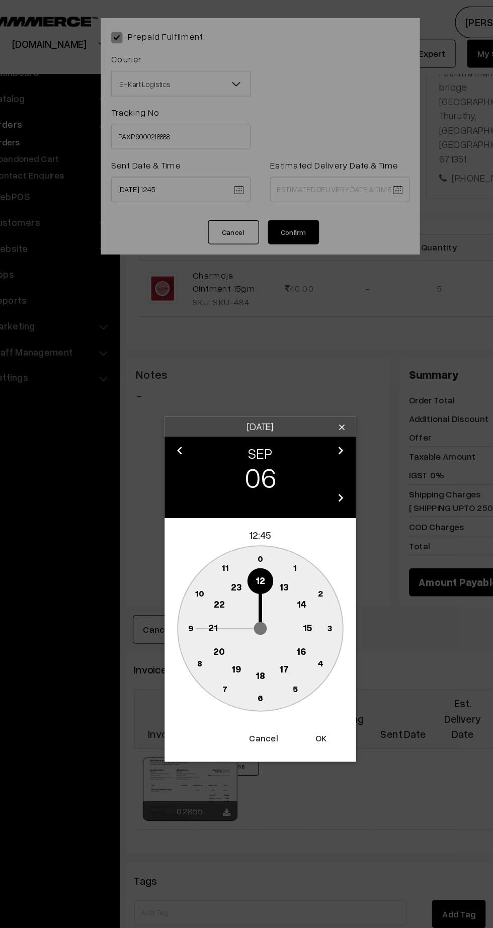
click at [209, 494] on text "21" at bounding box center [209, 494] width 8 height 9
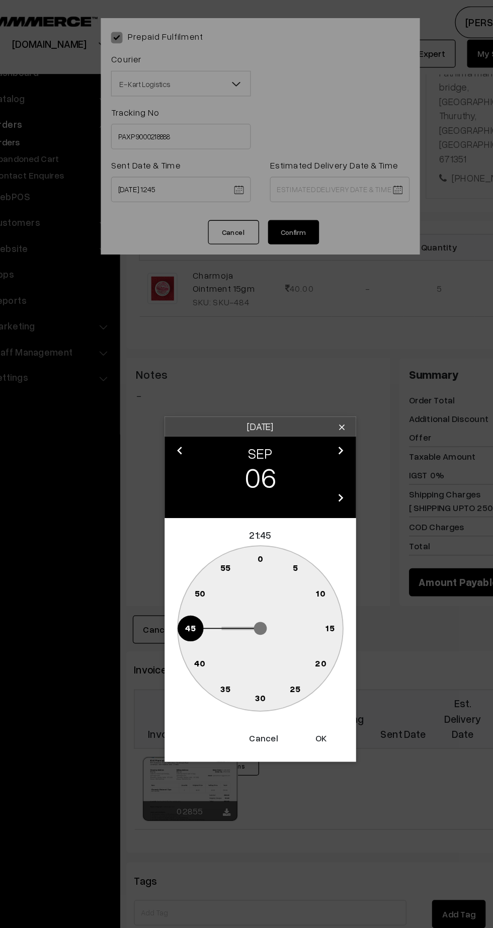
click at [250, 550] on text "30" at bounding box center [246, 550] width 9 height 9
type input "06-09-2025 21:30"
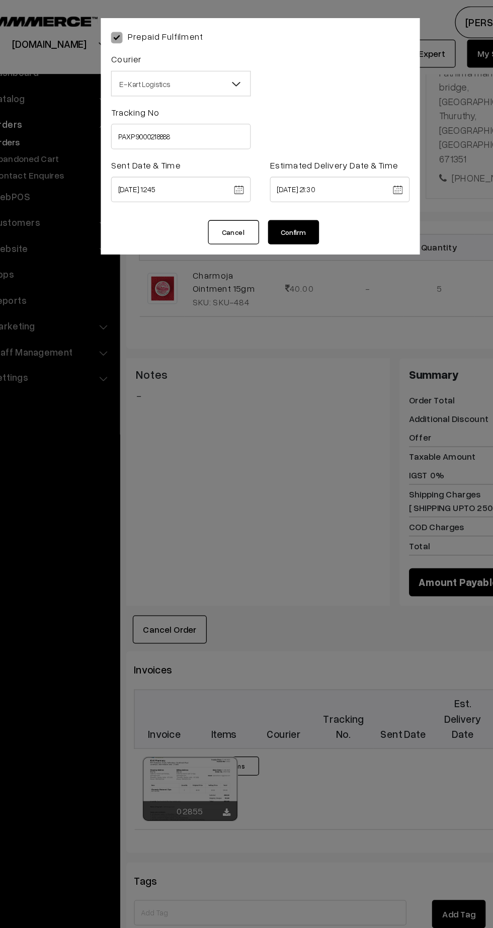
click at [280, 184] on button "Confirm" at bounding box center [273, 183] width 40 height 19
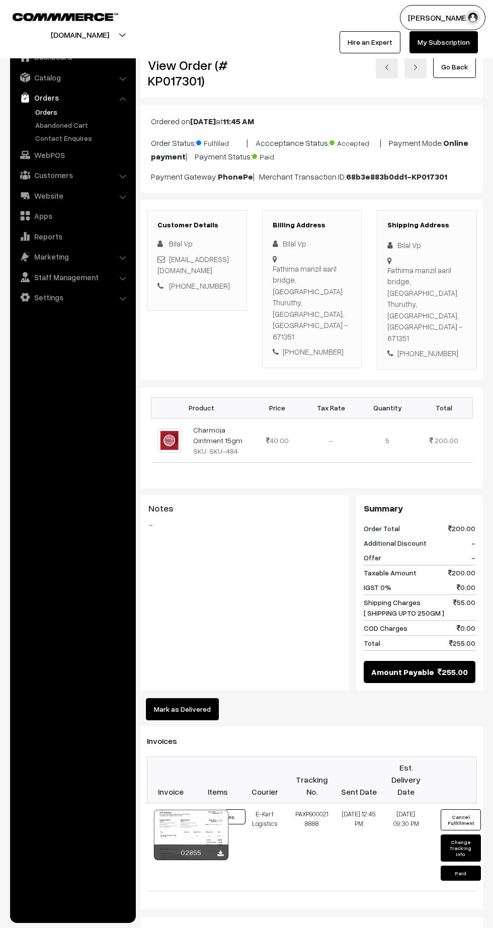
scroll to position [213, 0]
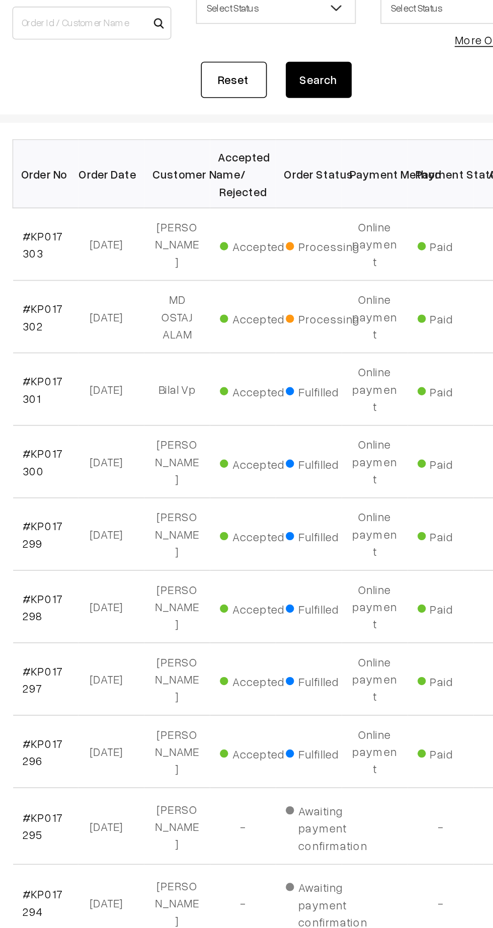
click at [166, 307] on link "#KP017302" at bounding box center [169, 316] width 25 height 19
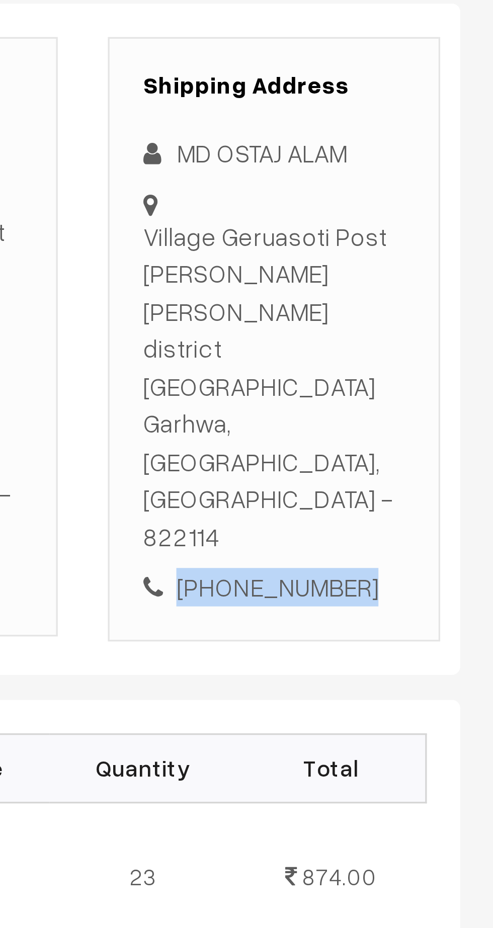
click at [438, 370] on div "[PHONE_NUMBER]" at bounding box center [426, 376] width 79 height 12
copy div "7481816009"
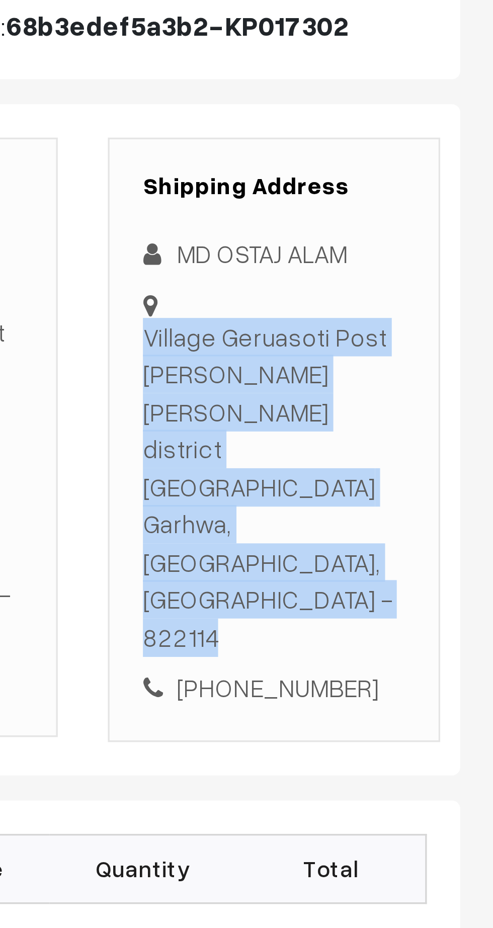
copy div "Village Geruasoti Post Peska ps meral district Garhwa Garhwa, Jharkhand, India …"
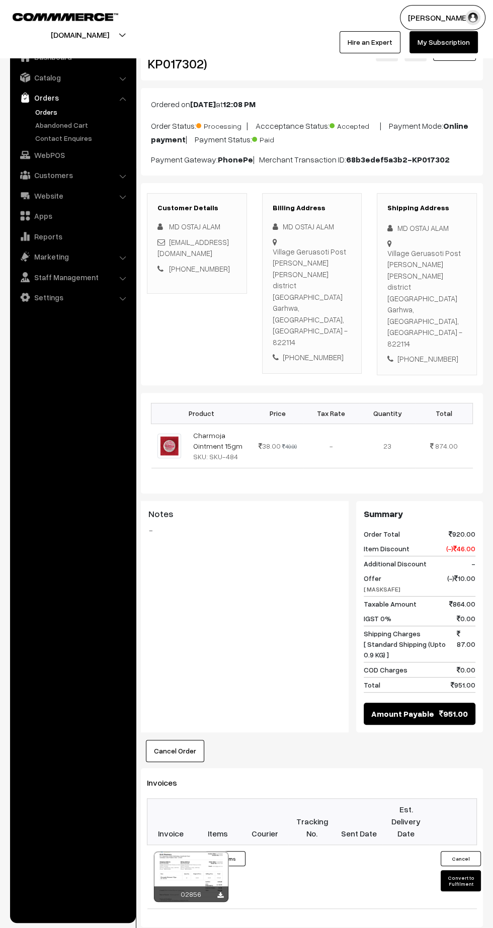
scroll to position [5, 0]
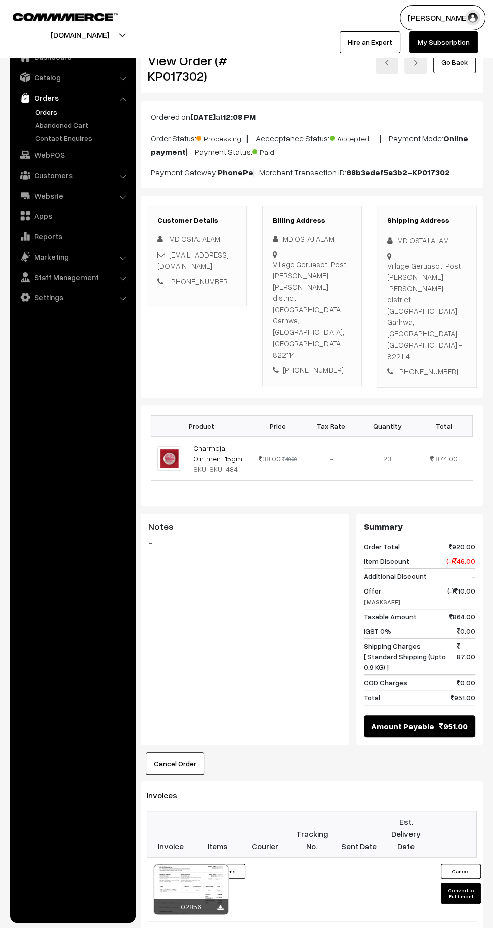
click at [460, 883] on button "Convert to Fulfilment" at bounding box center [461, 893] width 40 height 21
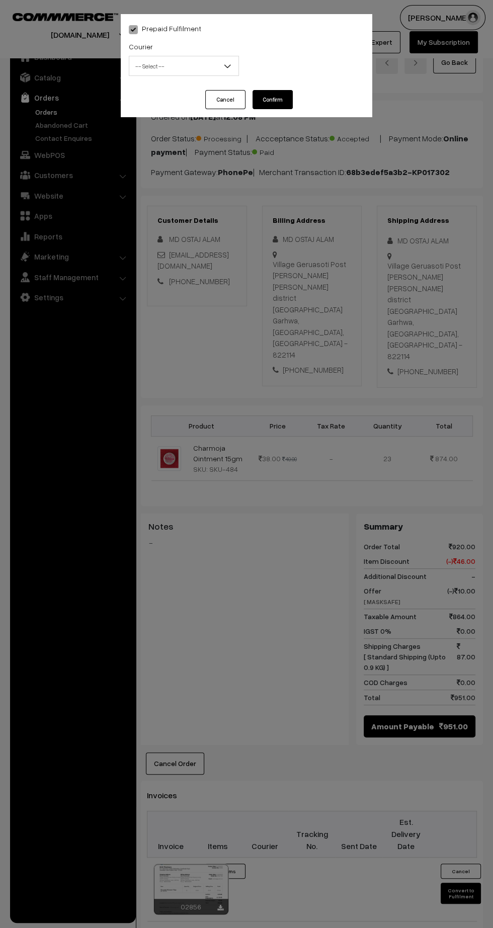
click at [201, 67] on span "-- Select --" at bounding box center [183, 66] width 109 height 18
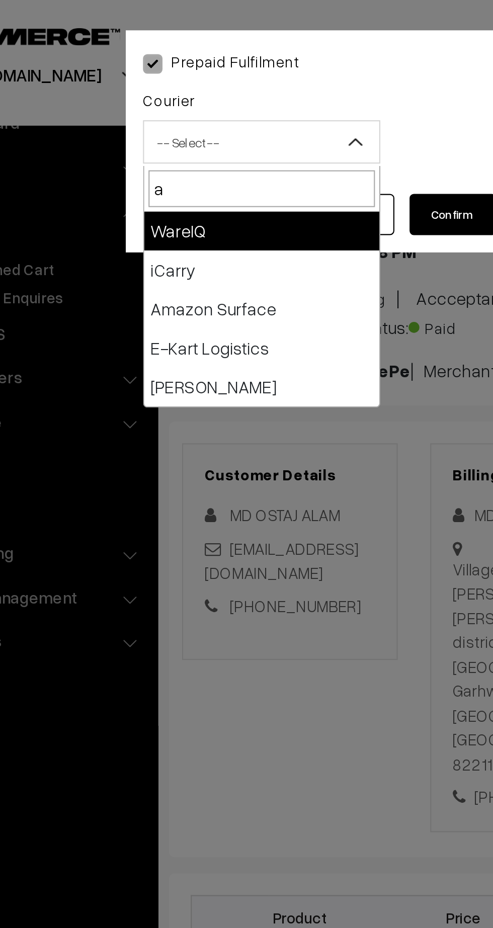
type input "am"
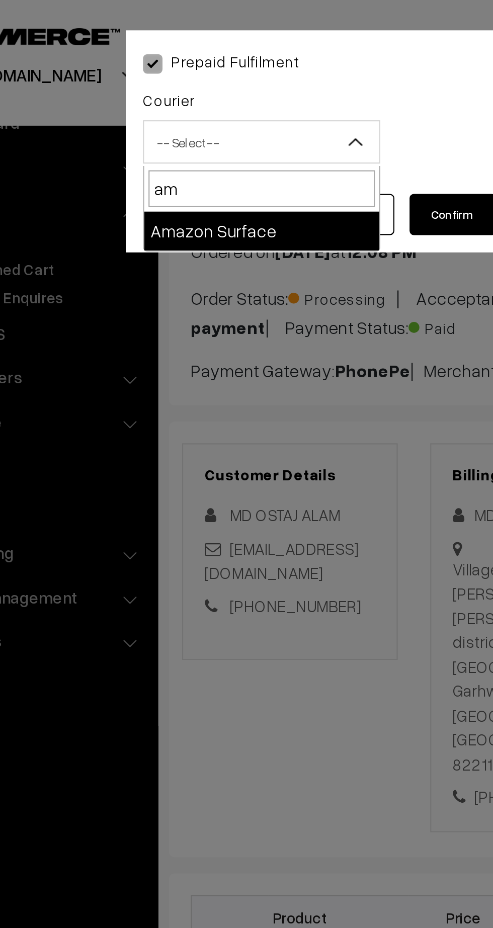
select select "5"
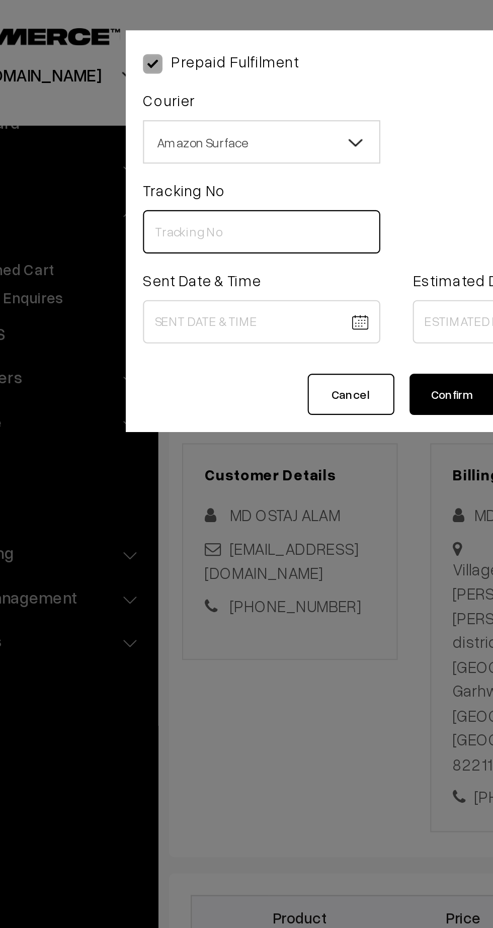
paste input "363129409773"
type input "363129409773"
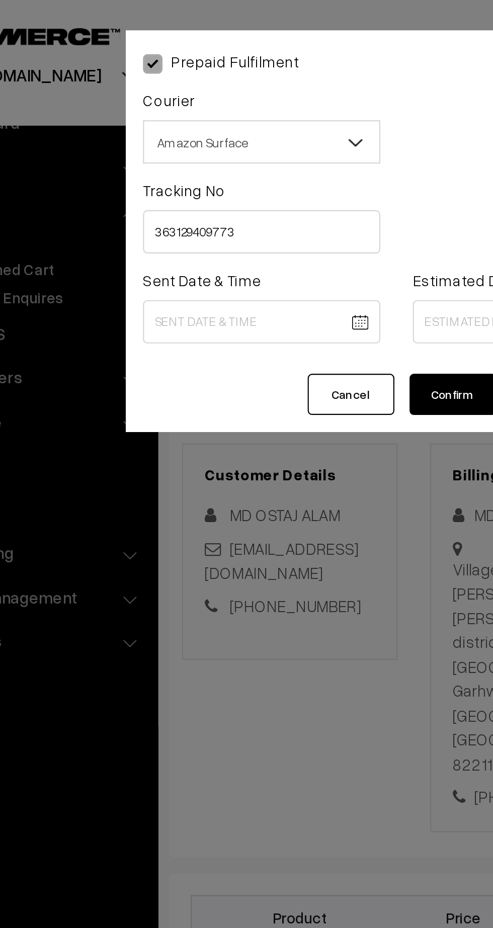
click at [198, 150] on body "Thank you for showing interest. Our team will call you shortly. Close kirtiphar…" at bounding box center [246, 626] width 493 height 1262
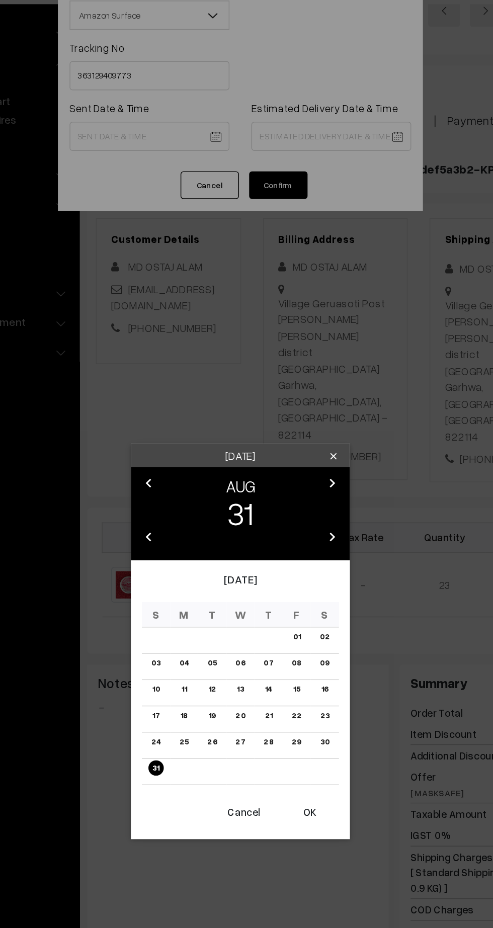
click at [309, 389] on icon "chevron_right" at bounding box center [310, 388] width 12 height 12
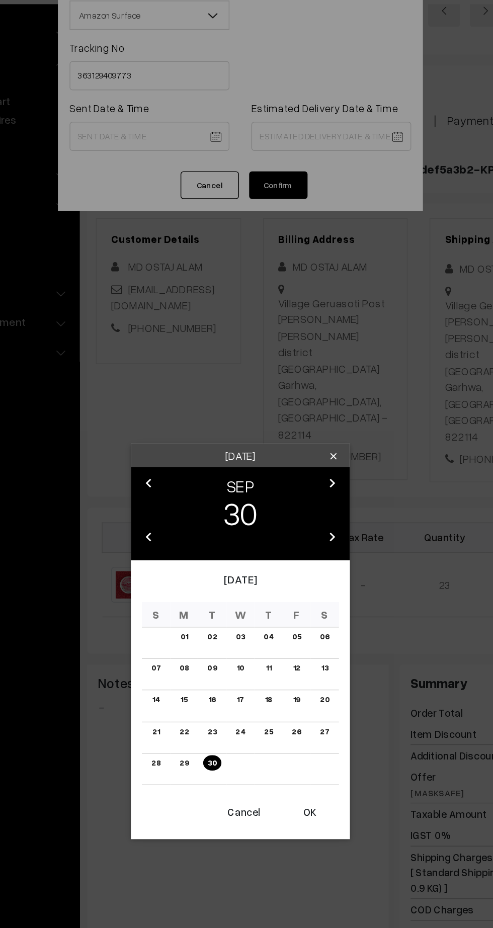
click at [207, 494] on link "01" at bounding box center [207, 494] width 11 height 11
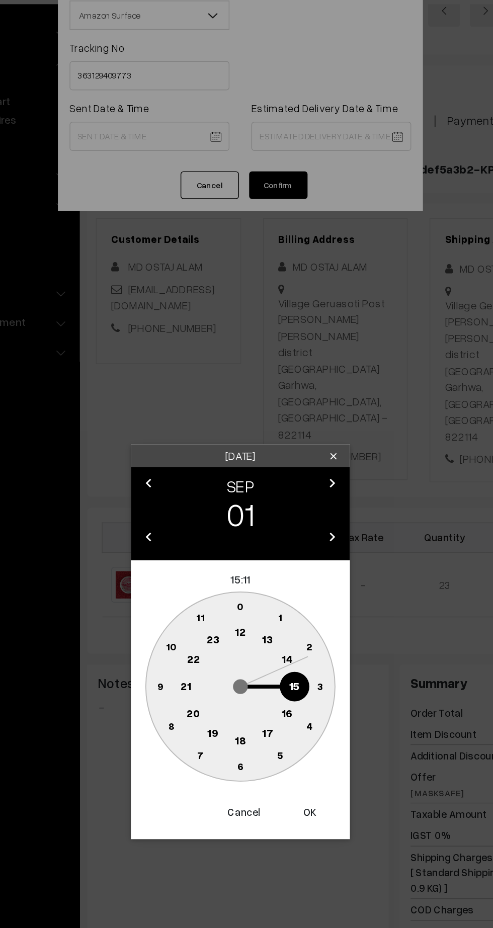
click at [247, 492] on text "12" at bounding box center [247, 490] width 8 height 9
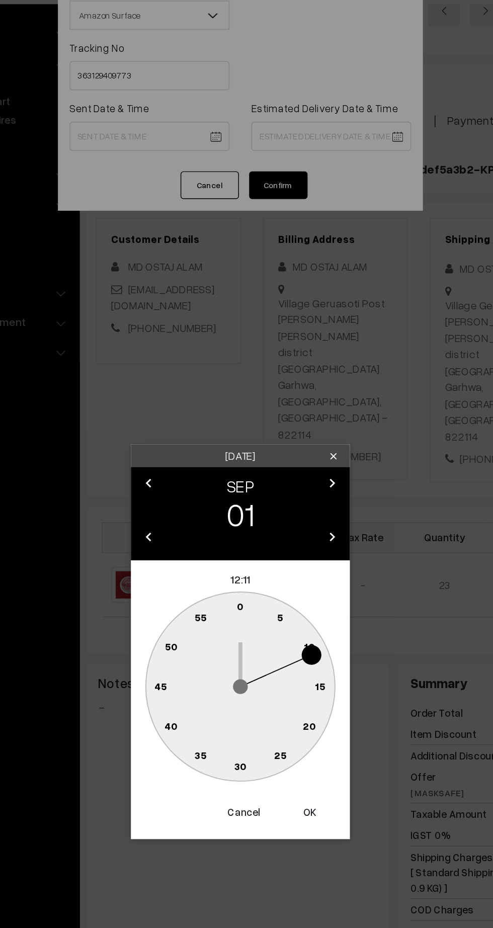
click at [199, 529] on circle at bounding box center [191, 528] width 21 height 21
type input "[DATE] 12:45"
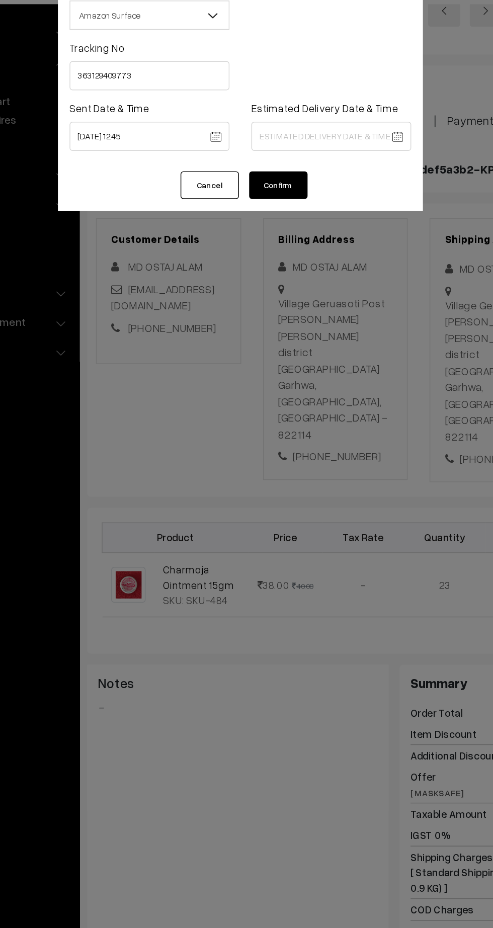
click at [345, 148] on body "Thank you for showing interest. Our team will call you shortly. Close [DOMAIN_N…" at bounding box center [246, 626] width 493 height 1262
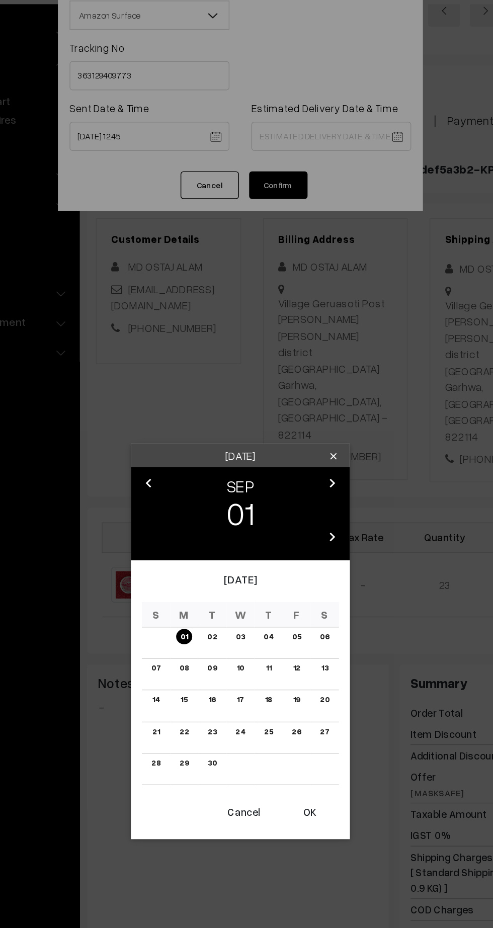
click at [187, 514] on link "07" at bounding box center [188, 516] width 13 height 11
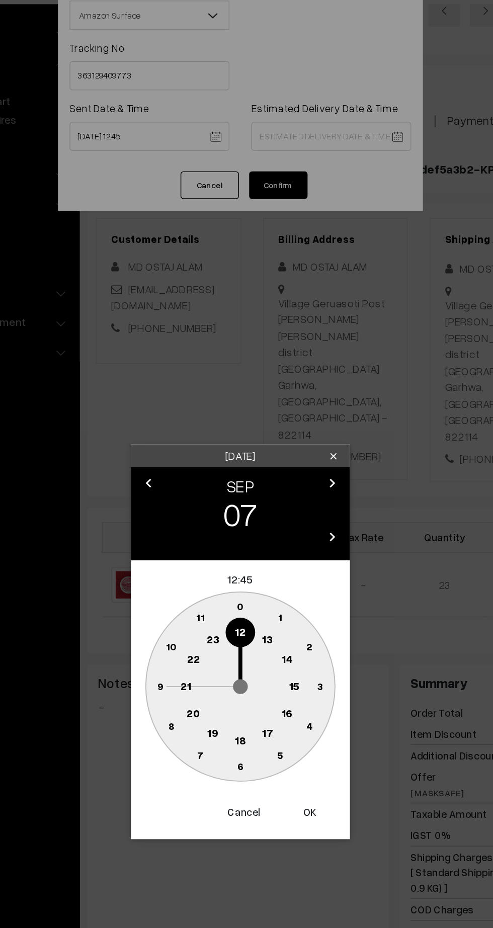
click at [210, 532] on text "21" at bounding box center [209, 527] width 8 height 9
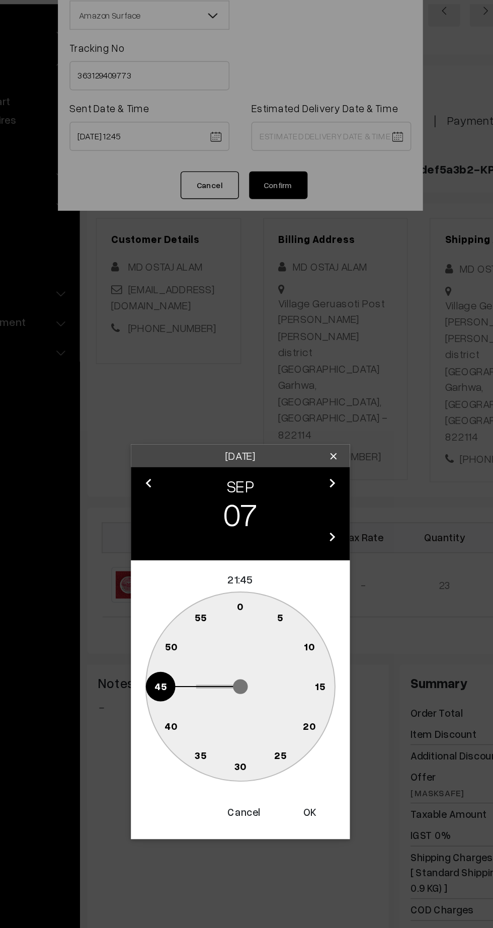
click at [245, 584] on text "30" at bounding box center [246, 583] width 9 height 9
type input "07-09-2025 21:30"
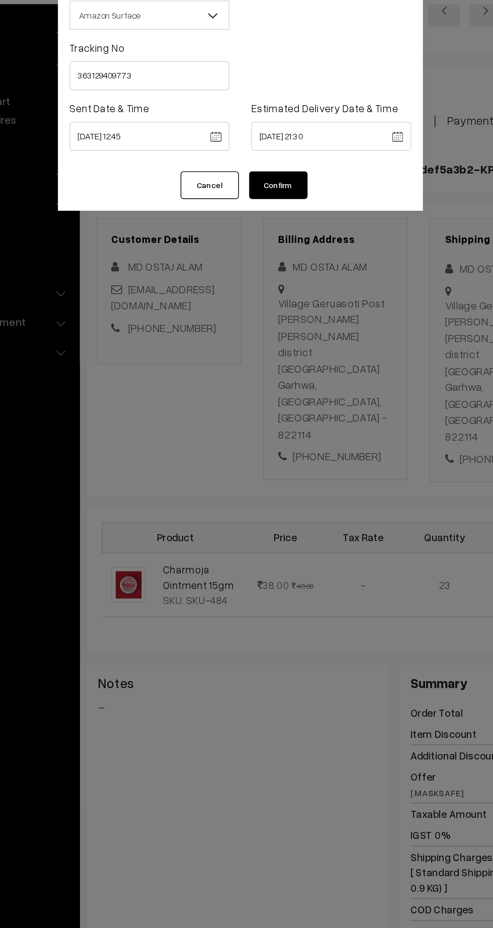
click at [281, 179] on button "Confirm" at bounding box center [273, 183] width 40 height 19
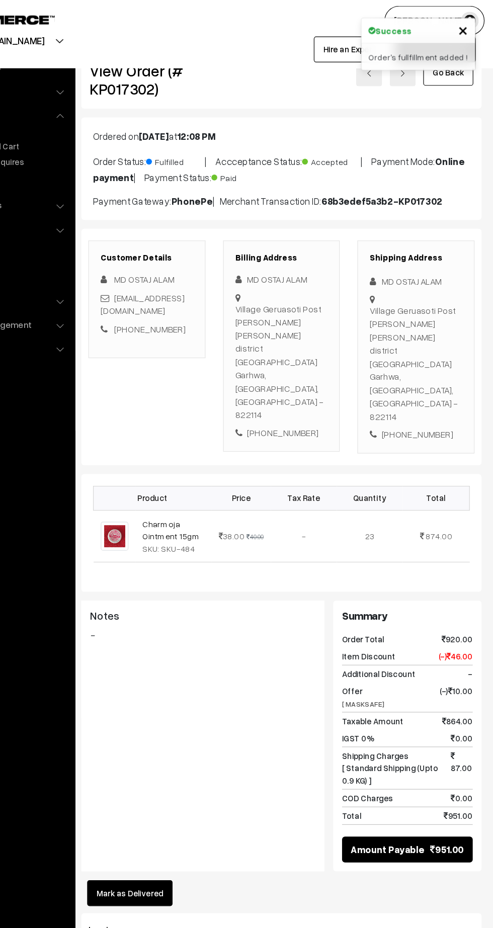
scroll to position [5, 0]
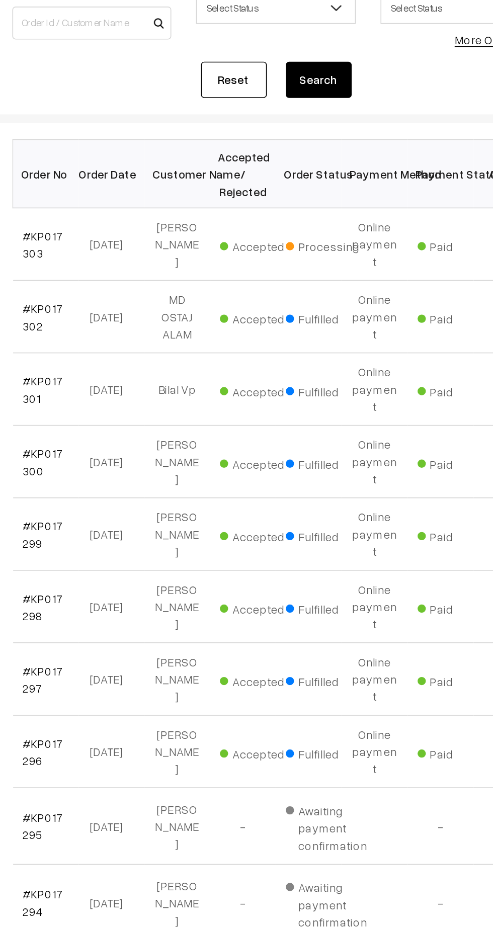
click at [168, 263] on link "#KP017303" at bounding box center [169, 272] width 25 height 19
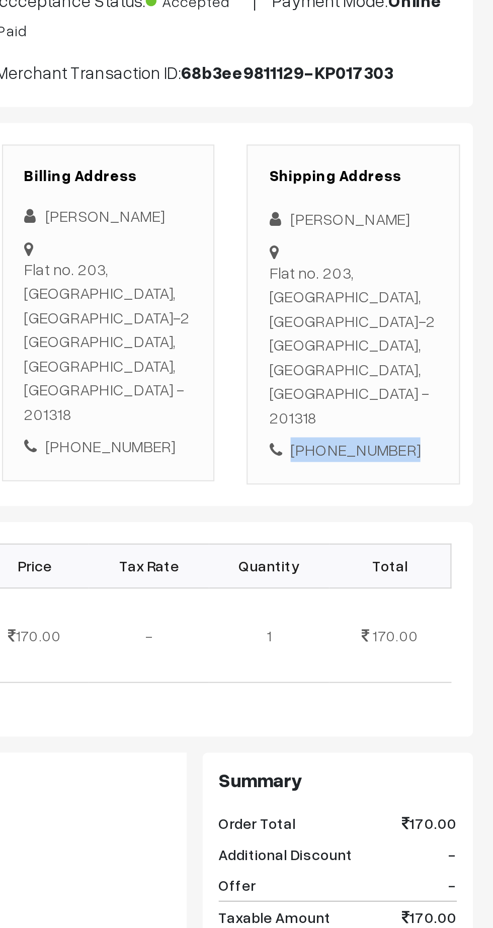
click at [437, 336] on div "Shipping Address [PERSON_NAME] Flat no. [STREET_ADDRESS] [PHONE_NUMBER]" at bounding box center [427, 289] width 100 height 159
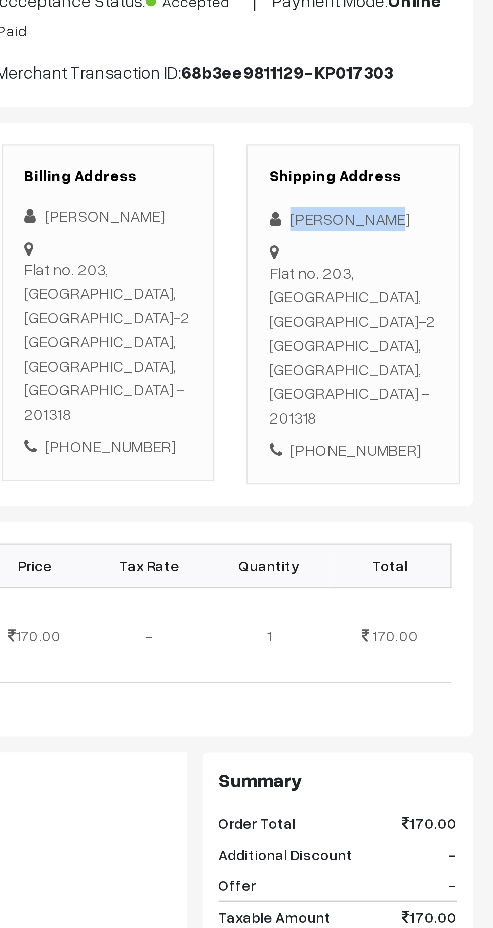
copy div "[PERSON_NAME]"
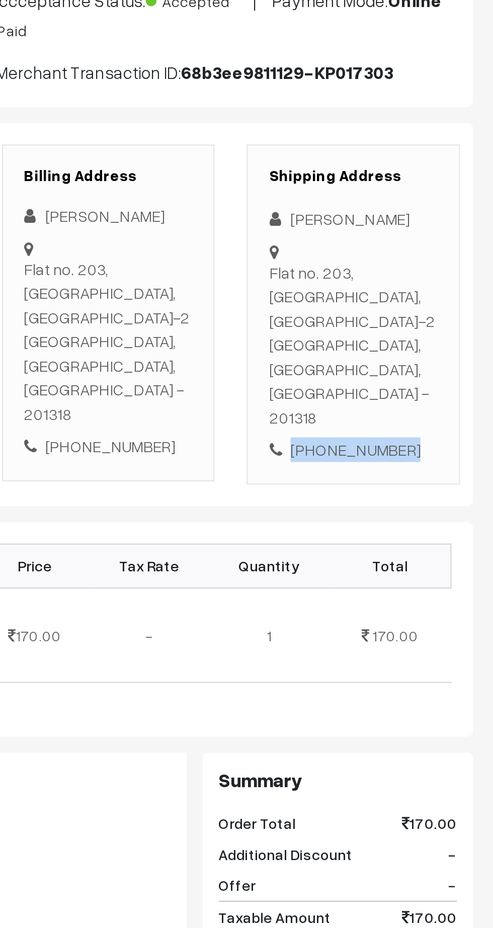
click at [440, 348] on div "[PHONE_NUMBER]" at bounding box center [426, 354] width 79 height 12
copy div "8299682907"
copy div "Flat no. [STREET_ADDRESS]"
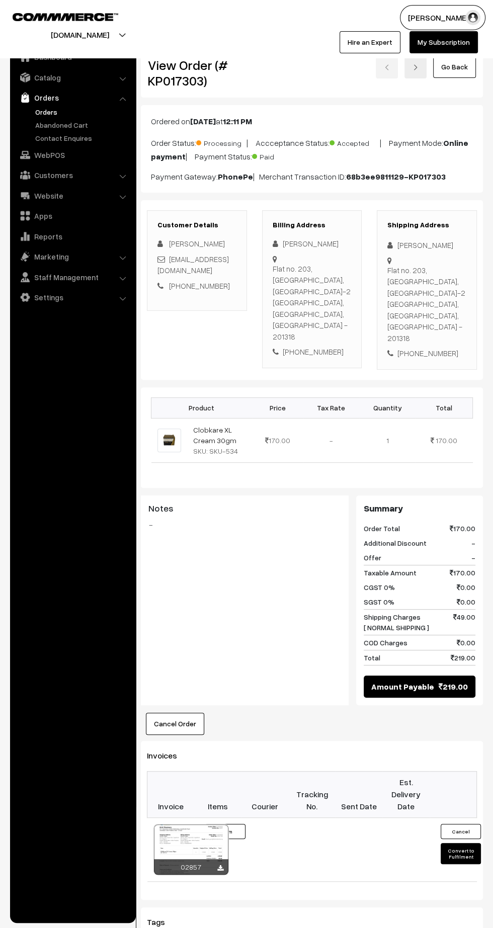
click at [458, 843] on button "Convert to Fulfilment" at bounding box center [461, 853] width 40 height 21
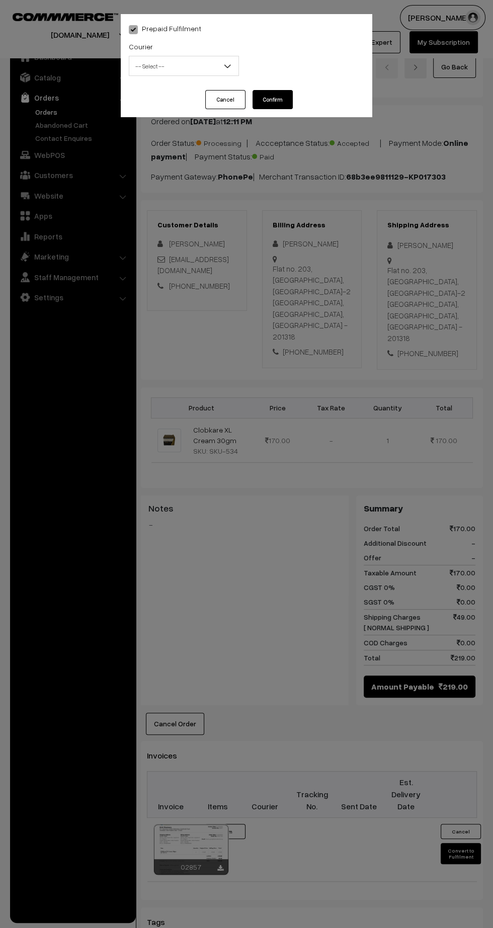
click at [172, 74] on span "-- Select --" at bounding box center [183, 66] width 109 height 18
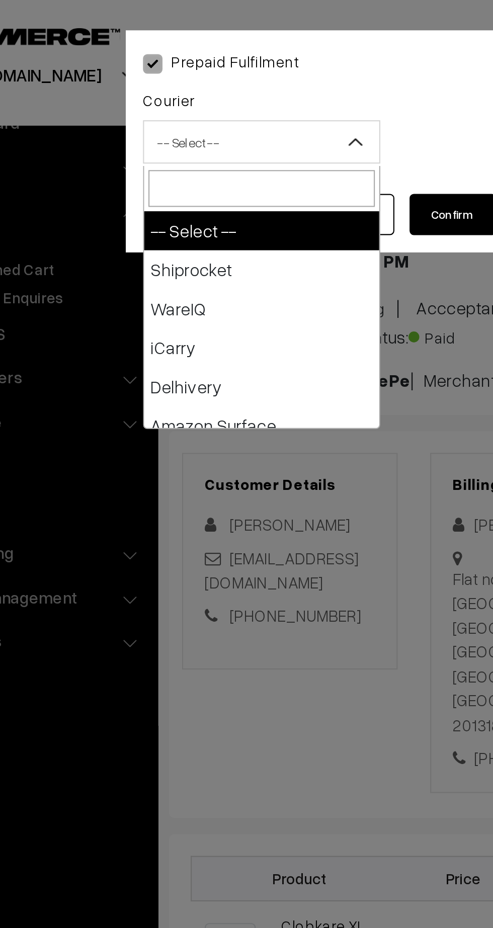
type input "x"
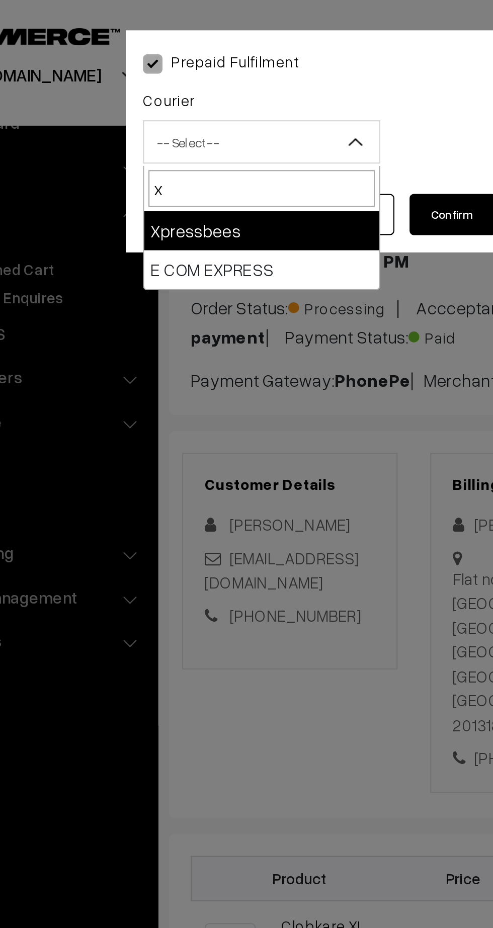
select select "8"
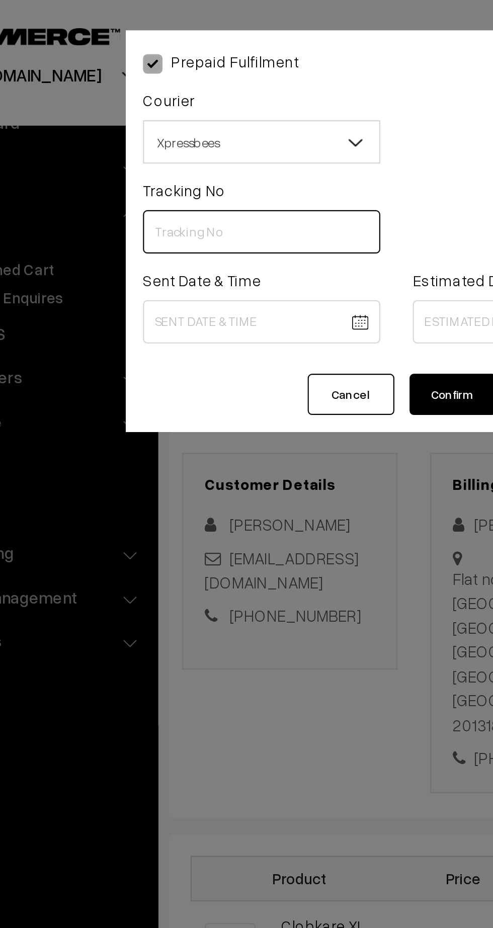
paste input "ICYP0004012430"
type input "ICYP0004012430"
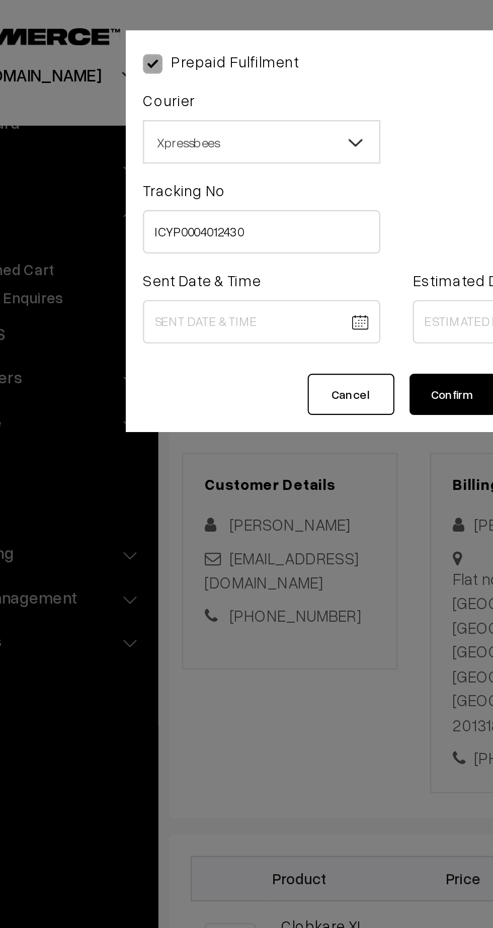
click at [149, 75] on span "Xpressbees" at bounding box center [183, 66] width 109 height 18
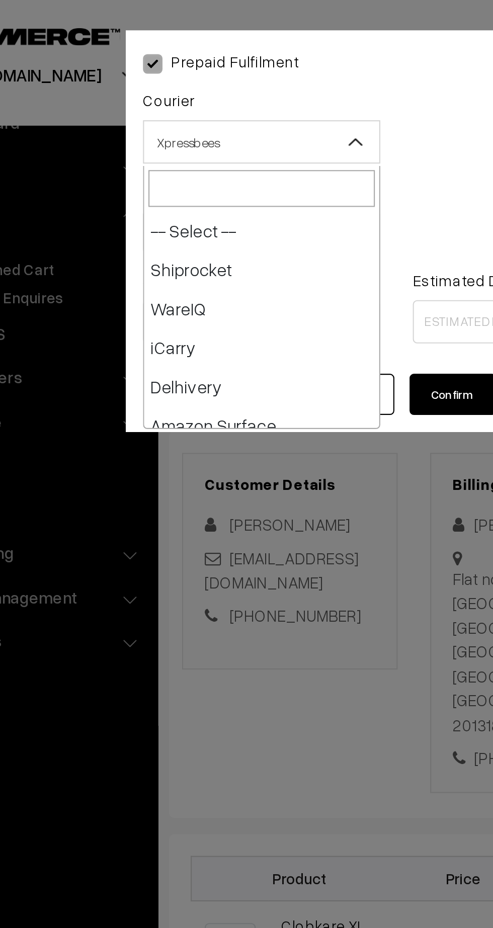
scroll to position [90, 0]
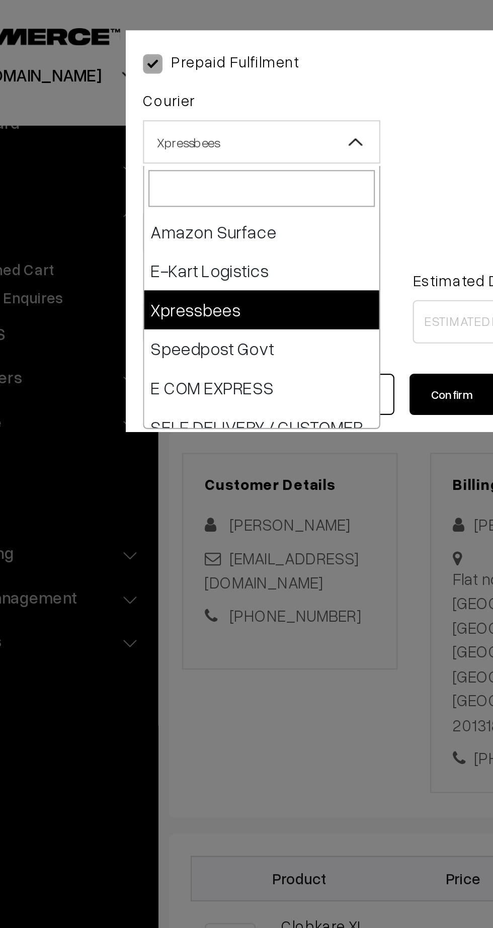
select select "6"
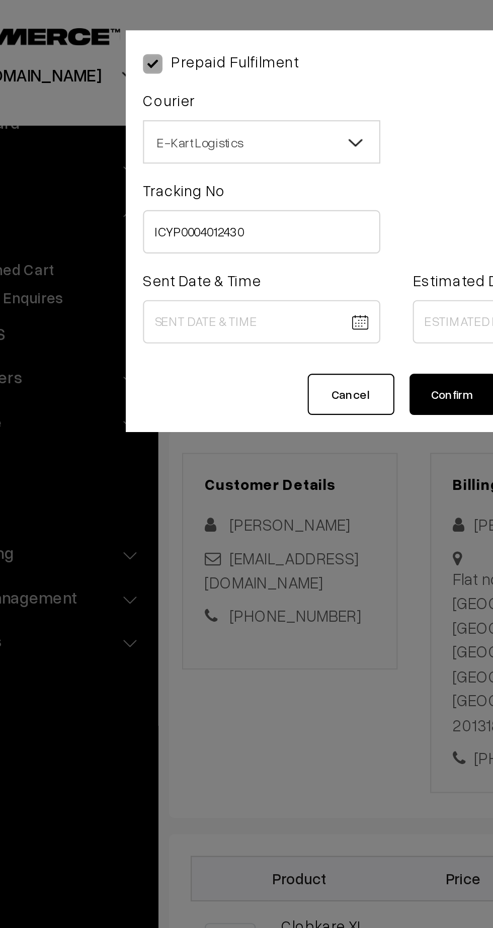
click at [207, 149] on body "Thank you for showing interest. Our team will call you shortly. Close [DOMAIN_N…" at bounding box center [246, 609] width 493 height 1218
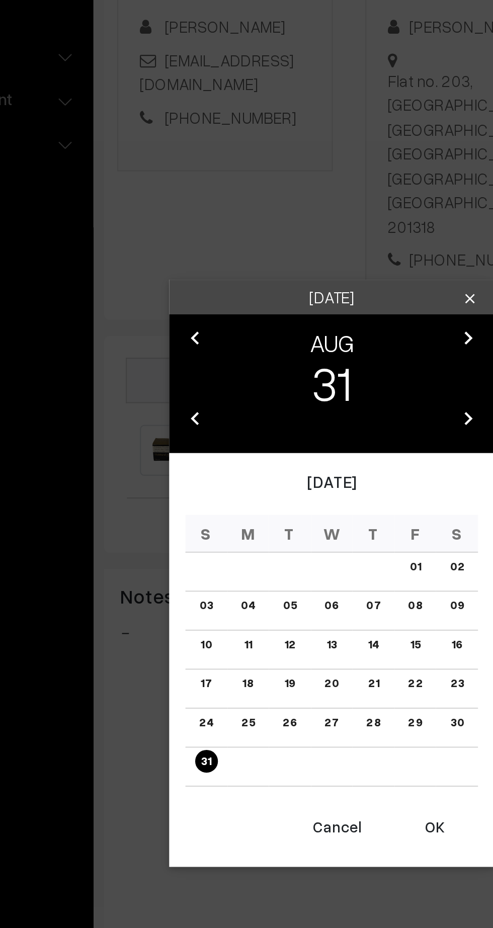
click at [307, 388] on icon "chevron_right" at bounding box center [310, 388] width 12 height 12
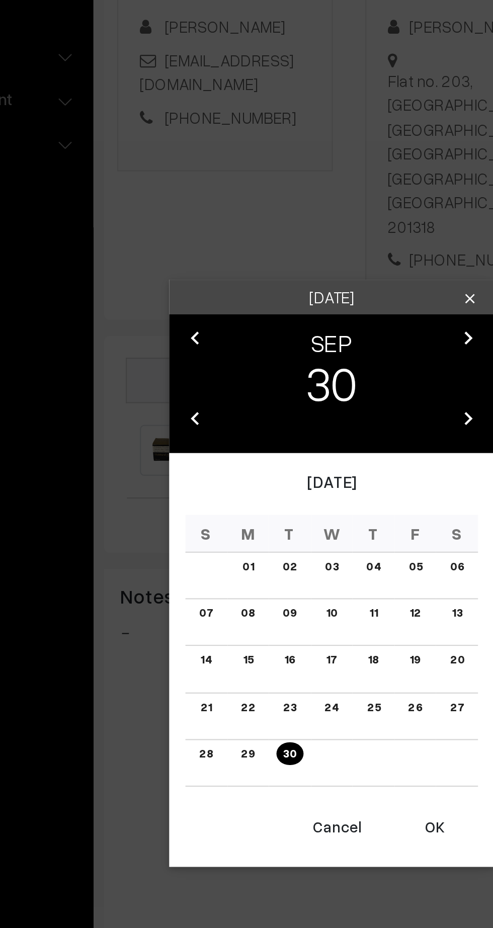
click at [203, 498] on td "01" at bounding box center [208, 499] width 20 height 22
click at [208, 495] on link "01" at bounding box center [207, 494] width 11 height 11
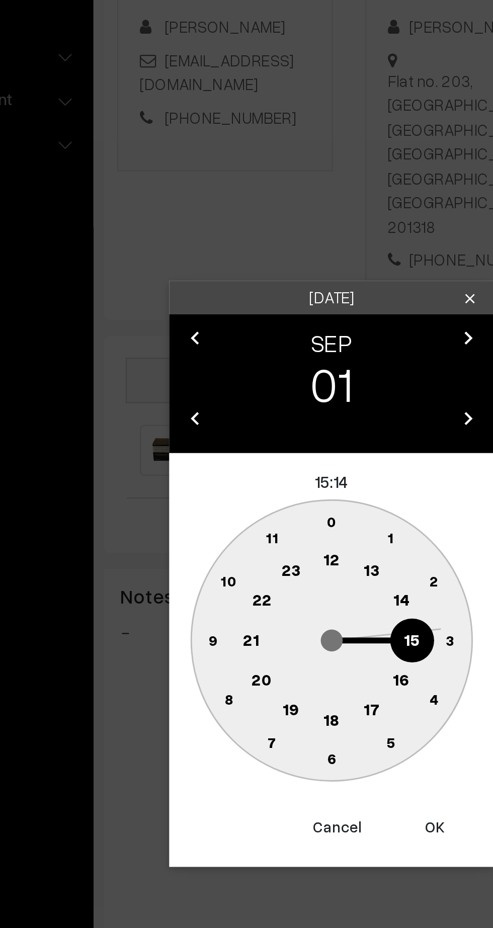
click at [242, 490] on circle at bounding box center [246, 491] width 21 height 21
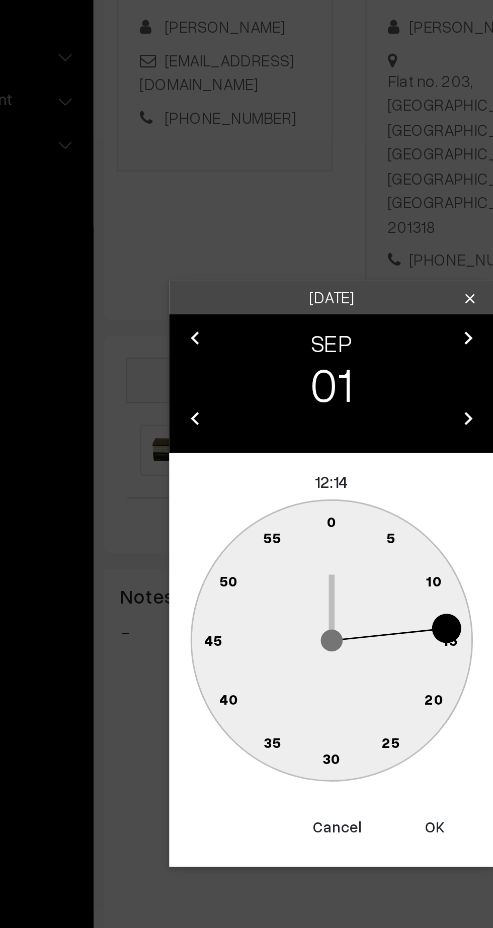
click at [187, 528] on circle at bounding box center [191, 528] width 21 height 21
type input "01-09-2025 12:45"
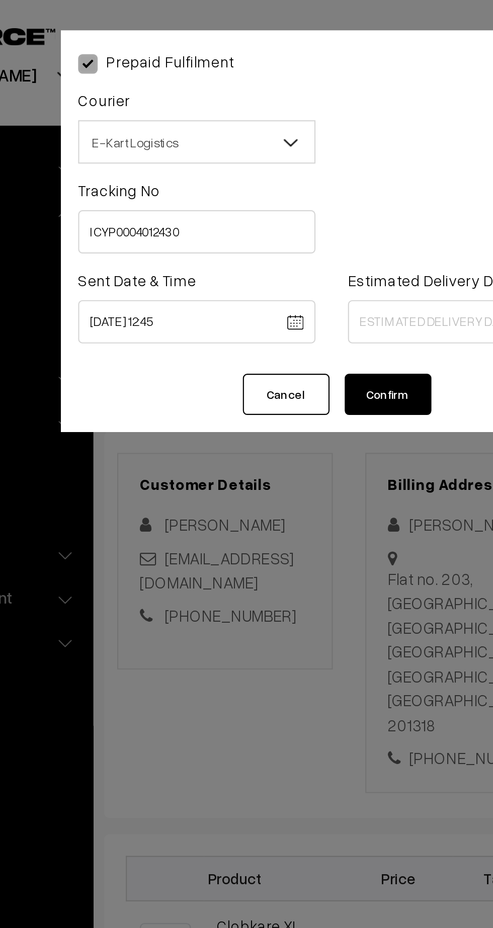
click at [293, 149] on body "Thank you for showing interest. Our team will call you shortly. Close kirtiphar…" at bounding box center [246, 609] width 493 height 1218
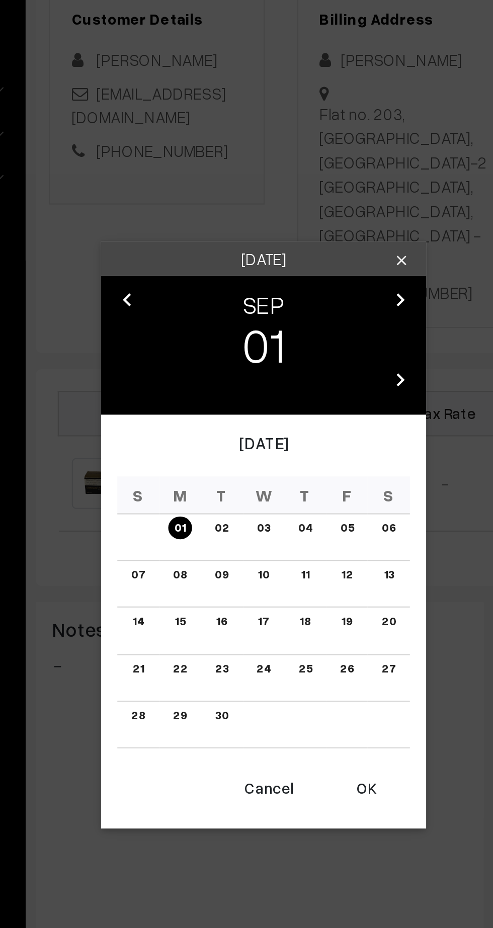
click at [310, 462] on td "06" at bounding box center [305, 466] width 20 height 22
click at [305, 462] on link "06" at bounding box center [304, 461] width 13 height 11
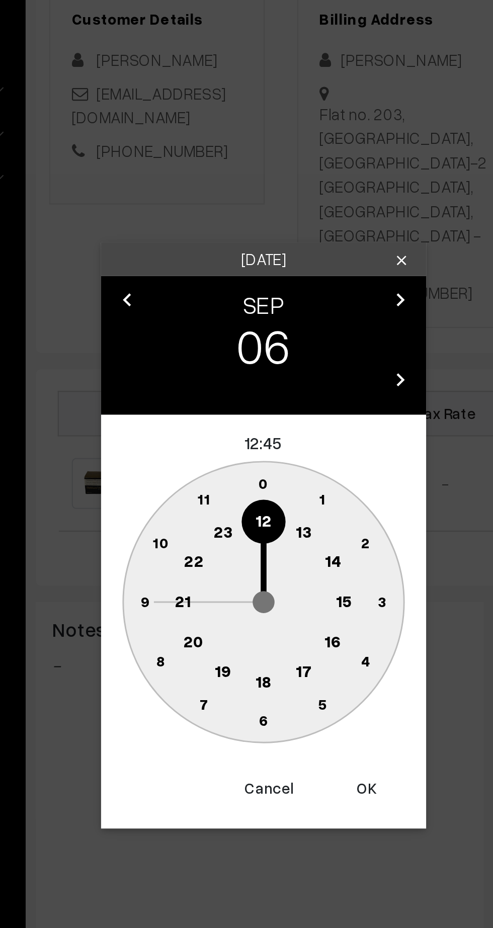
click at [210, 499] on circle at bounding box center [209, 495] width 21 height 21
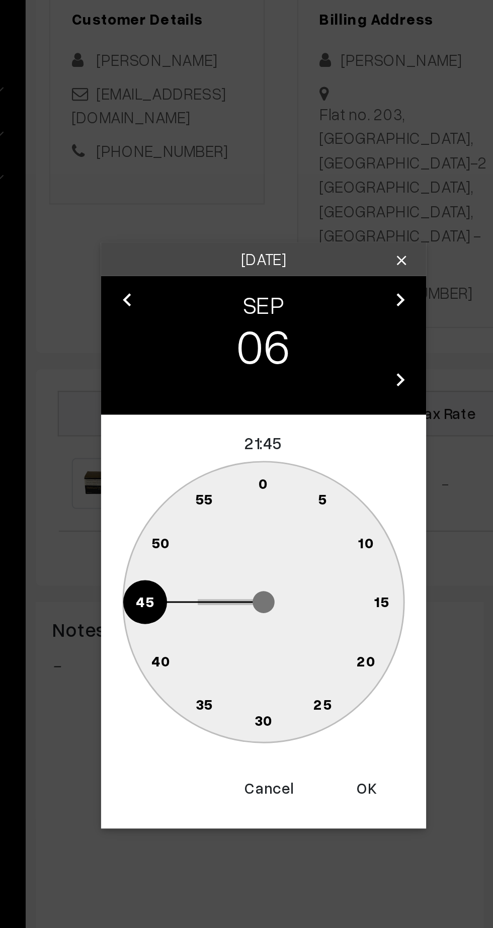
click at [253, 551] on circle at bounding box center [246, 550] width 21 height 21
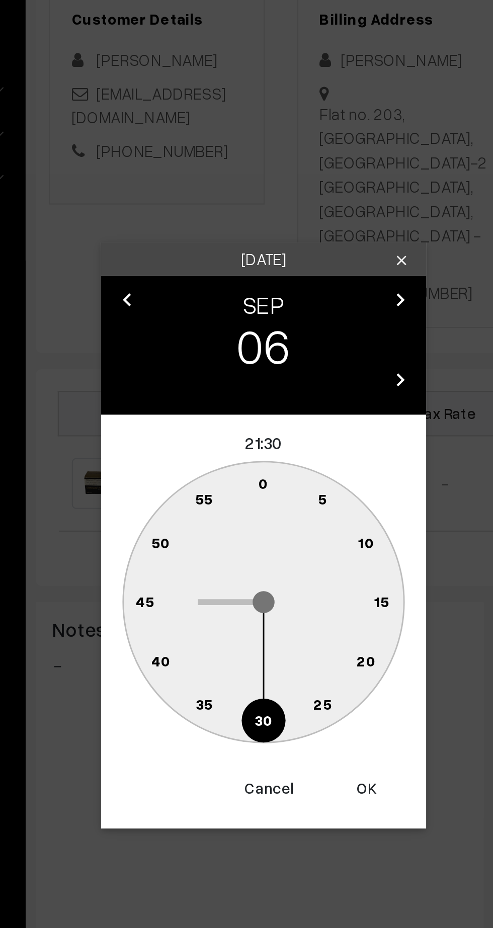
type input "06-09-2025 21:30"
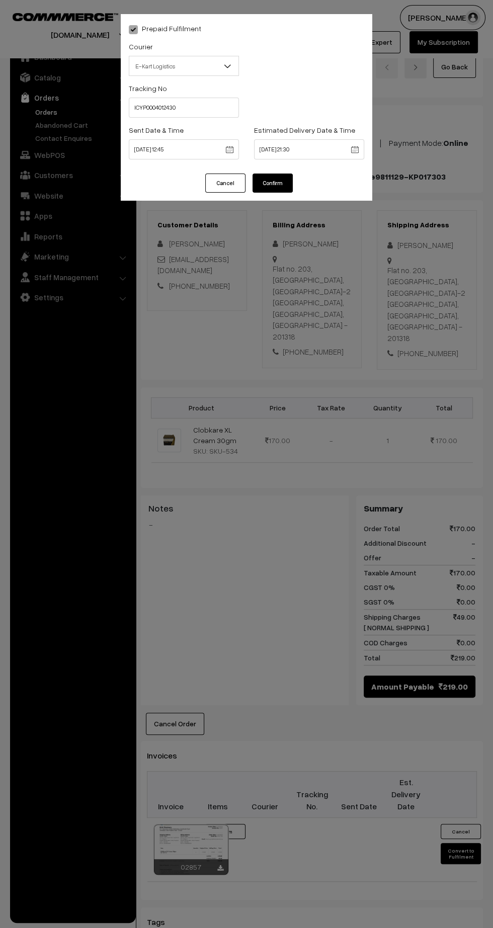
click at [290, 183] on button "Confirm" at bounding box center [273, 183] width 40 height 19
